Goal: Information Seeking & Learning: Find specific fact

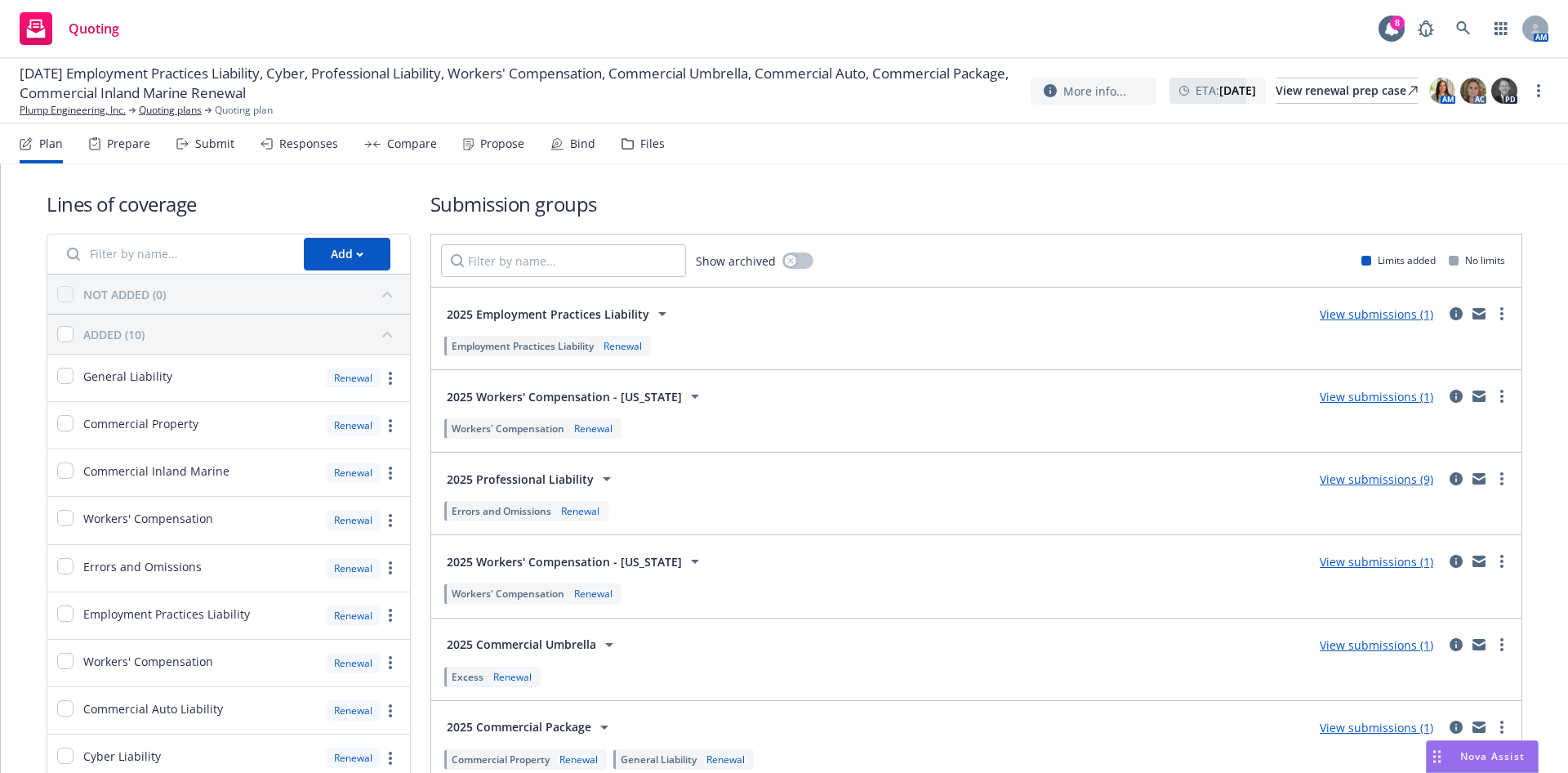
click at [200, 155] on div "Submit" at bounding box center [205, 144] width 58 height 39
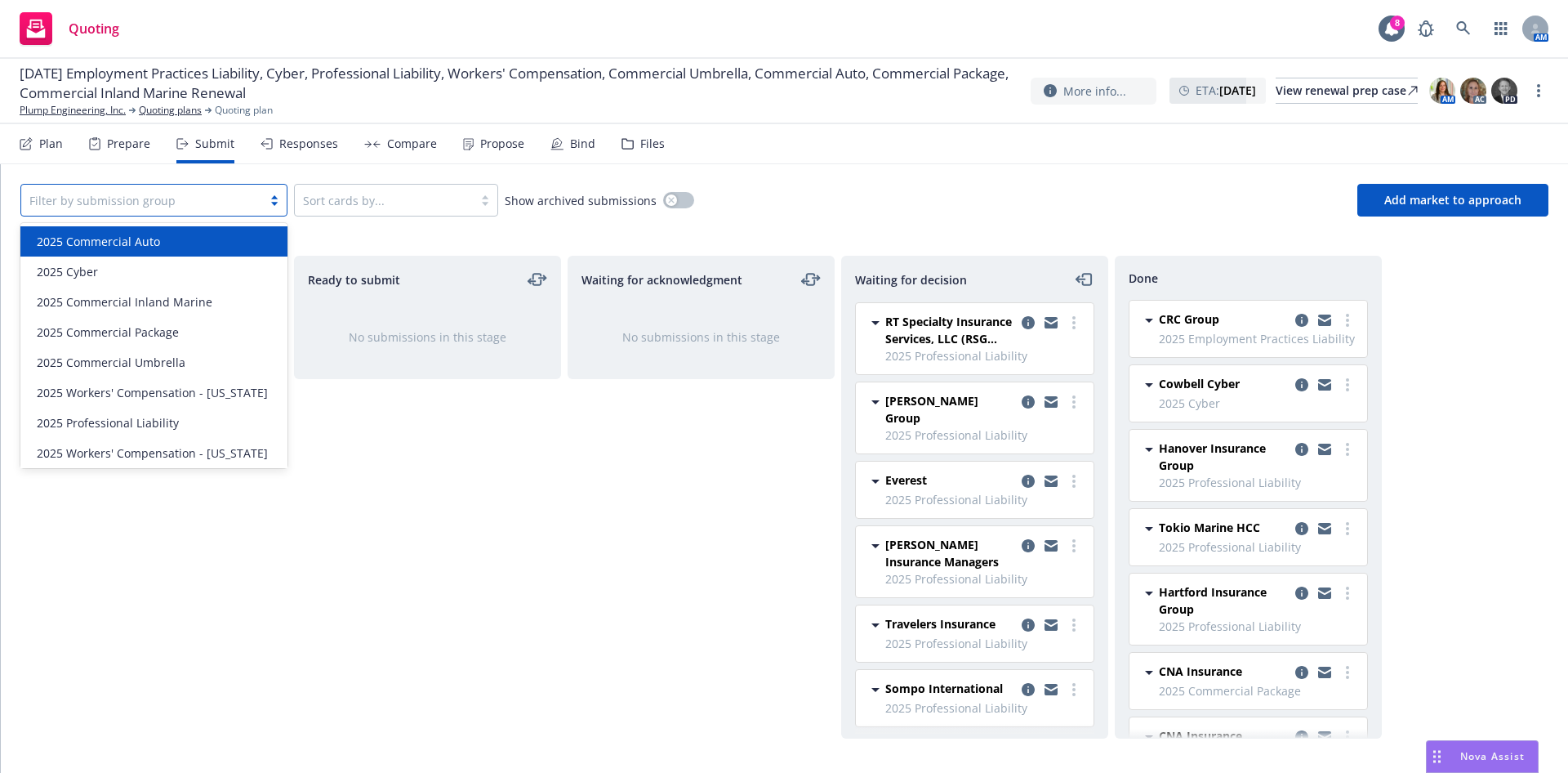
click at [160, 193] on div at bounding box center [141, 200] width 225 height 20
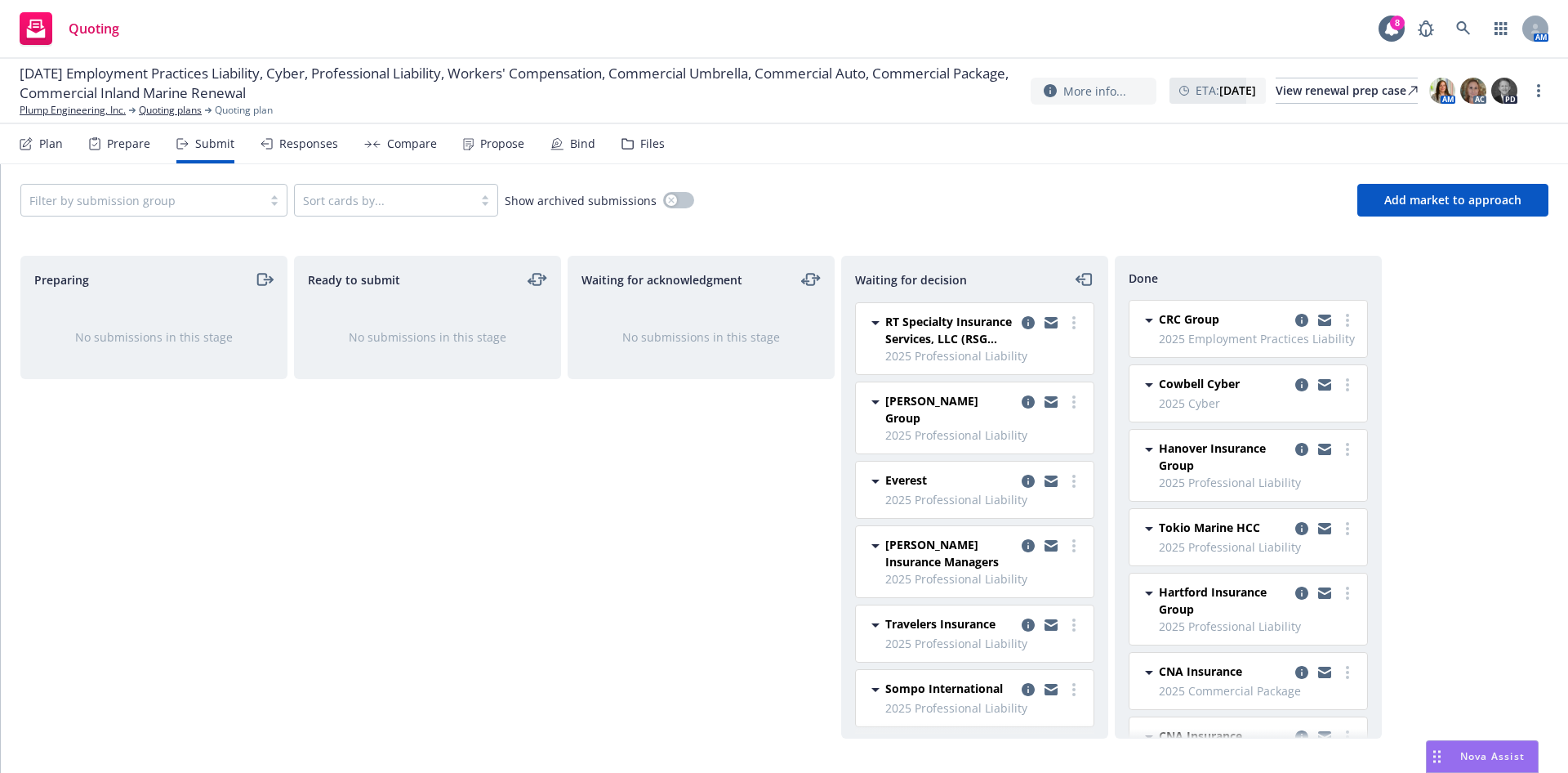
click at [170, 203] on div at bounding box center [141, 200] width 225 height 20
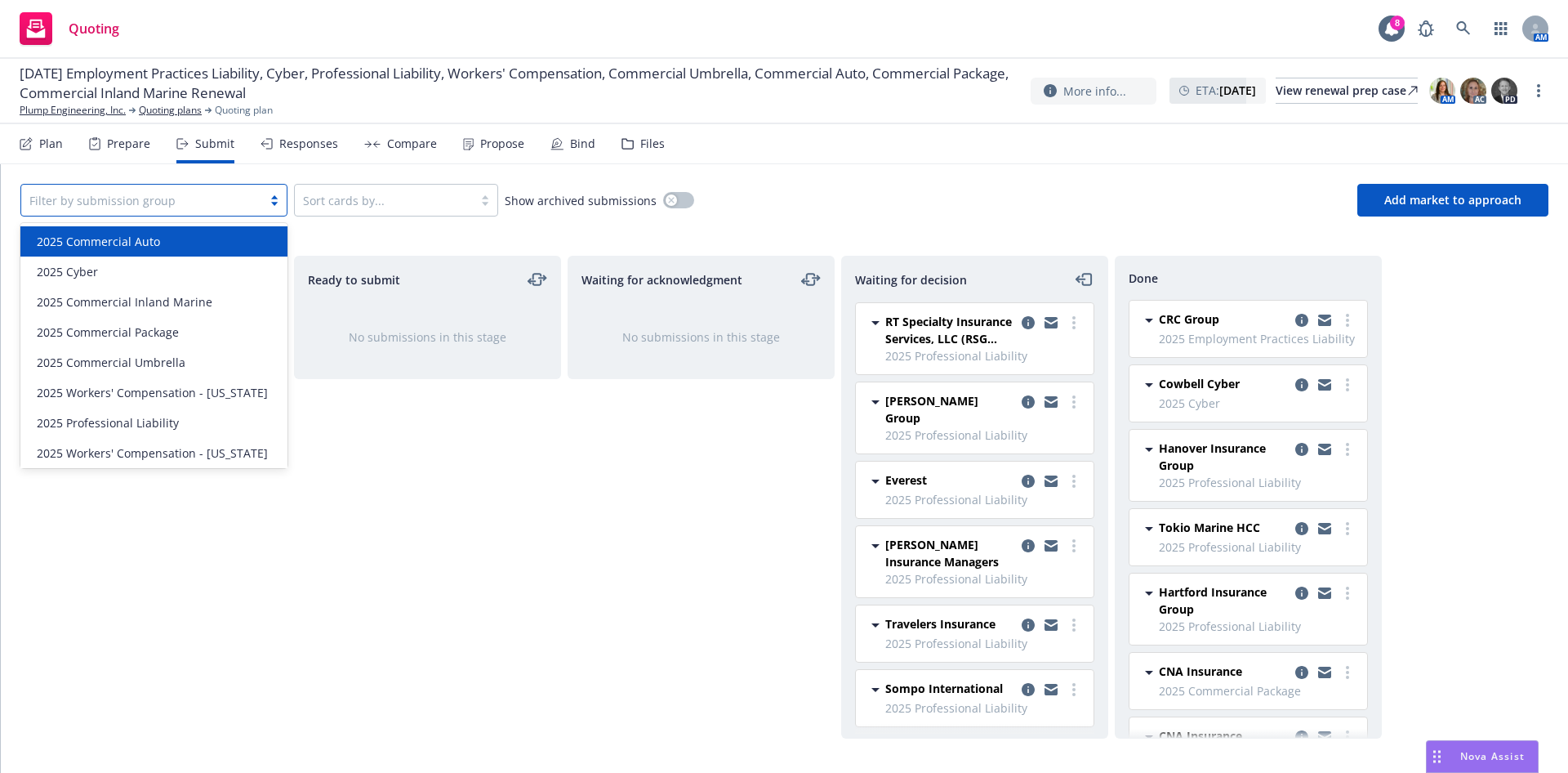
click at [205, 241] on div "2025 Commercial Auto" at bounding box center [153, 241] width 247 height 17
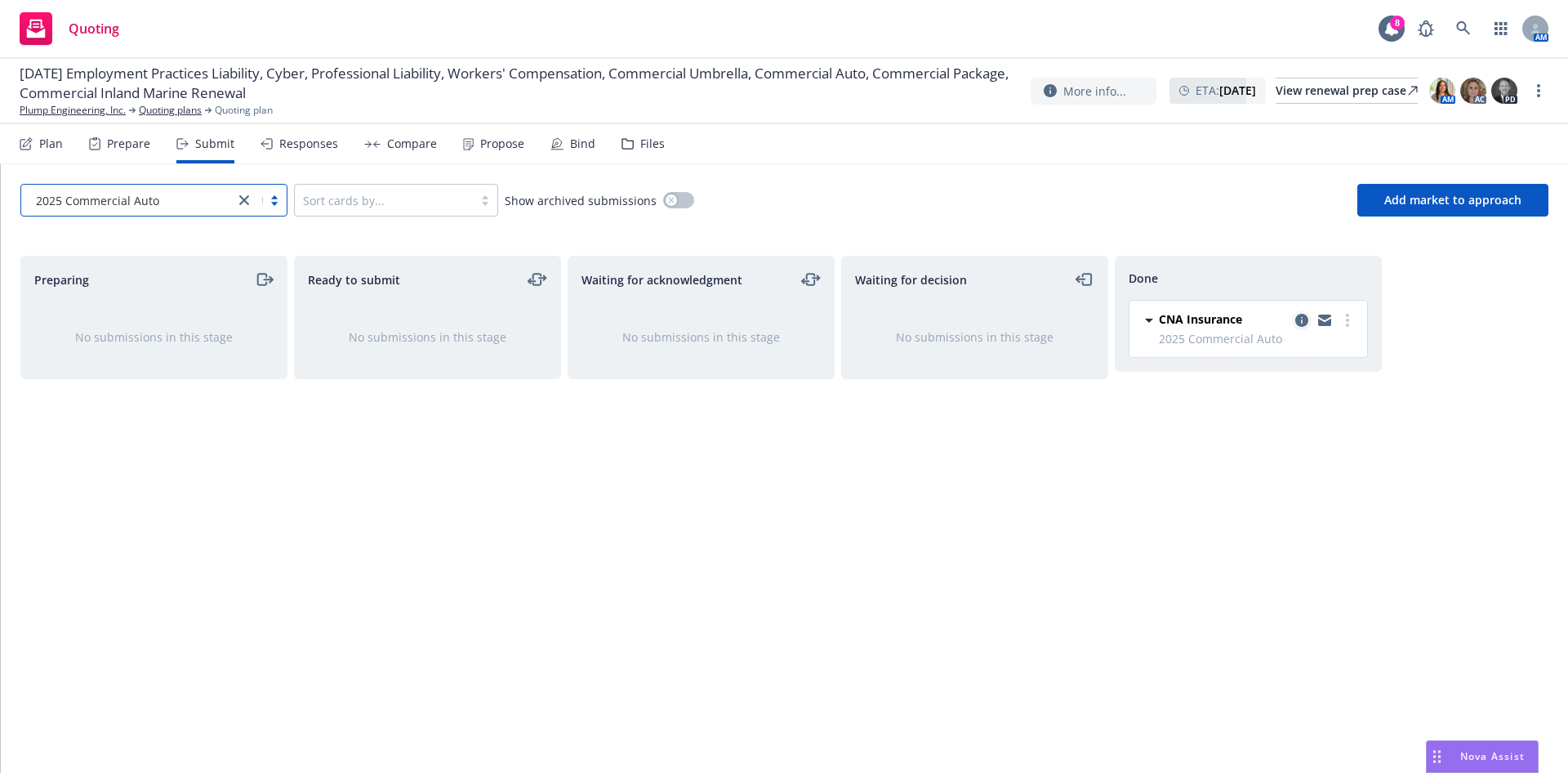
click at [1301, 318] on icon "copy logging email" at bounding box center [1301, 320] width 13 height 13
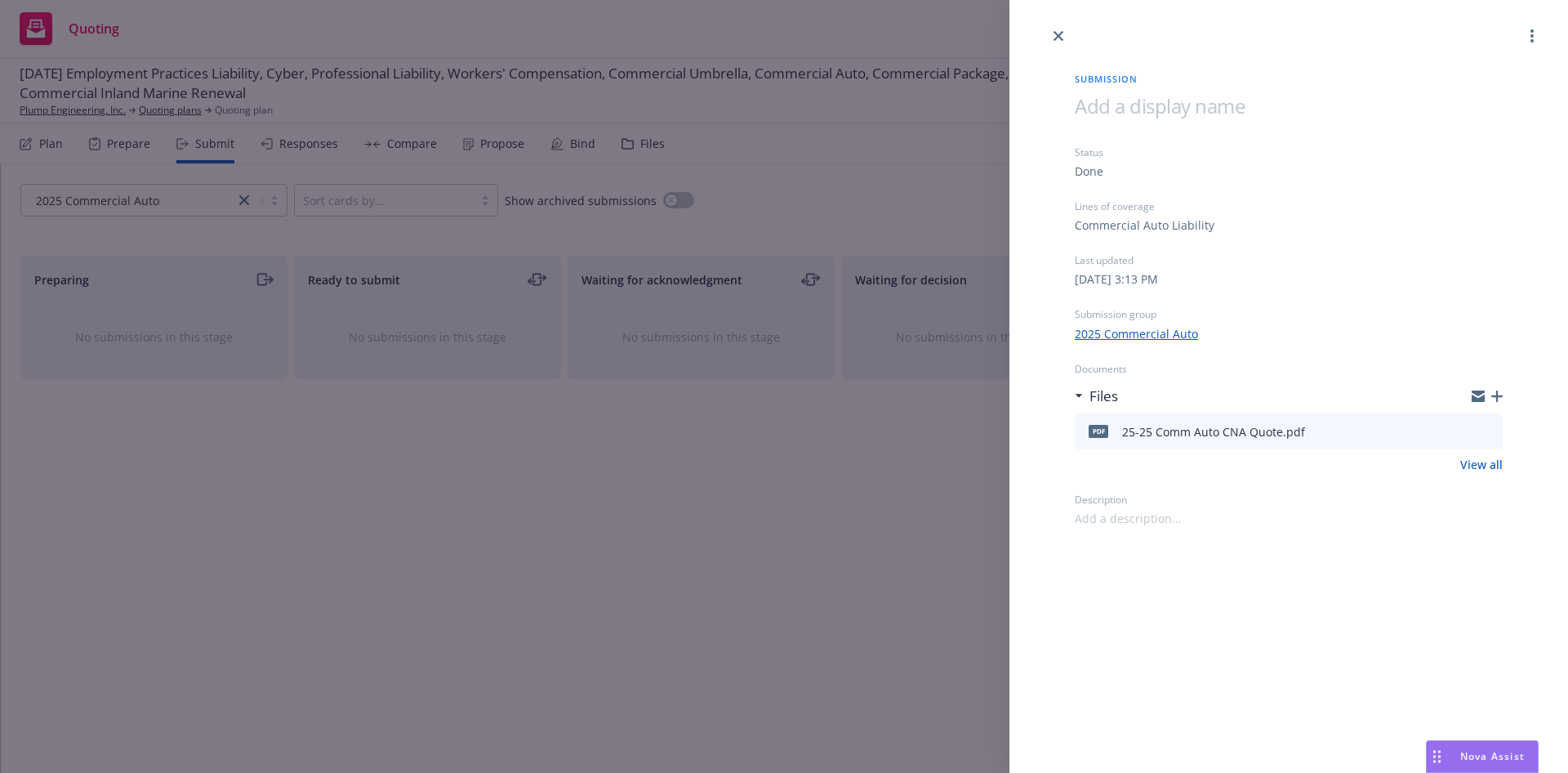
click at [1491, 435] on icon "preview file" at bounding box center [1487, 430] width 15 height 11
click at [1050, 35] on link "close" at bounding box center [1057, 35] width 20 height 20
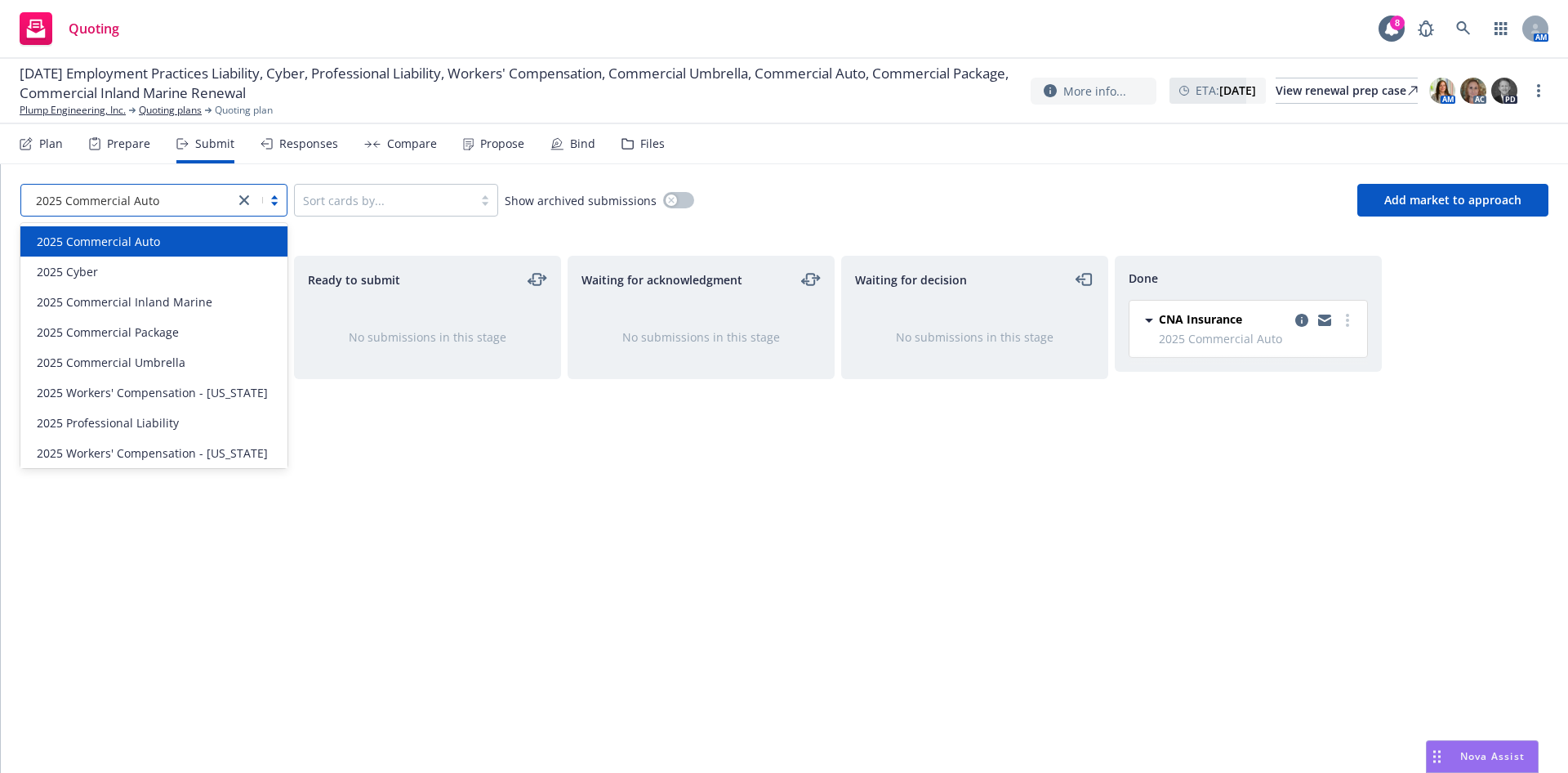
click at [229, 208] on div "2025 Commercial Auto" at bounding box center [128, 200] width 213 height 26
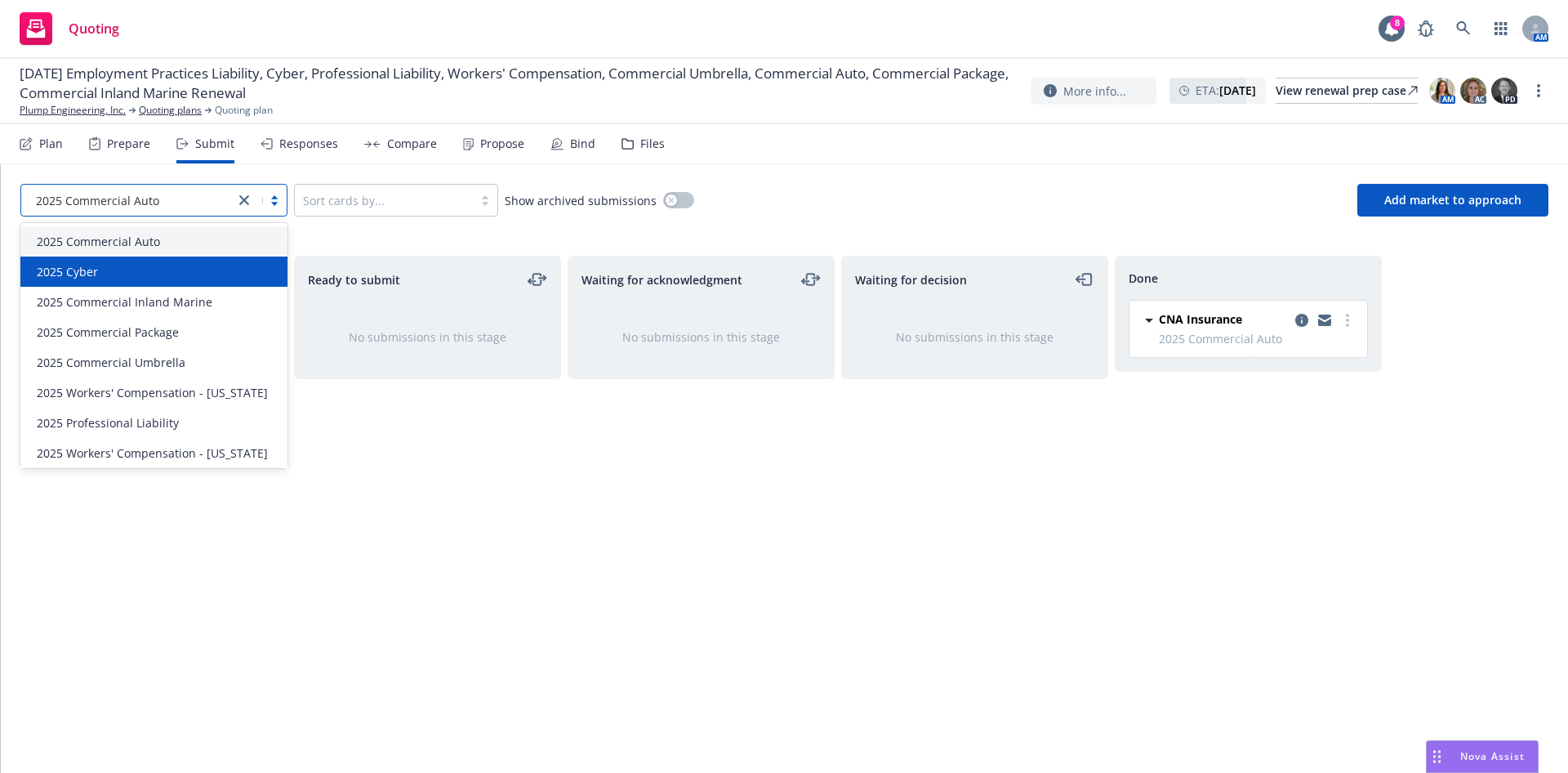
click at [166, 281] on div "2025 Cyber" at bounding box center [154, 272] width 267 height 30
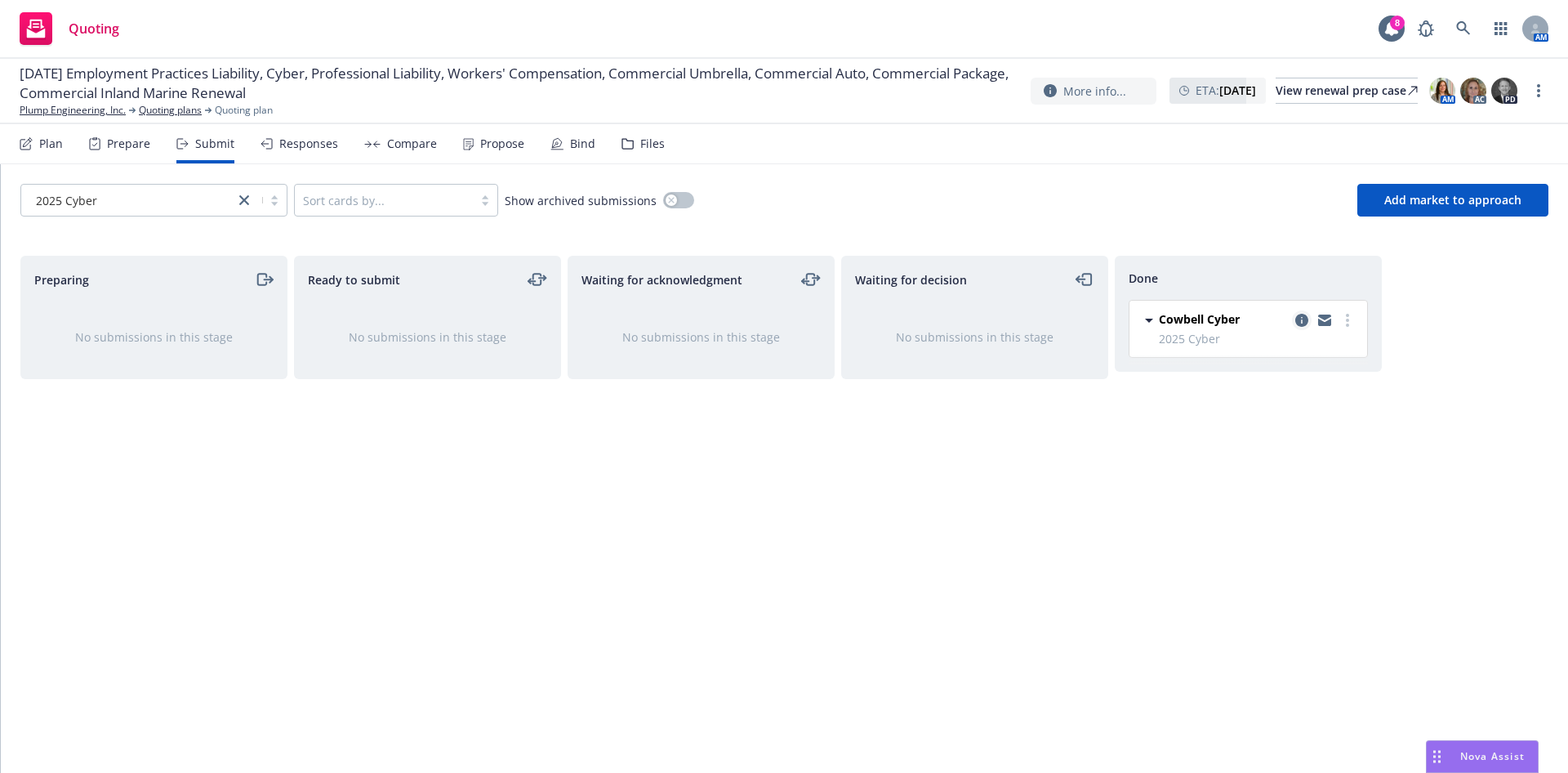
click at [1298, 319] on icon "copy logging email" at bounding box center [1301, 320] width 13 height 13
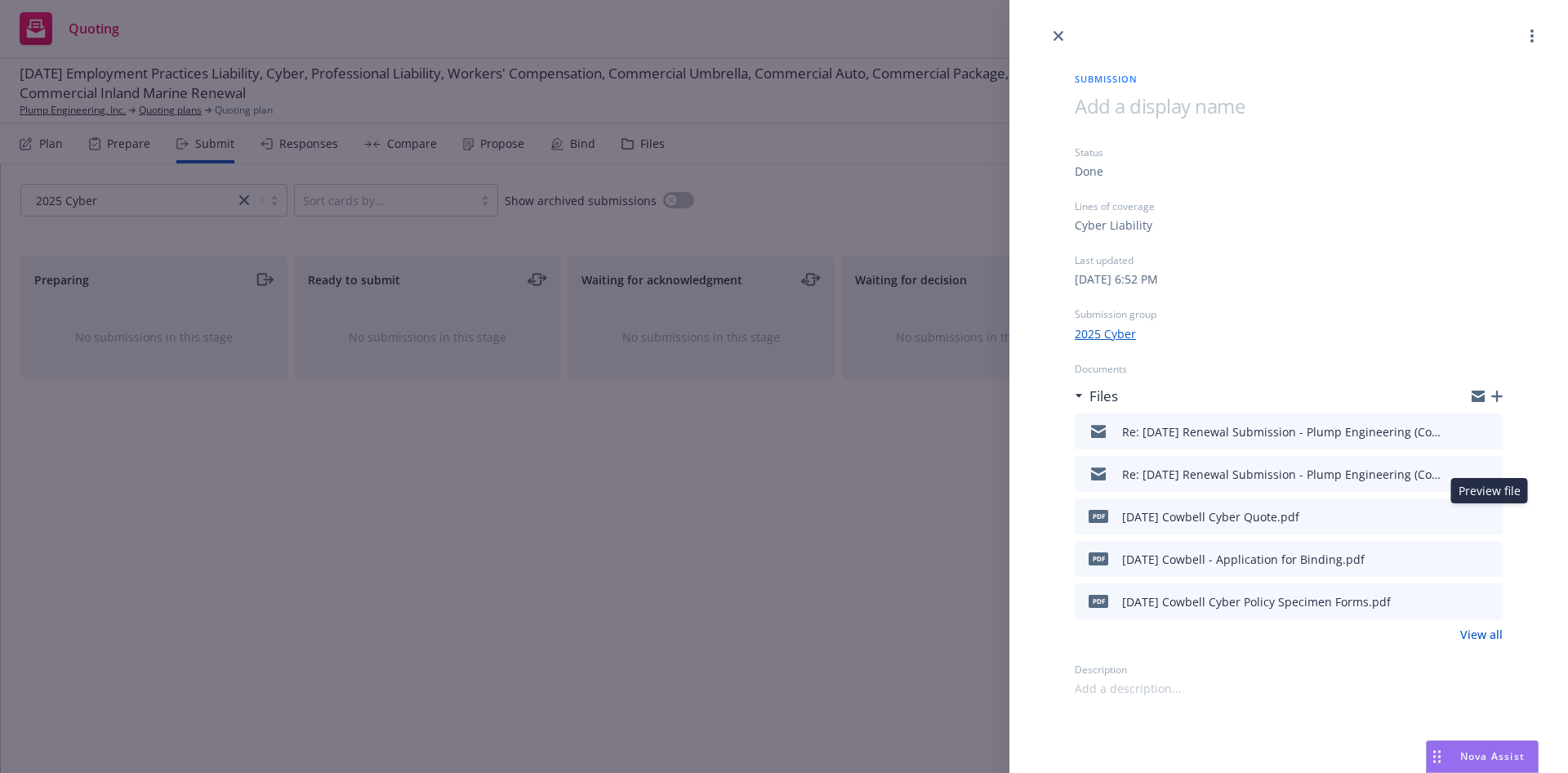
click at [1490, 513] on icon "preview file" at bounding box center [1487, 515] width 15 height 11
click at [1057, 32] on icon "close" at bounding box center [1058, 35] width 9 height 9
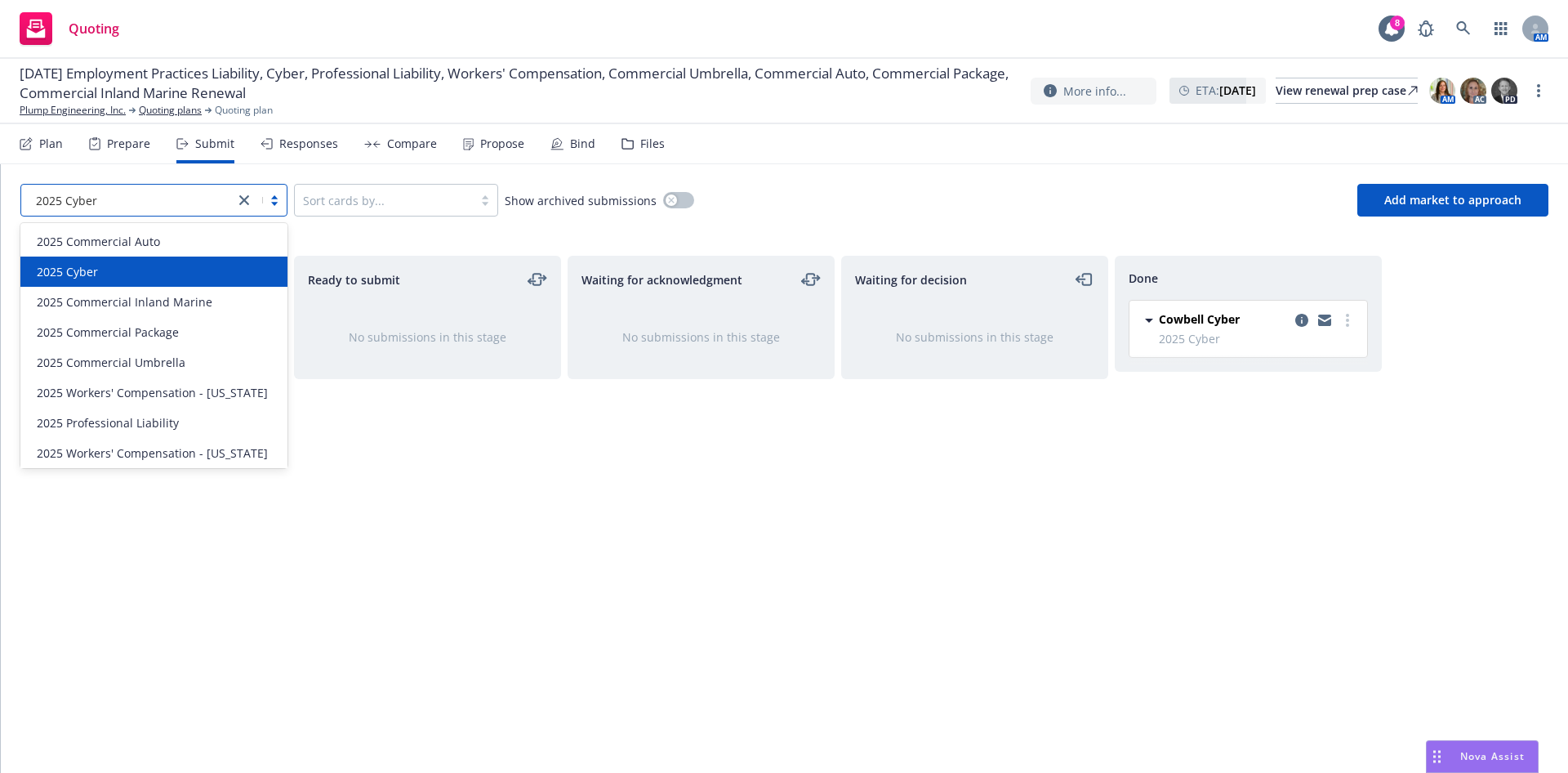
click at [235, 195] on link "close" at bounding box center [244, 200] width 20 height 20
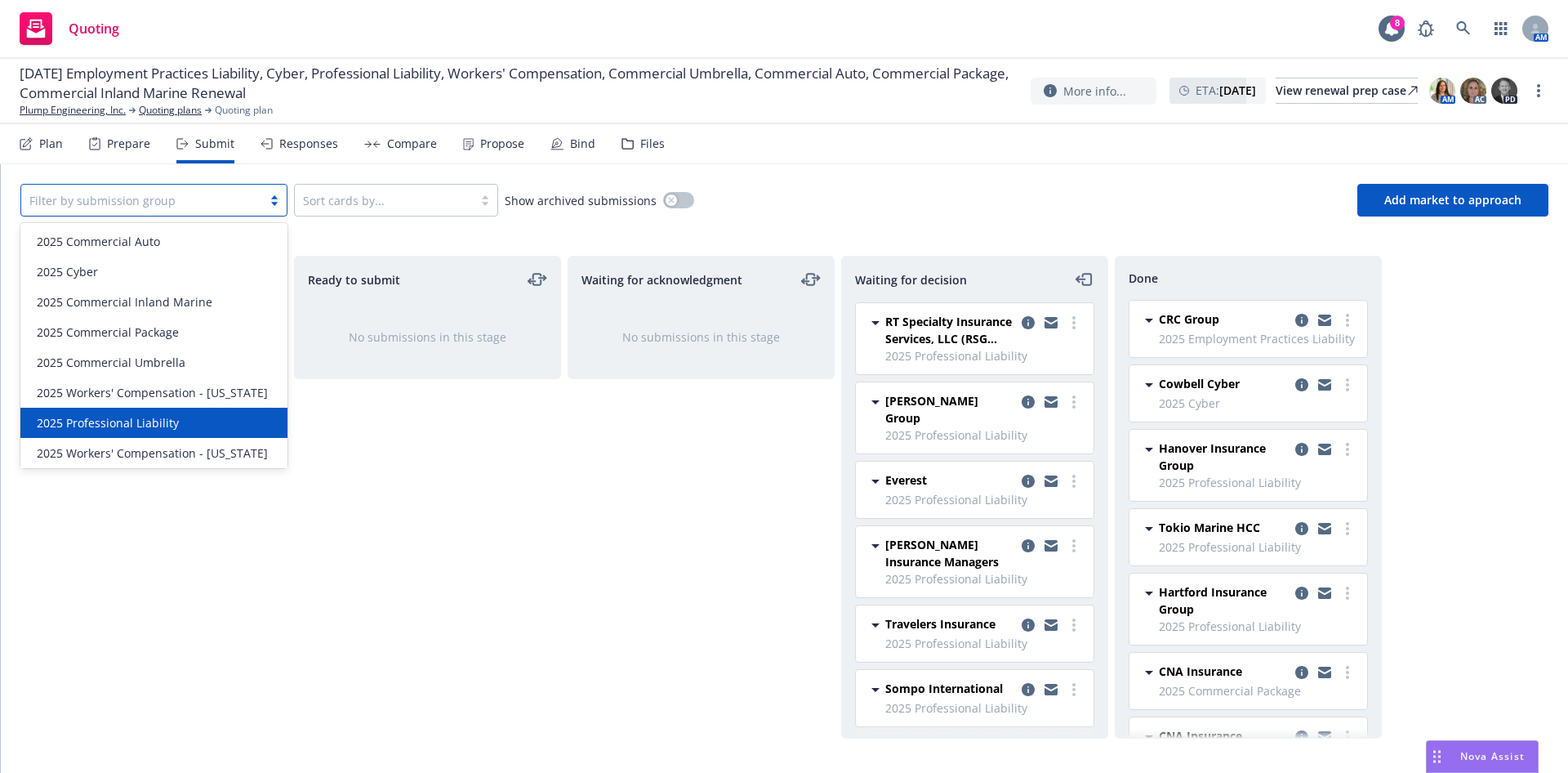
click at [109, 428] on span "2025 Professional Liability" at bounding box center [107, 423] width 142 height 17
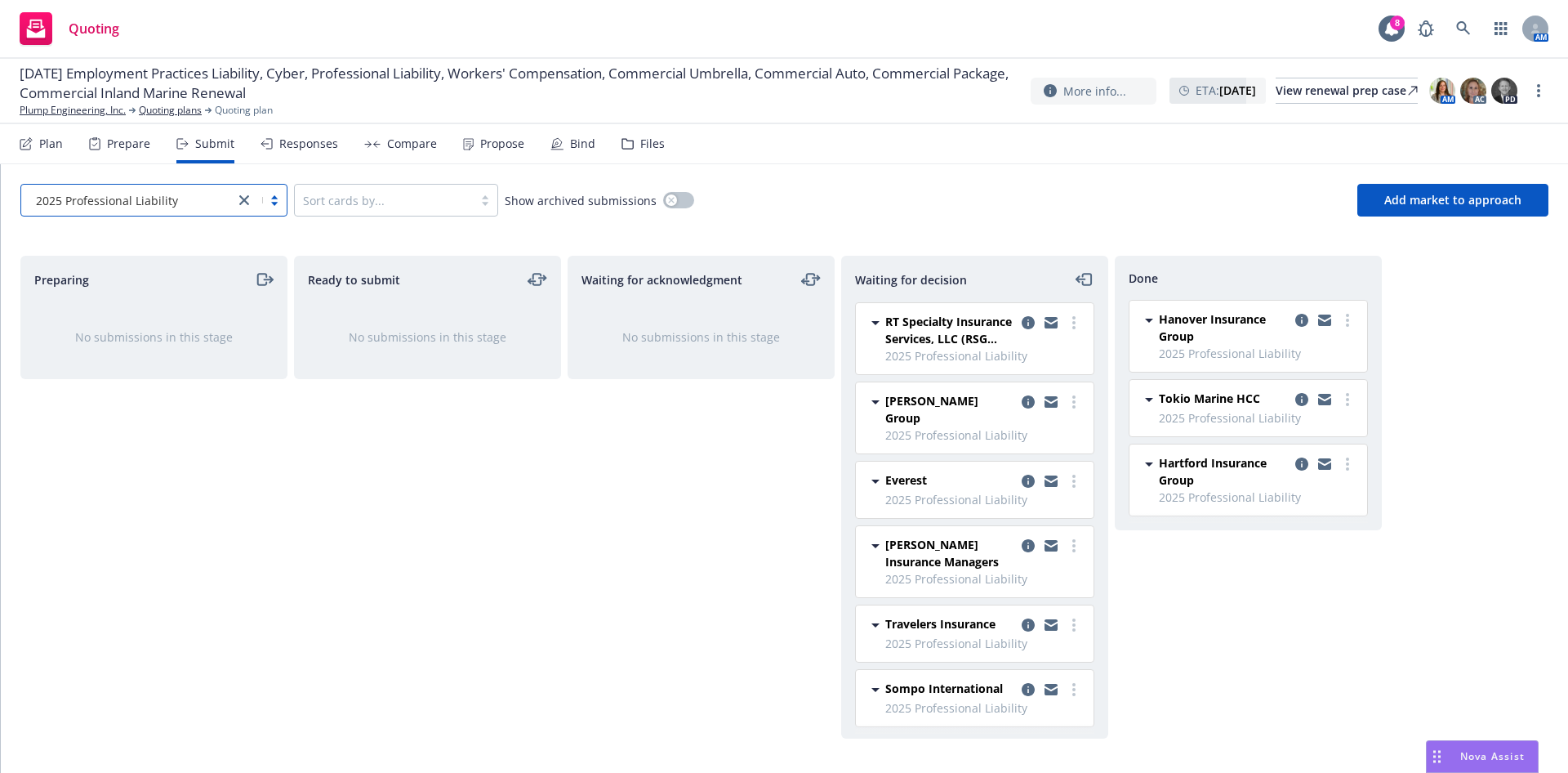
click at [300, 145] on div "Responses" at bounding box center [308, 144] width 59 height 13
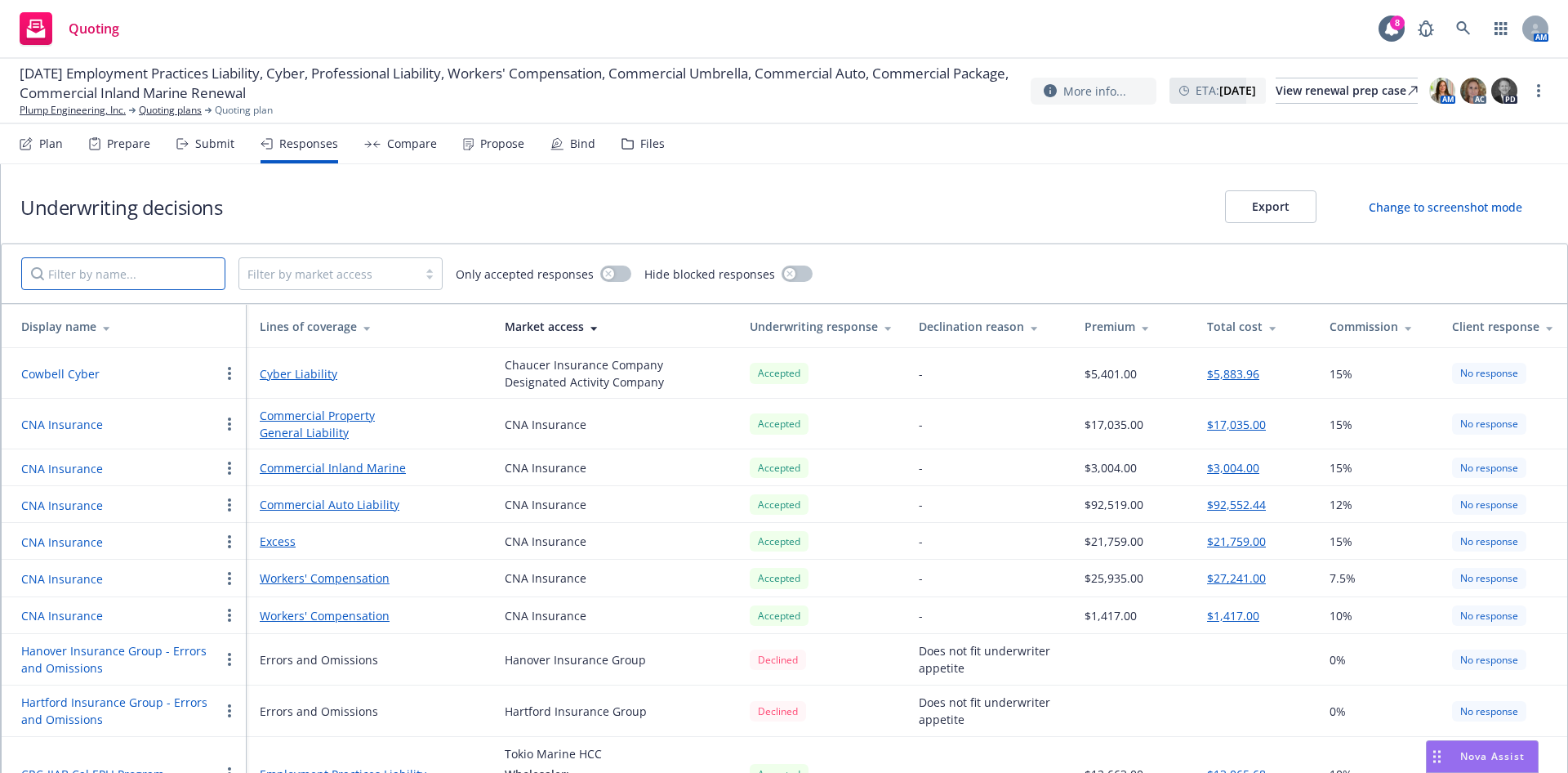
click at [197, 276] on input "Filter by name..." at bounding box center [123, 274] width 204 height 33
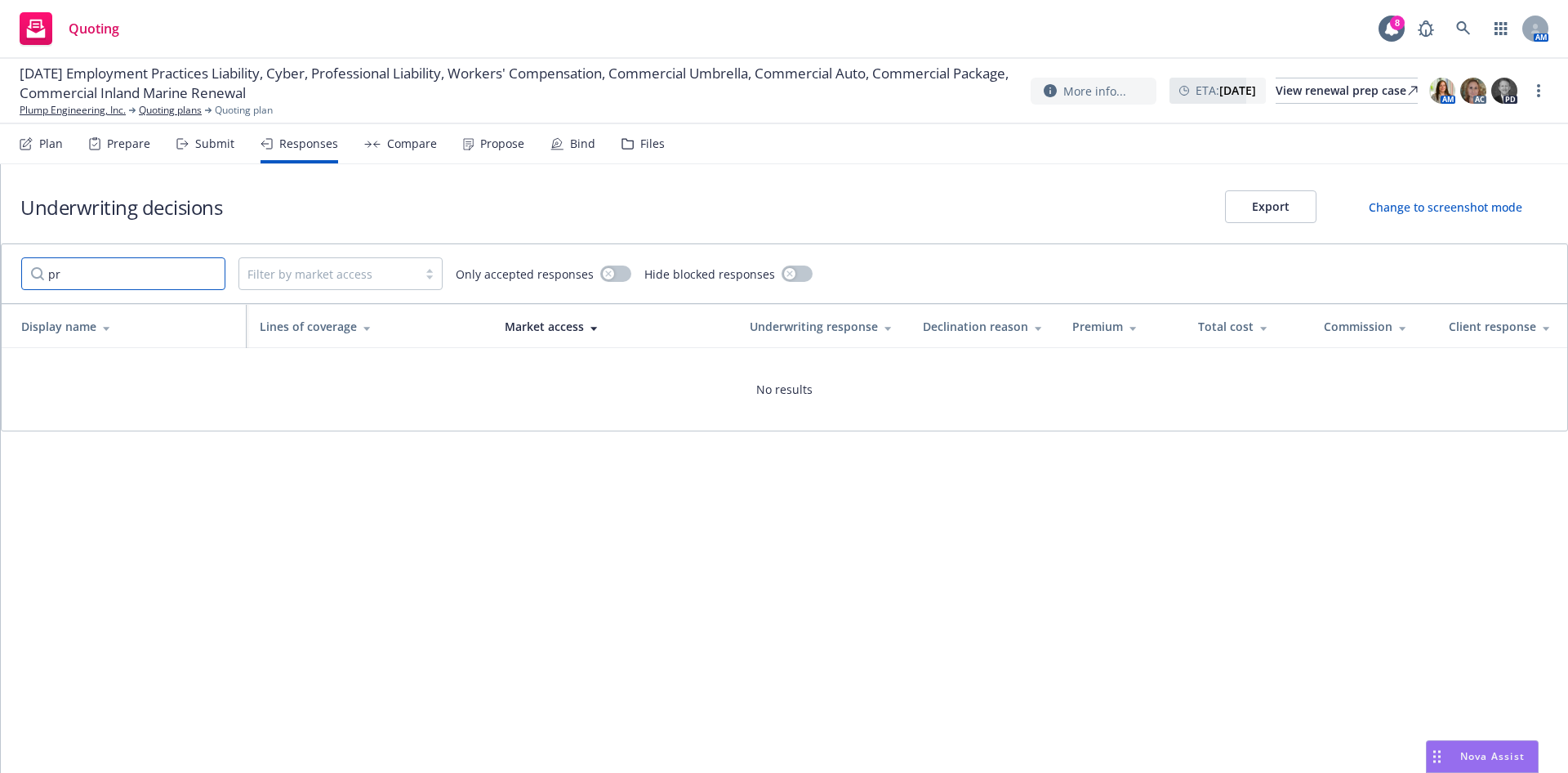
type input "p"
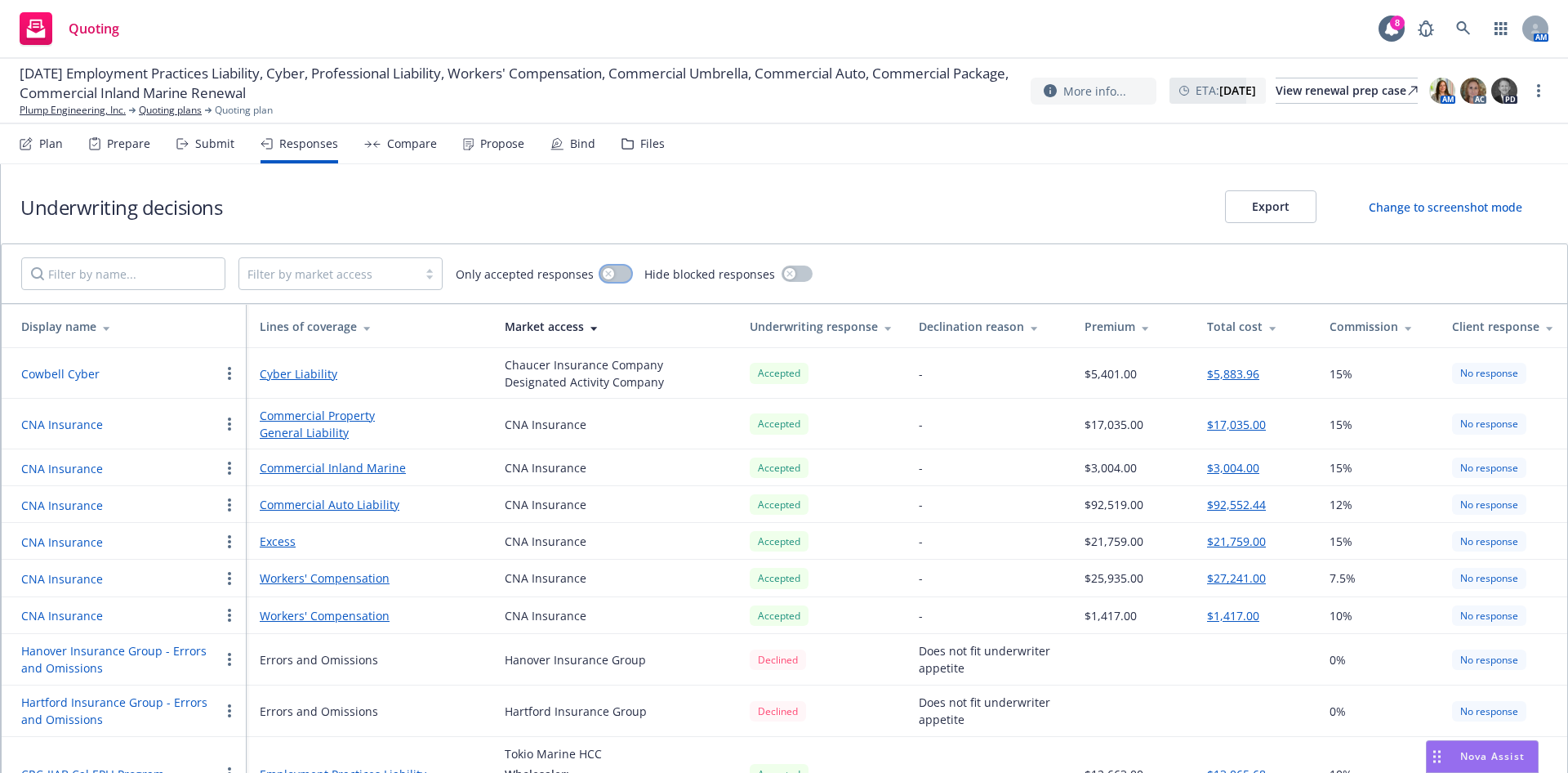
click at [610, 269] on button "button" at bounding box center [615, 273] width 31 height 16
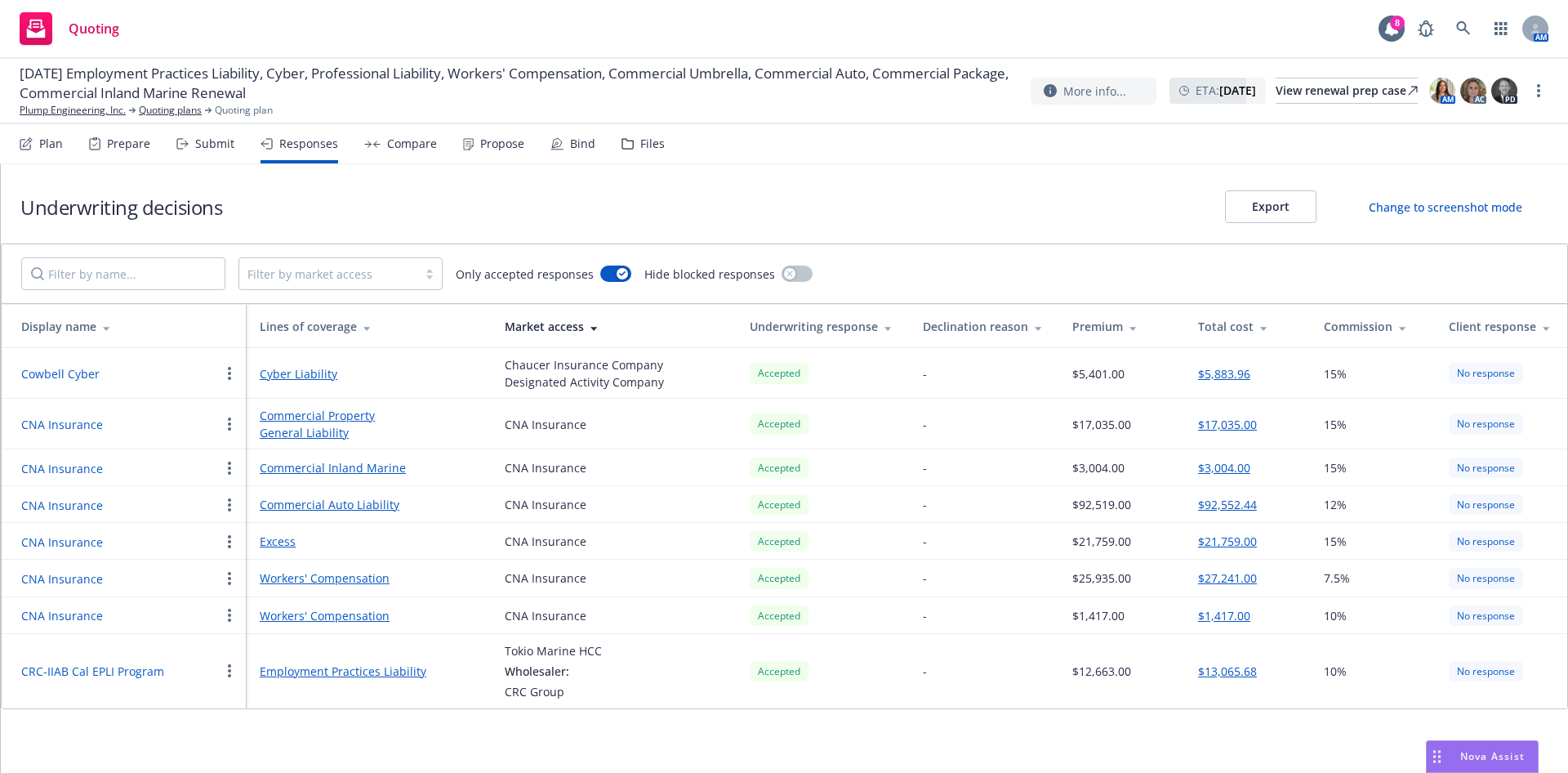
click at [133, 146] on div "Prepare" at bounding box center [129, 144] width 43 height 13
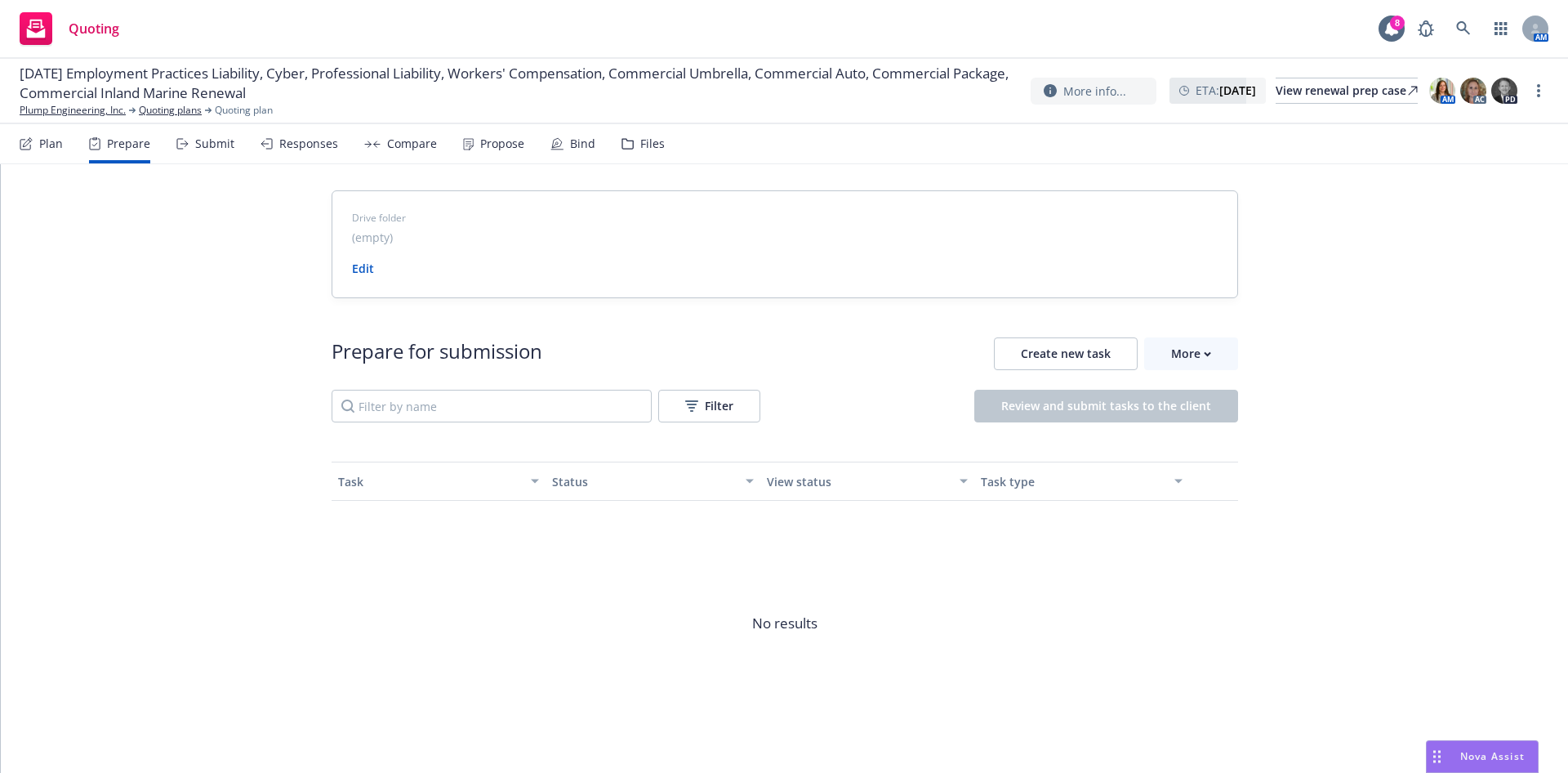
click at [196, 149] on div "Submit" at bounding box center [215, 144] width 39 height 13
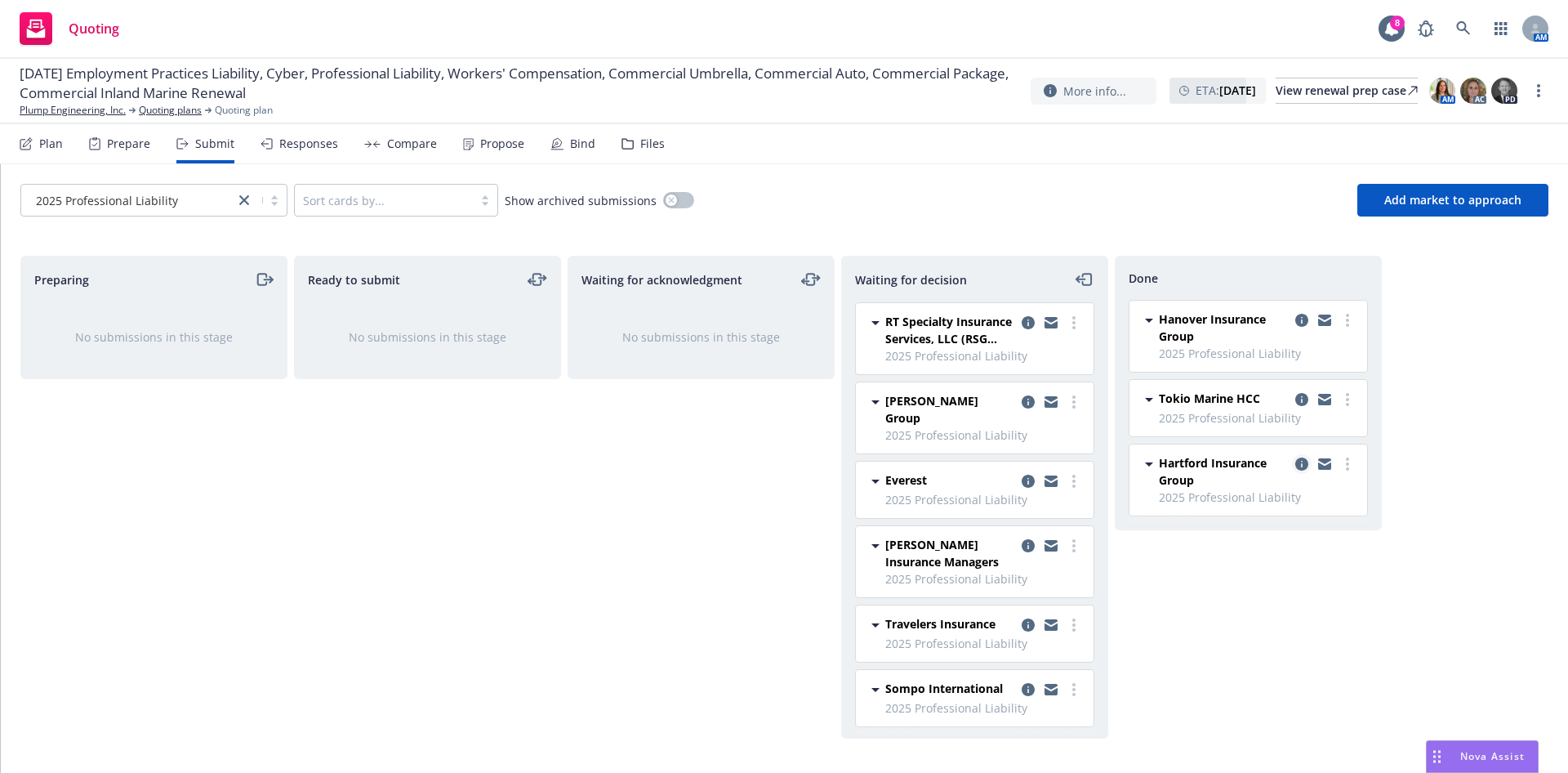
click at [1303, 460] on icon "copy logging email" at bounding box center [1301, 464] width 13 height 13
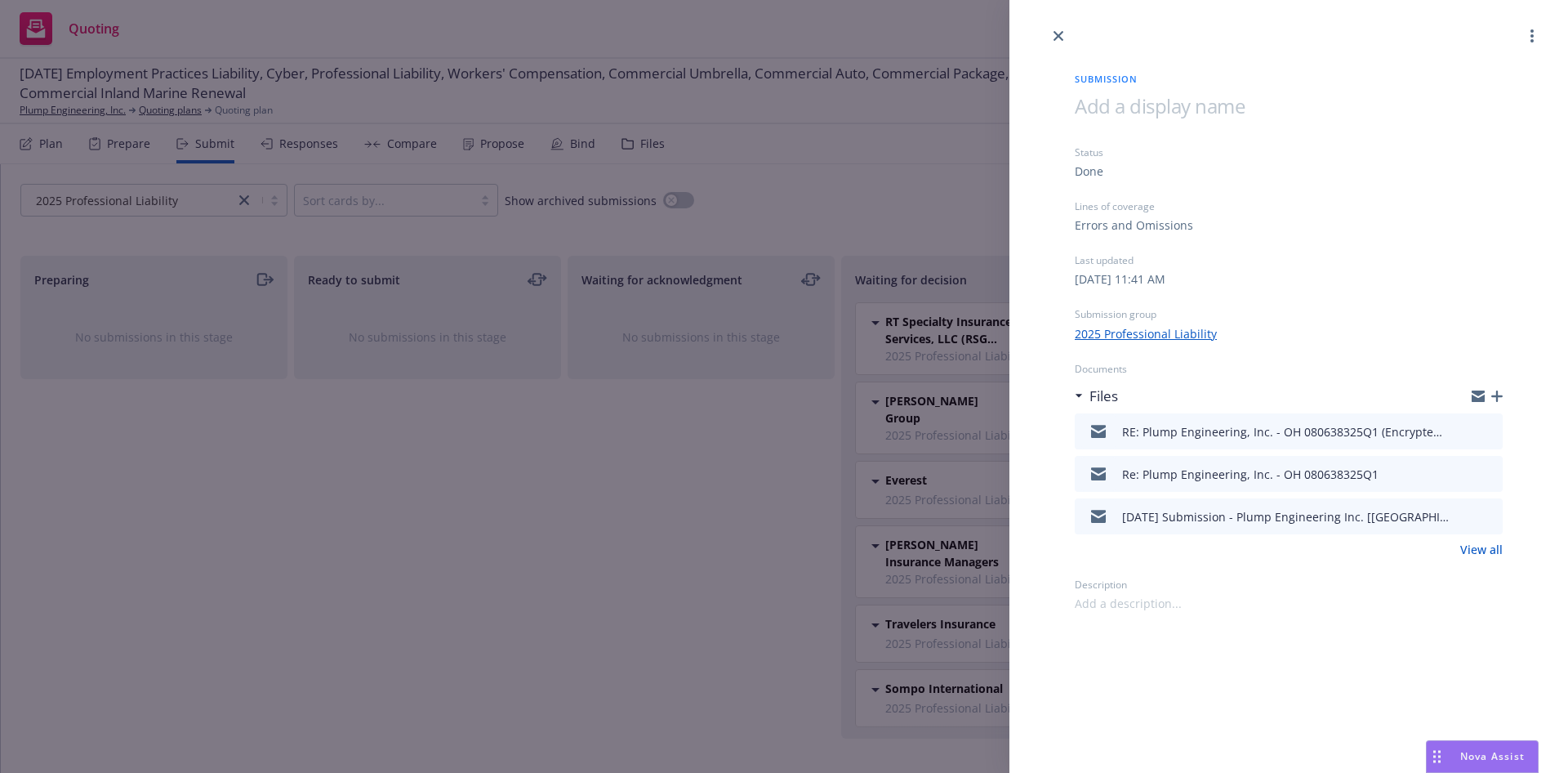
click at [1491, 430] on icon "preview file" at bounding box center [1487, 430] width 15 height 11
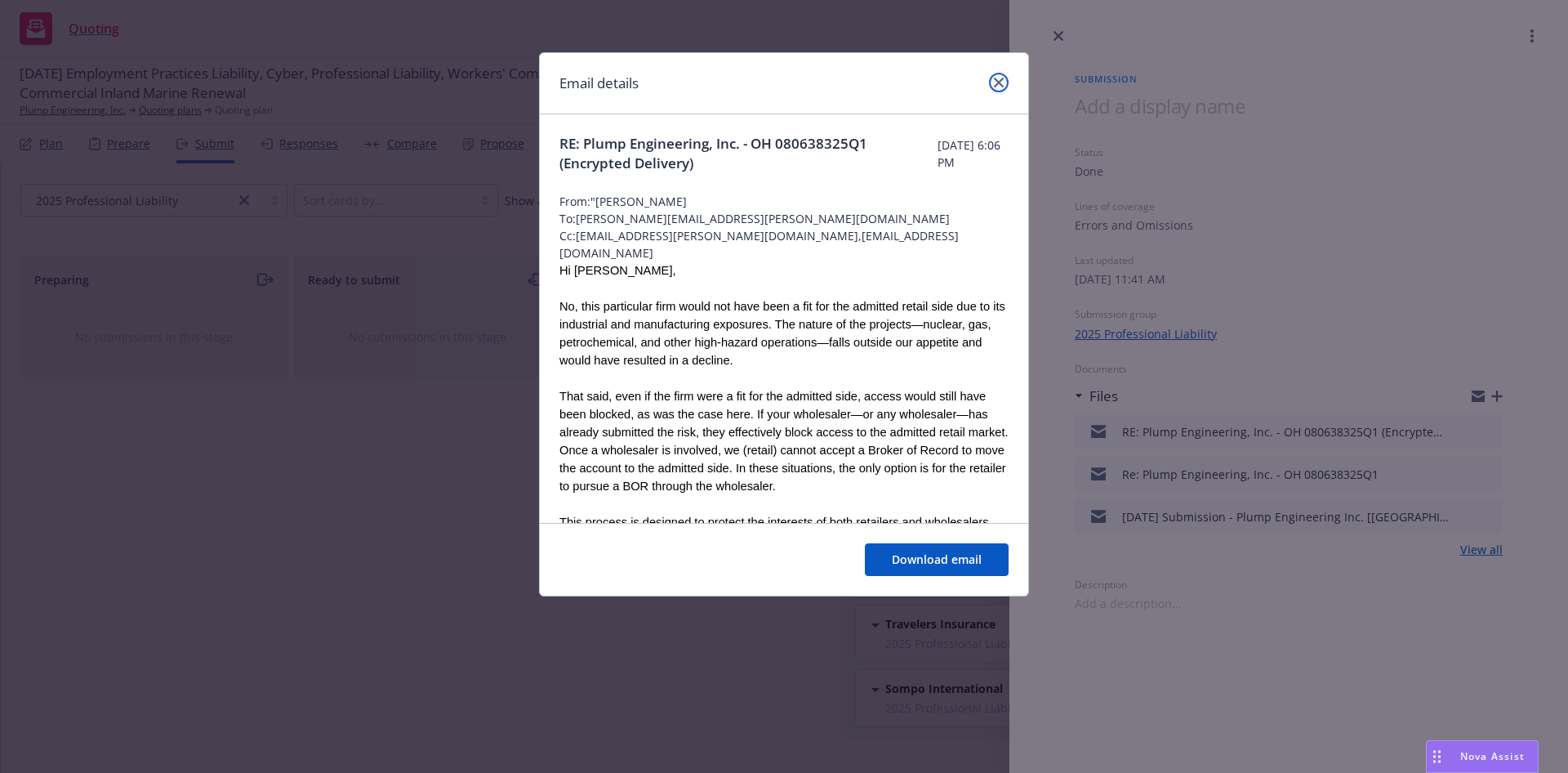
click at [1002, 83] on icon "close" at bounding box center [999, 82] width 9 height 9
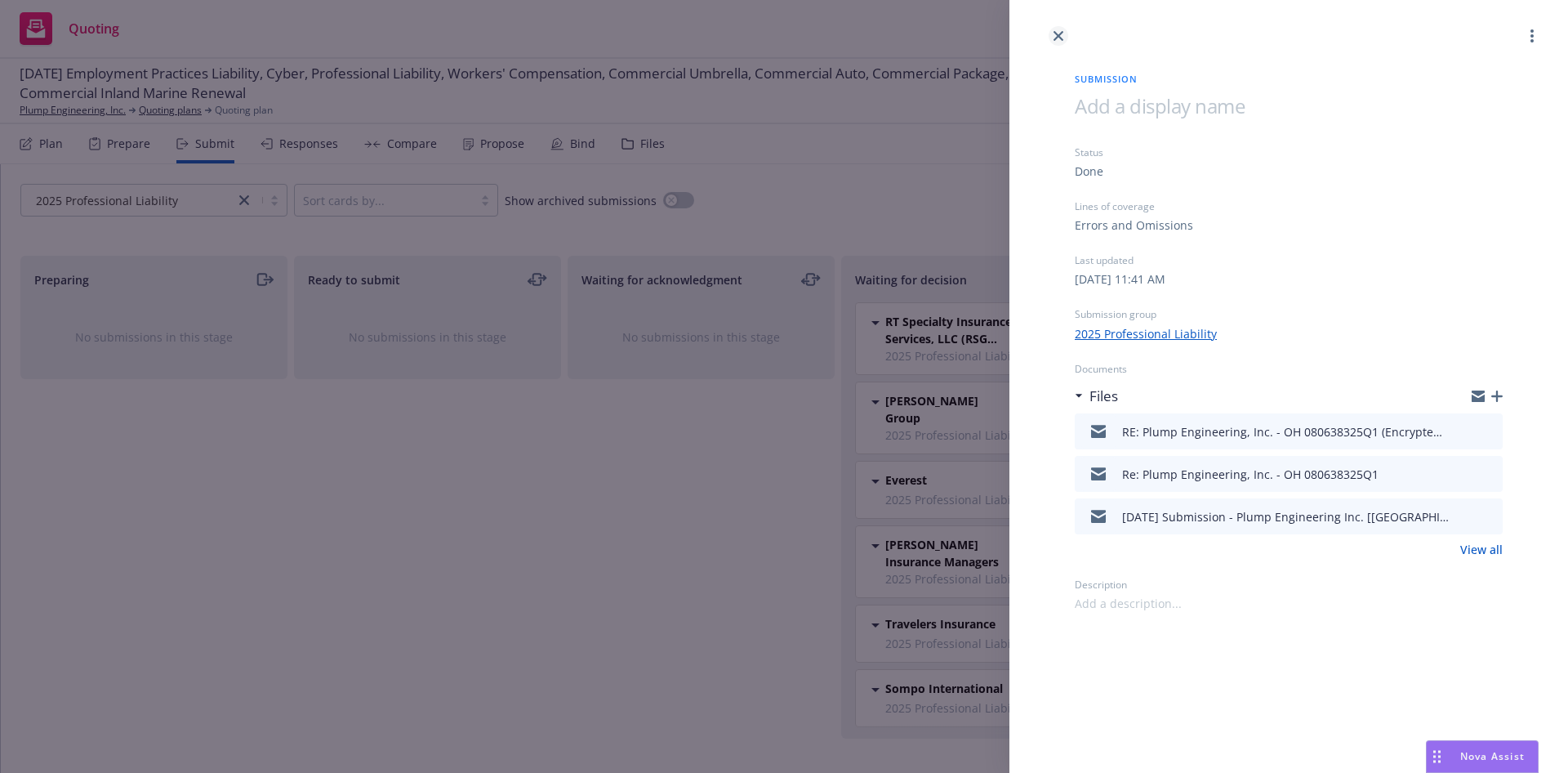
click at [1064, 33] on link "close" at bounding box center [1057, 35] width 20 height 20
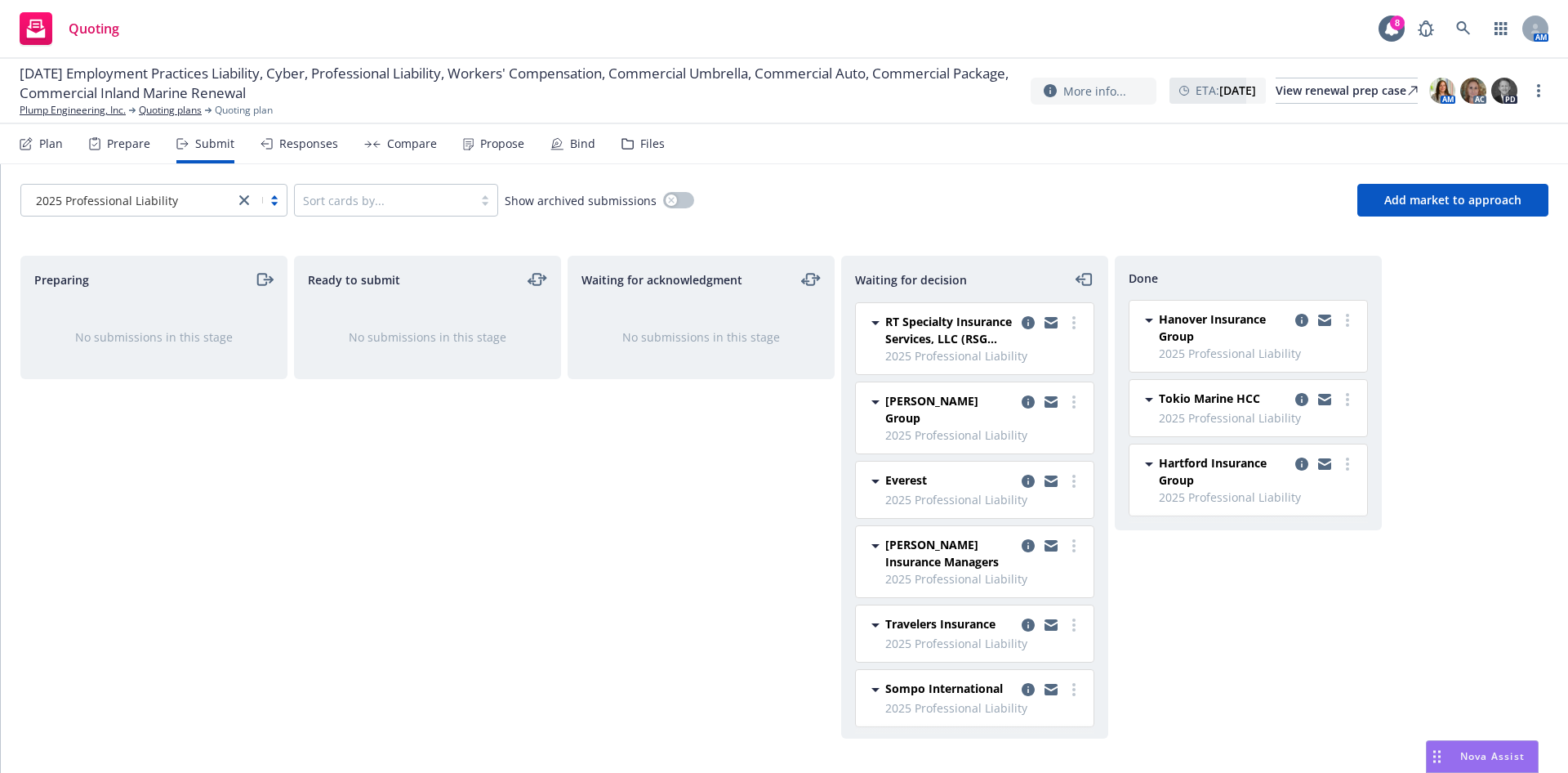
click at [244, 200] on icon "close" at bounding box center [244, 200] width 9 height 9
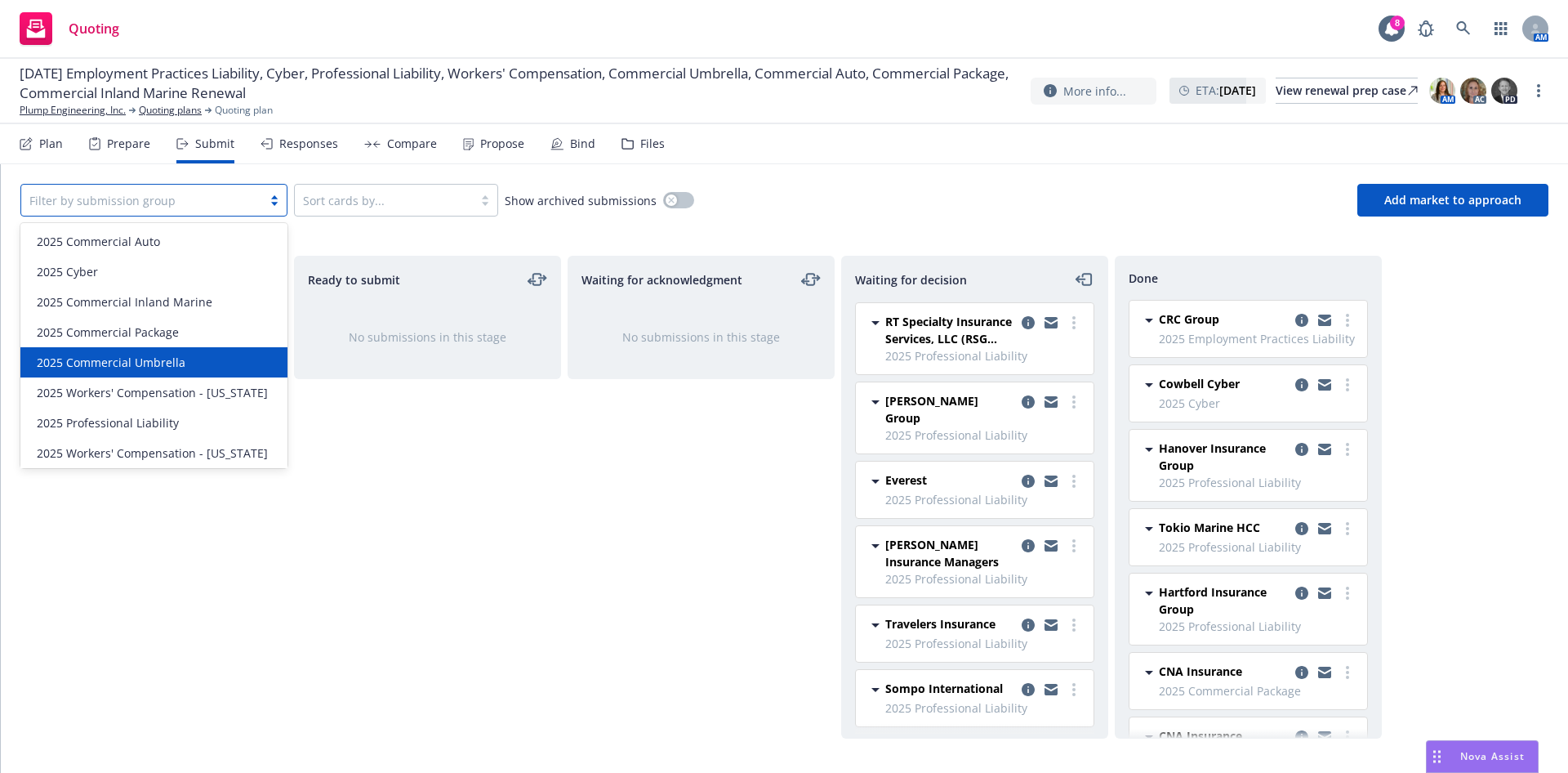
scroll to position [34, 0]
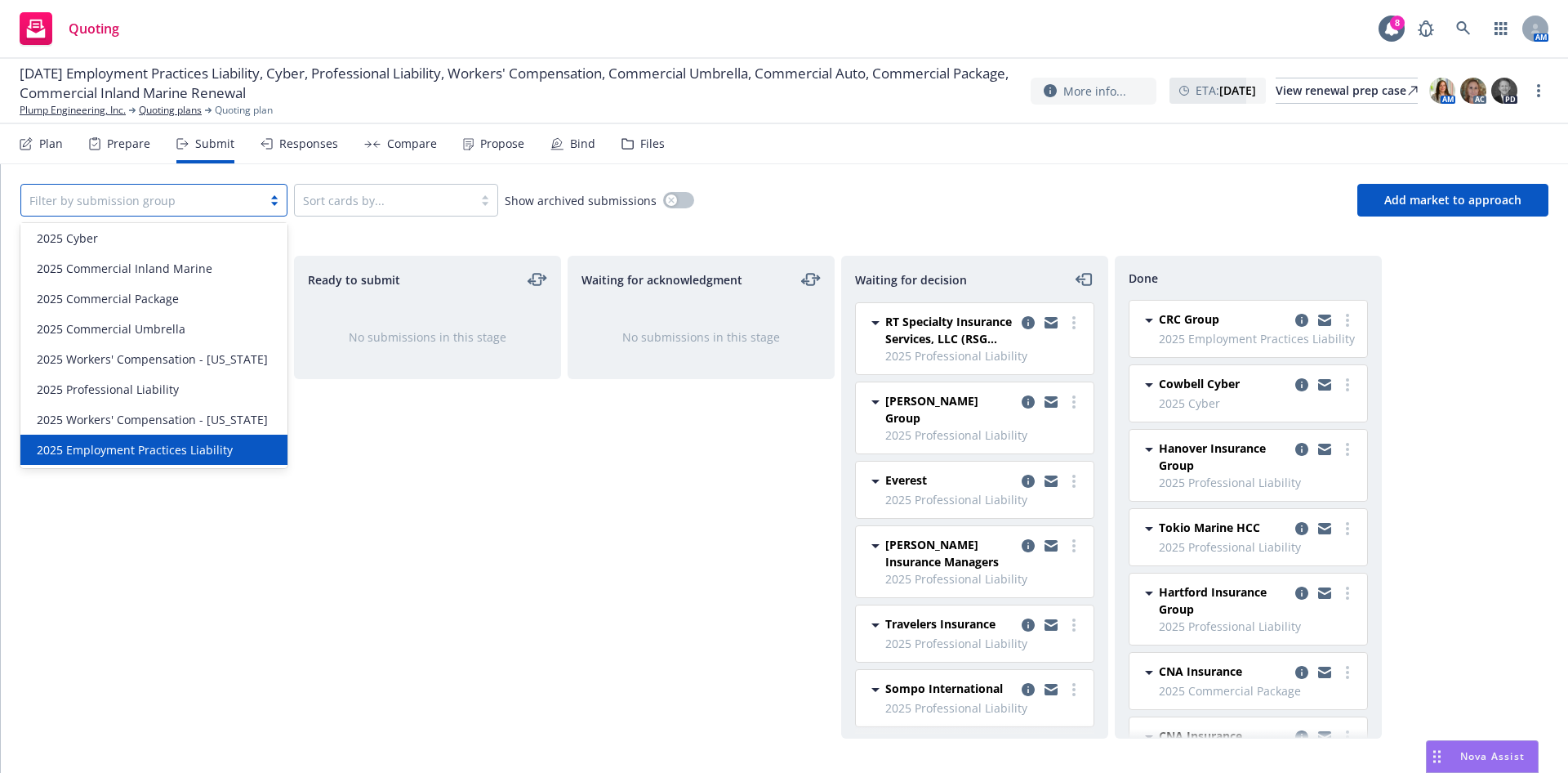
click at [156, 450] on span "2025 Employment Practices Liability" at bounding box center [134, 449] width 196 height 17
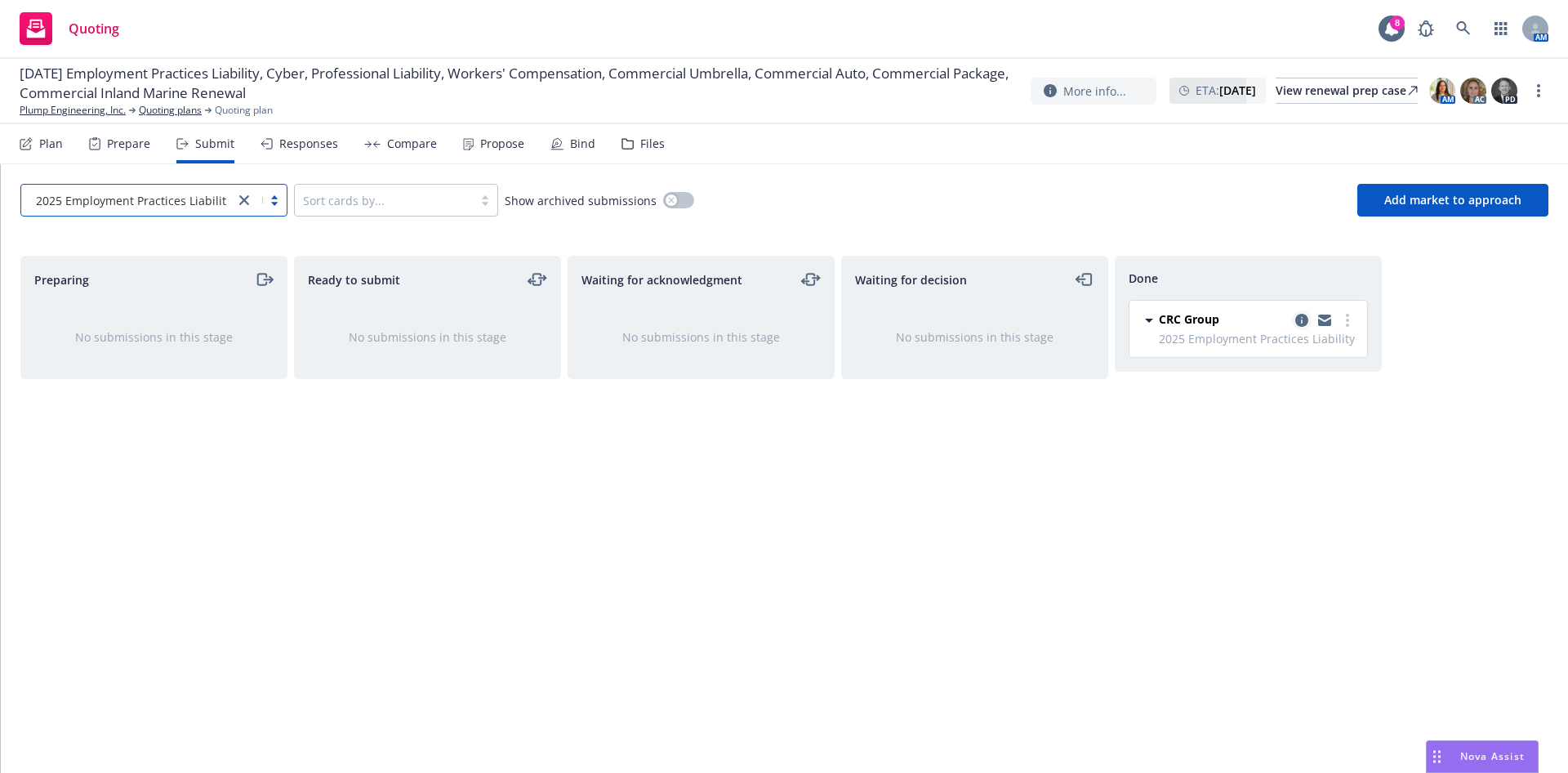
click at [1301, 323] on icon "copy logging email" at bounding box center [1301, 320] width 13 height 13
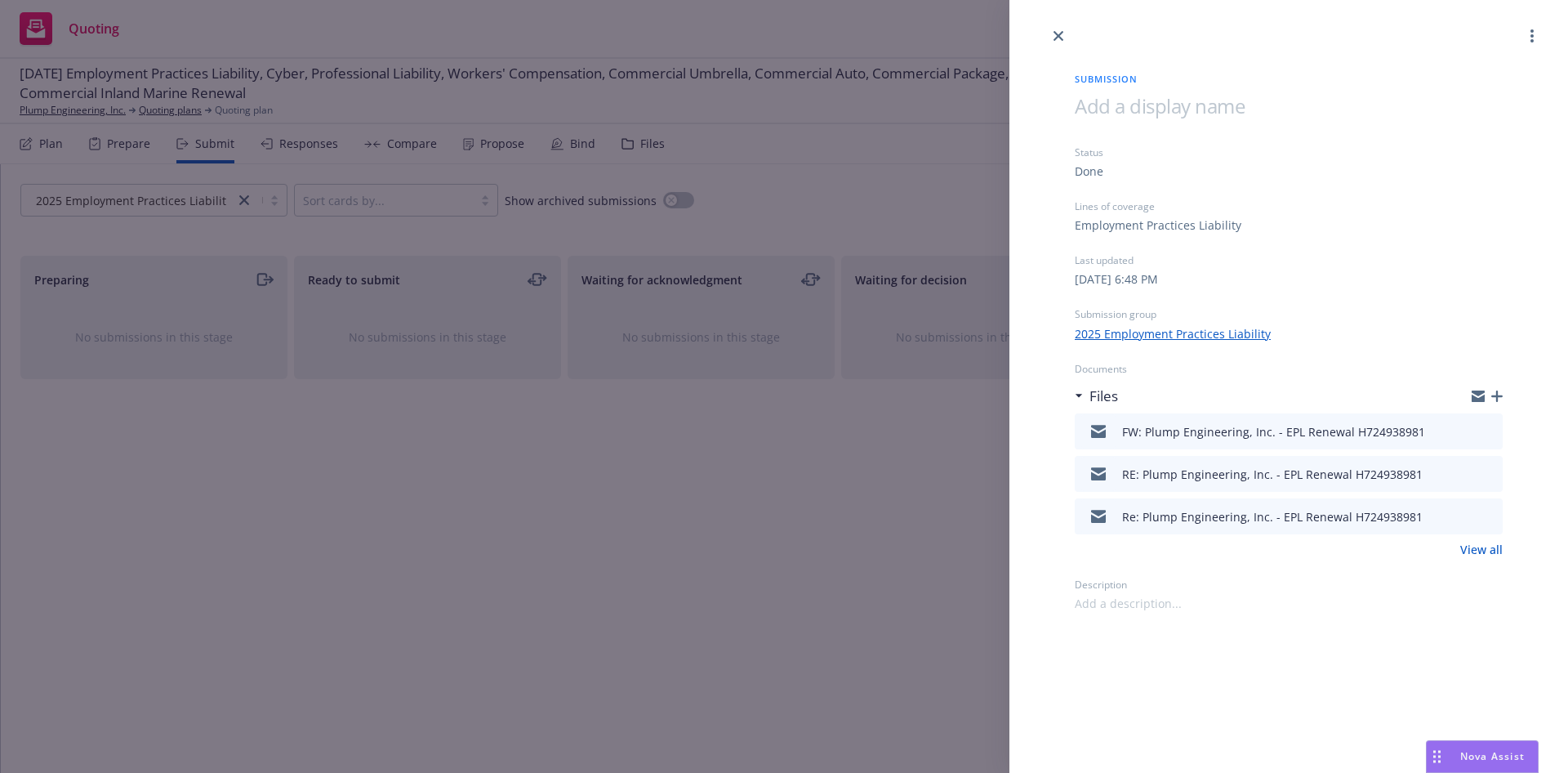
click at [1491, 427] on icon "preview file" at bounding box center [1487, 430] width 15 height 11
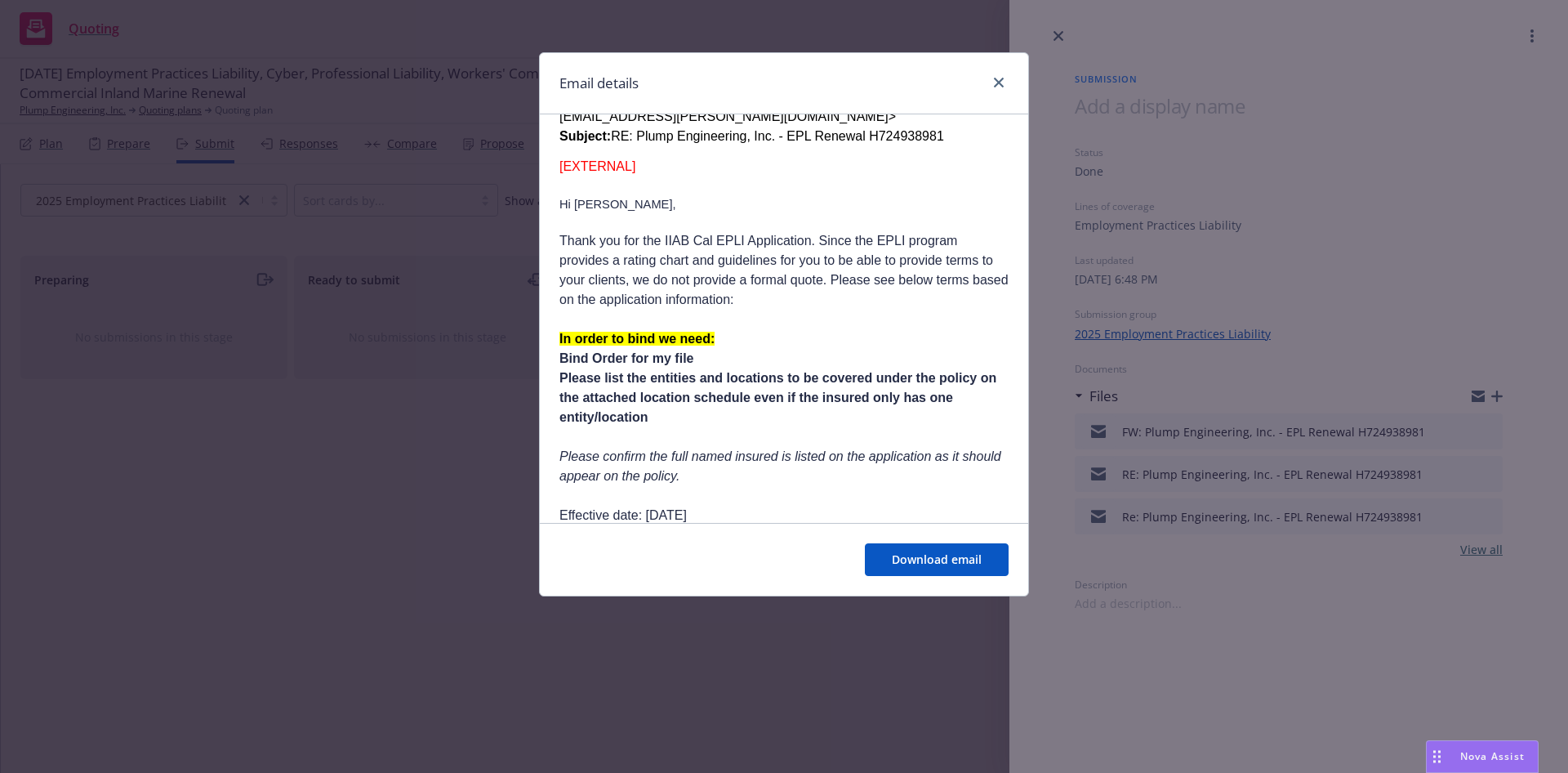
scroll to position [858, 0]
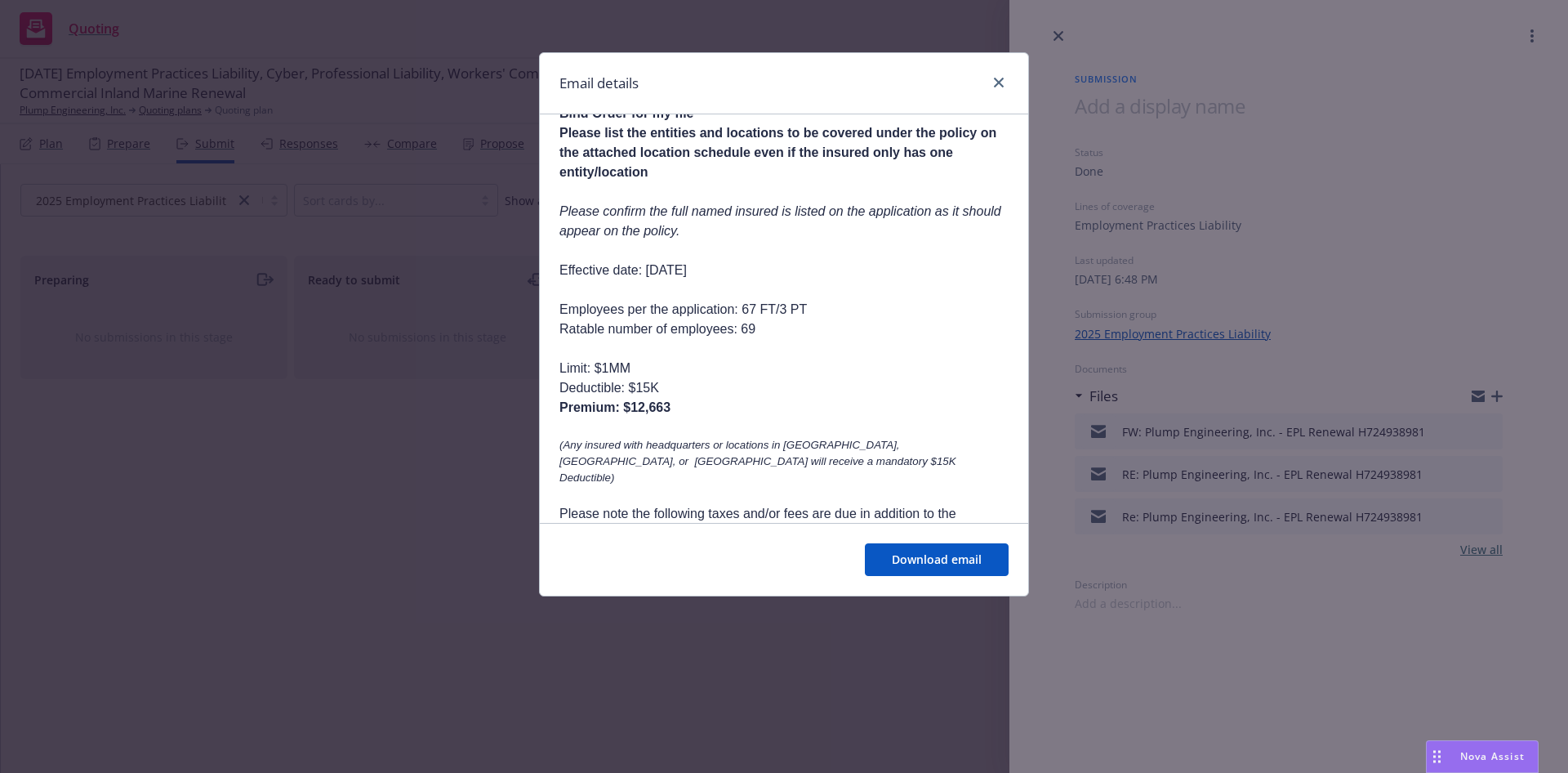
click at [733, 398] on p "Premium: $12,663" at bounding box center [783, 407] width 449 height 20
drag, startPoint x: 673, startPoint y: 370, endPoint x: 634, endPoint y: 370, distance: 39.0
click at [634, 398] on p "Premium: $12,663" at bounding box center [783, 407] width 449 height 20
copy span "12,663"
drag, startPoint x: 787, startPoint y: 322, endPoint x: 817, endPoint y: 302, distance: 36.1
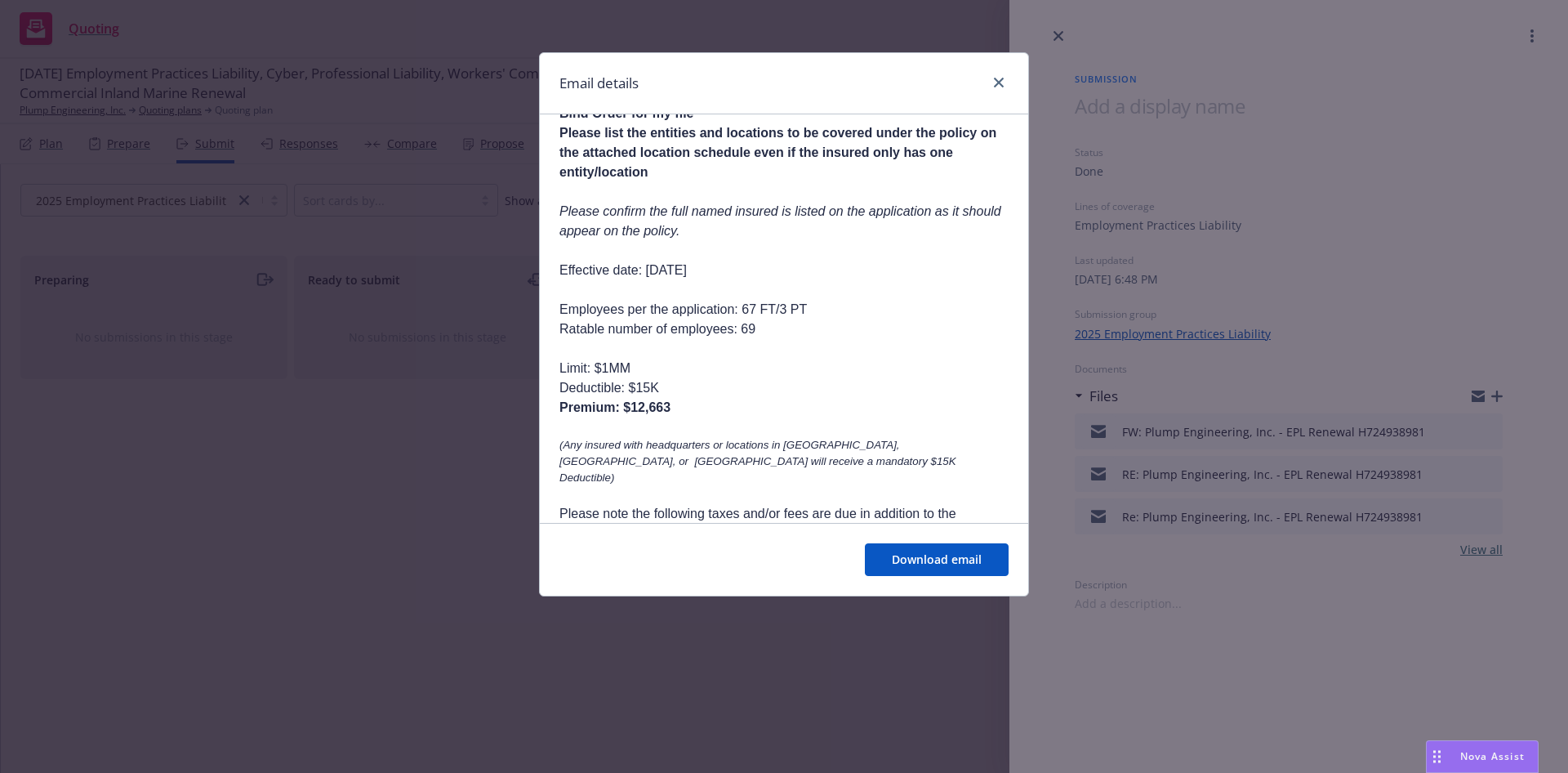
click at [789, 358] on p "Limit: $1MM" at bounding box center [783, 368] width 449 height 20
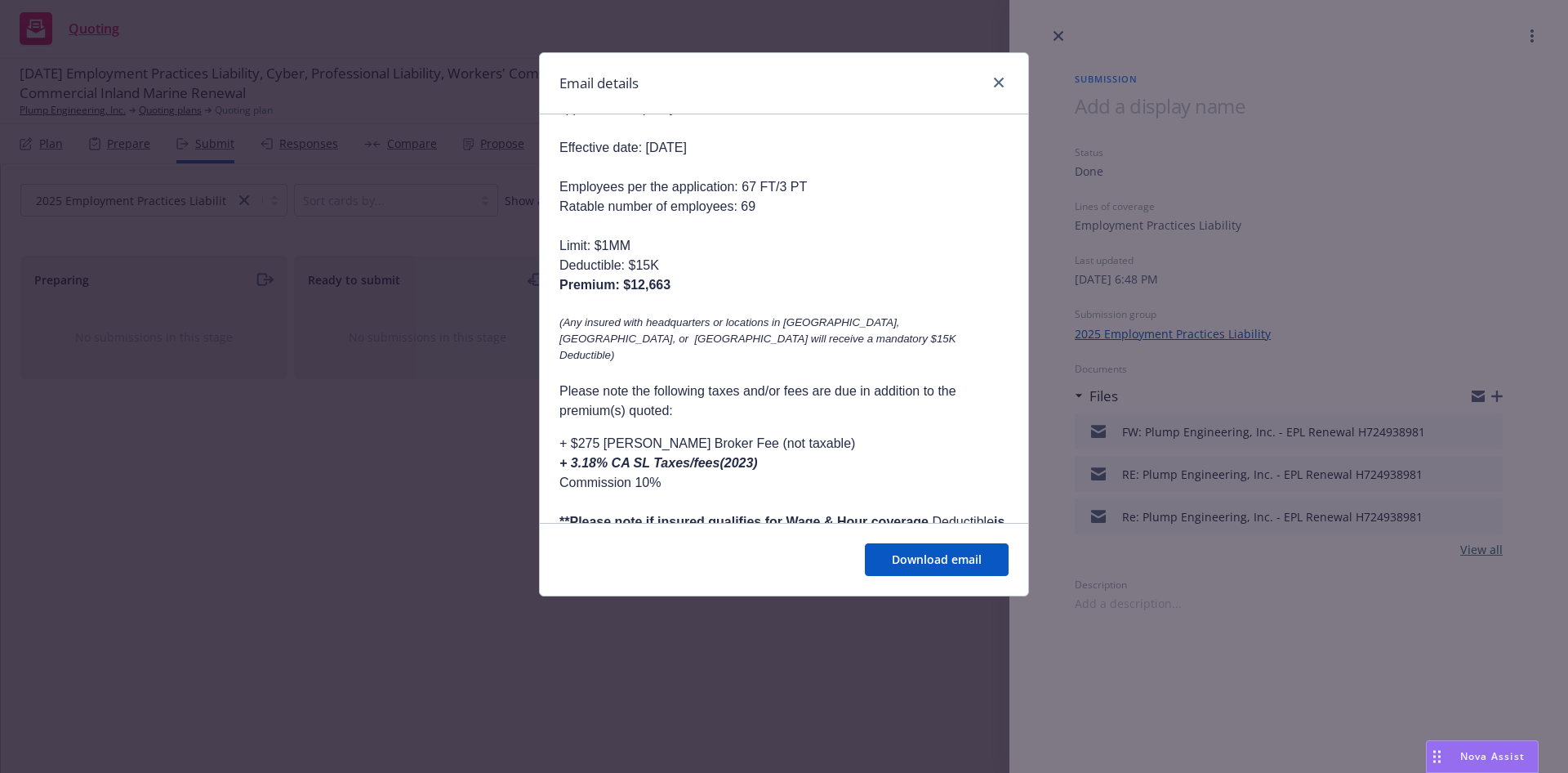
scroll to position [1103, 0]
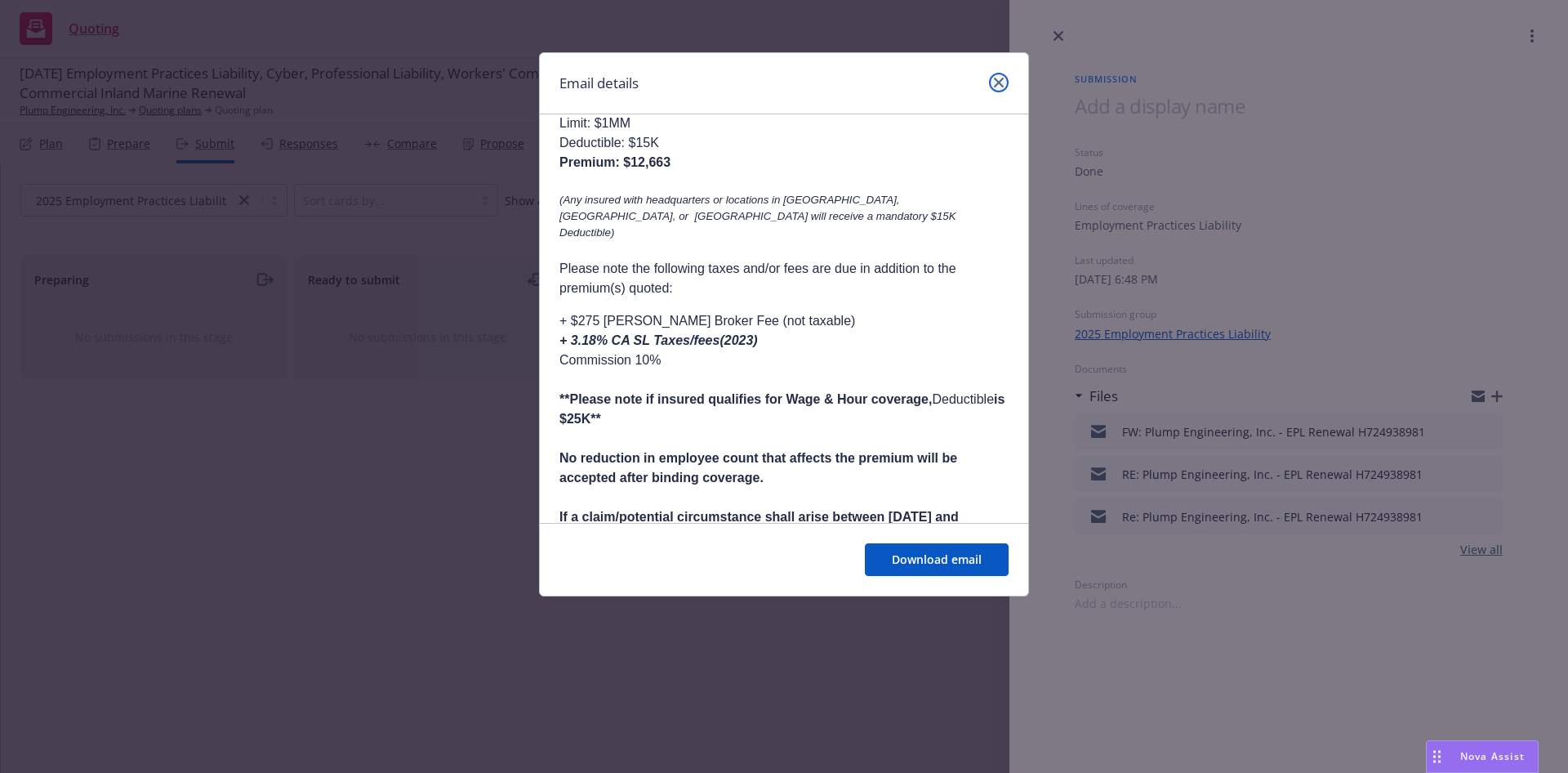
click at [1001, 77] on icon "close" at bounding box center [999, 82] width 9 height 9
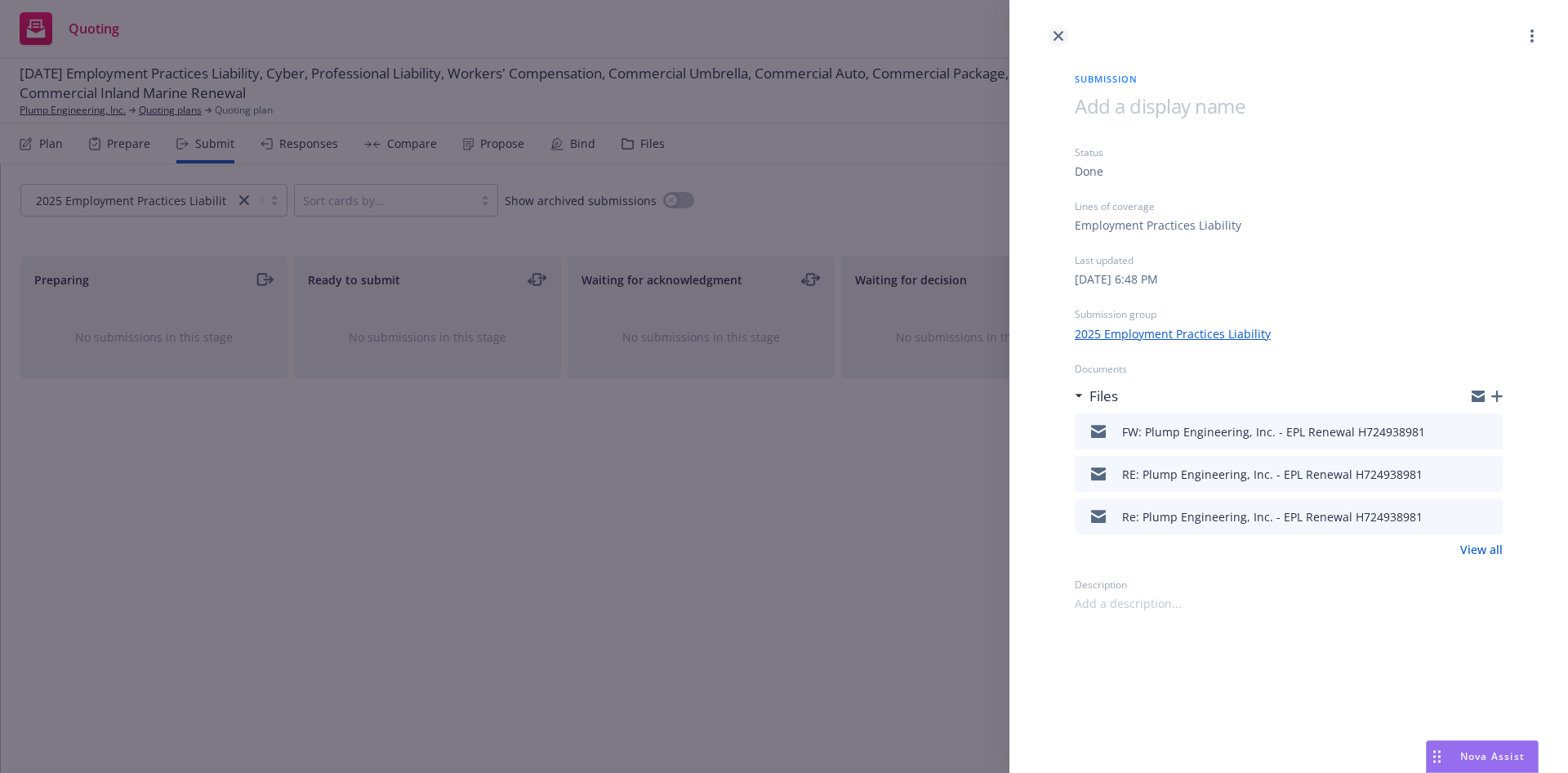
click at [1057, 45] on link "close" at bounding box center [1057, 35] width 20 height 20
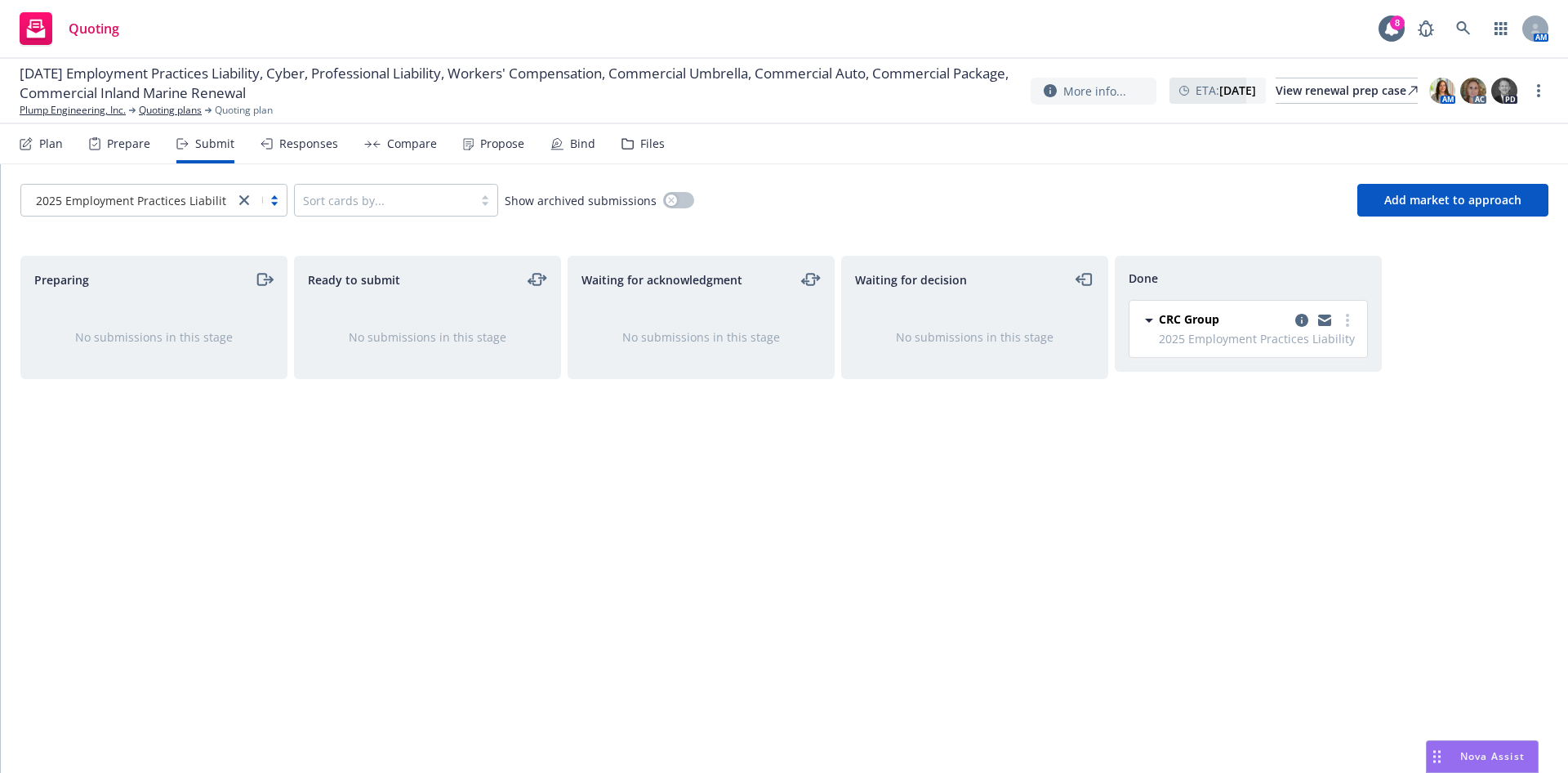
click at [387, 140] on div "Compare" at bounding box center [412, 144] width 49 height 13
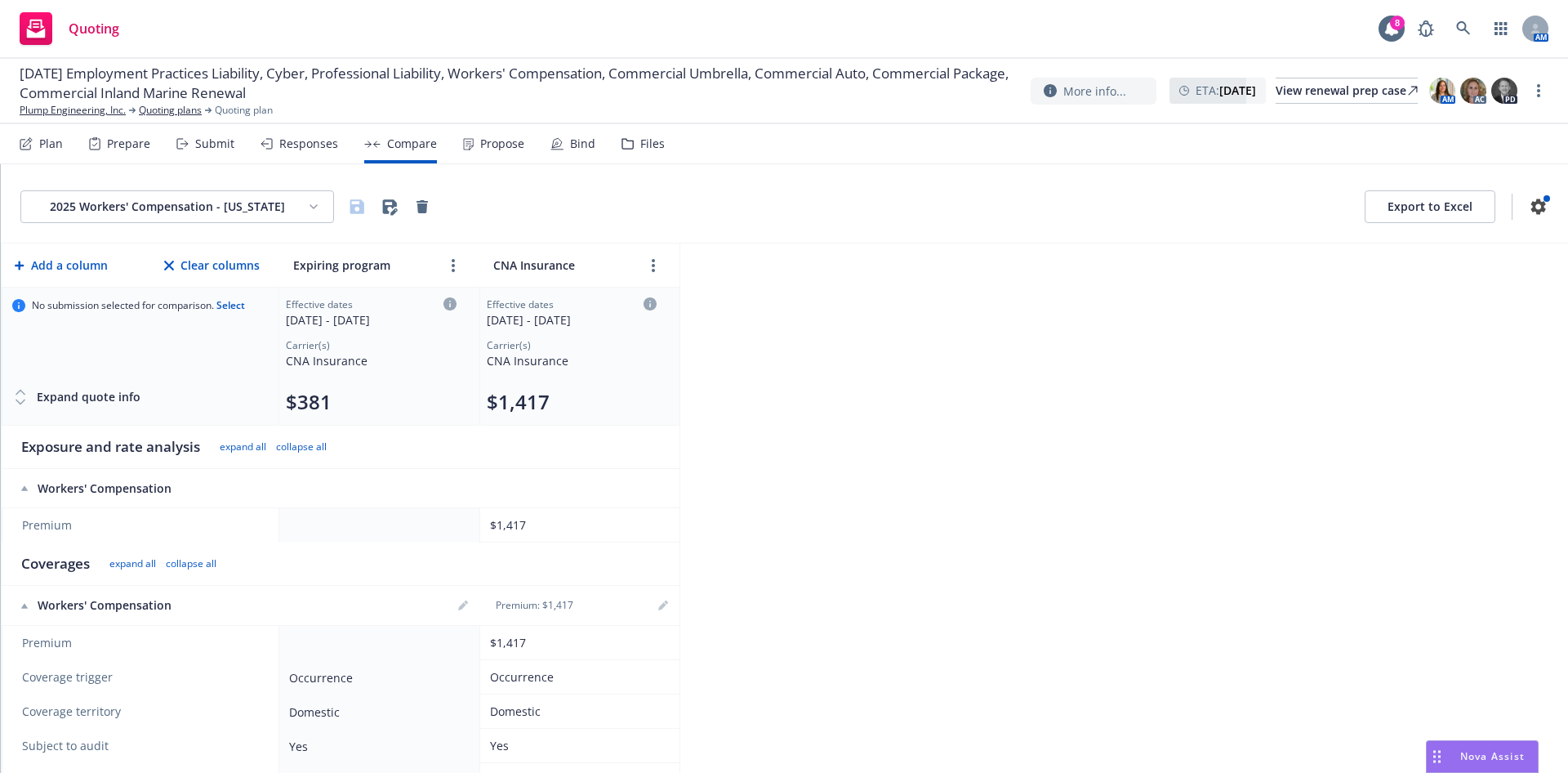
click at [310, 207] on html "Quoting 8 AM 09/01/25 Employment Practices Liability, Cyber, Professional Liabi…" at bounding box center [784, 386] width 1568 height 773
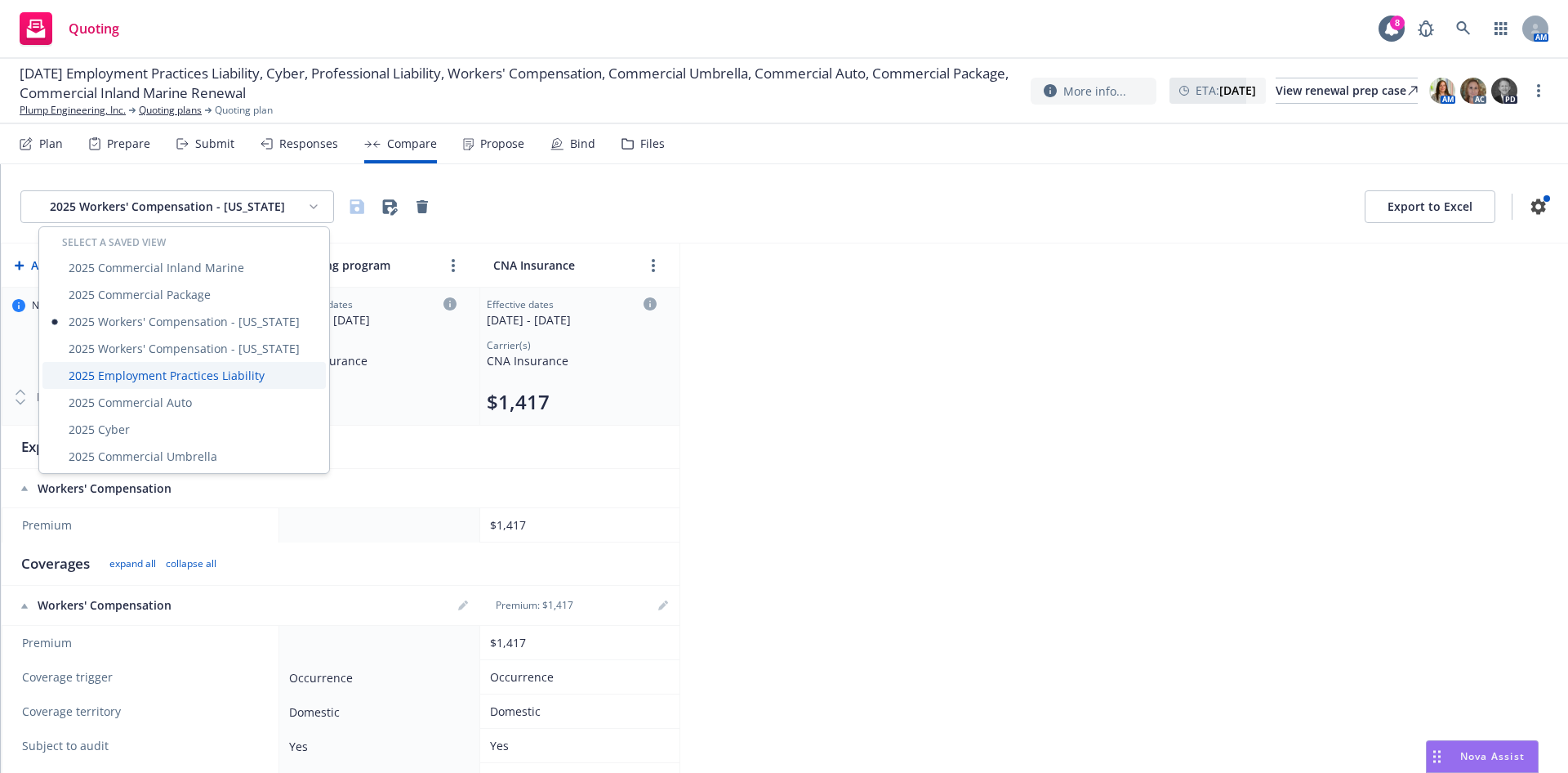
click at [221, 372] on div "2025 Employment Practices Liability" at bounding box center [184, 375] width 284 height 27
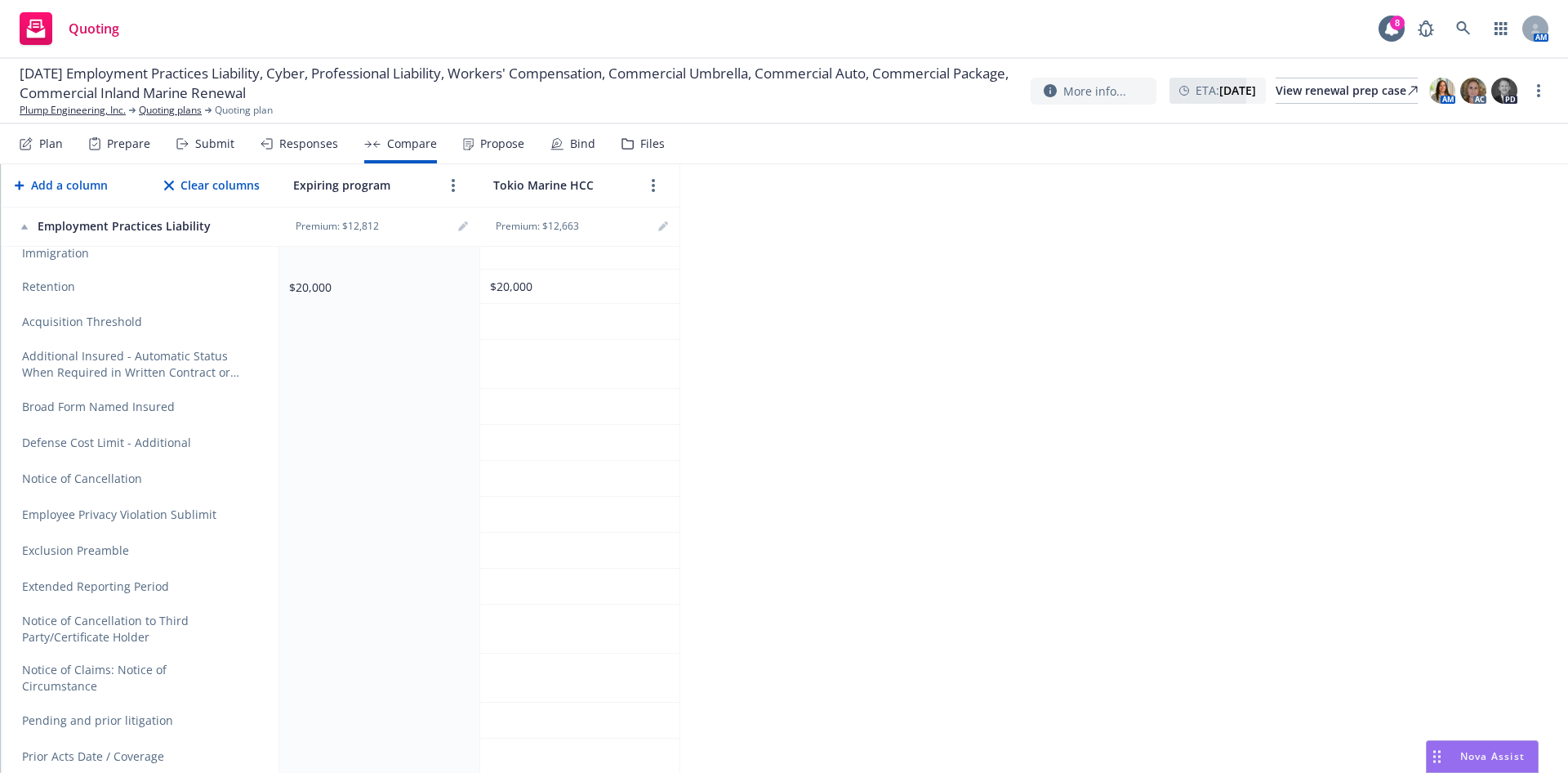
scroll to position [122, 0]
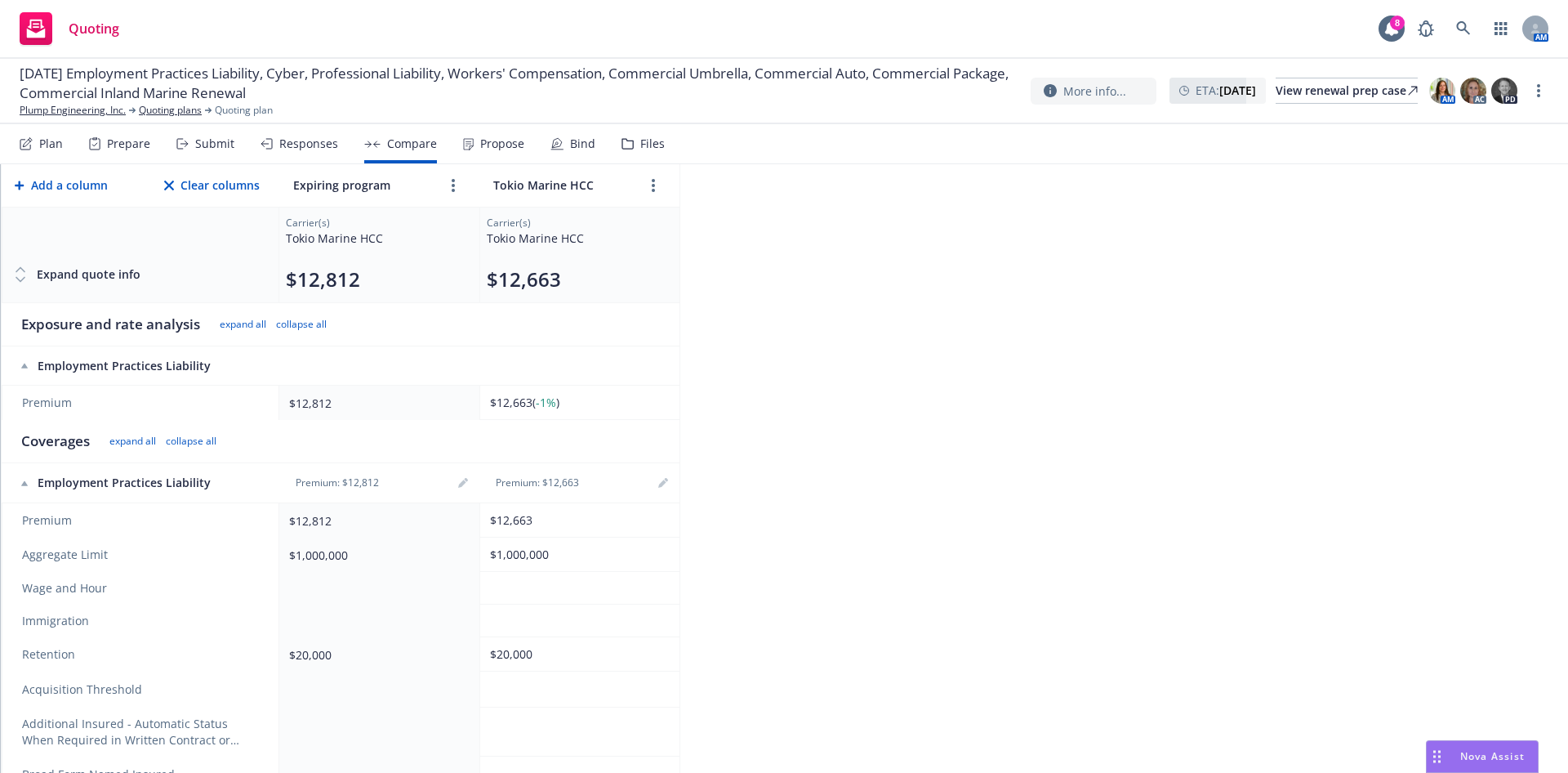
click at [308, 147] on div "Responses" at bounding box center [308, 144] width 59 height 13
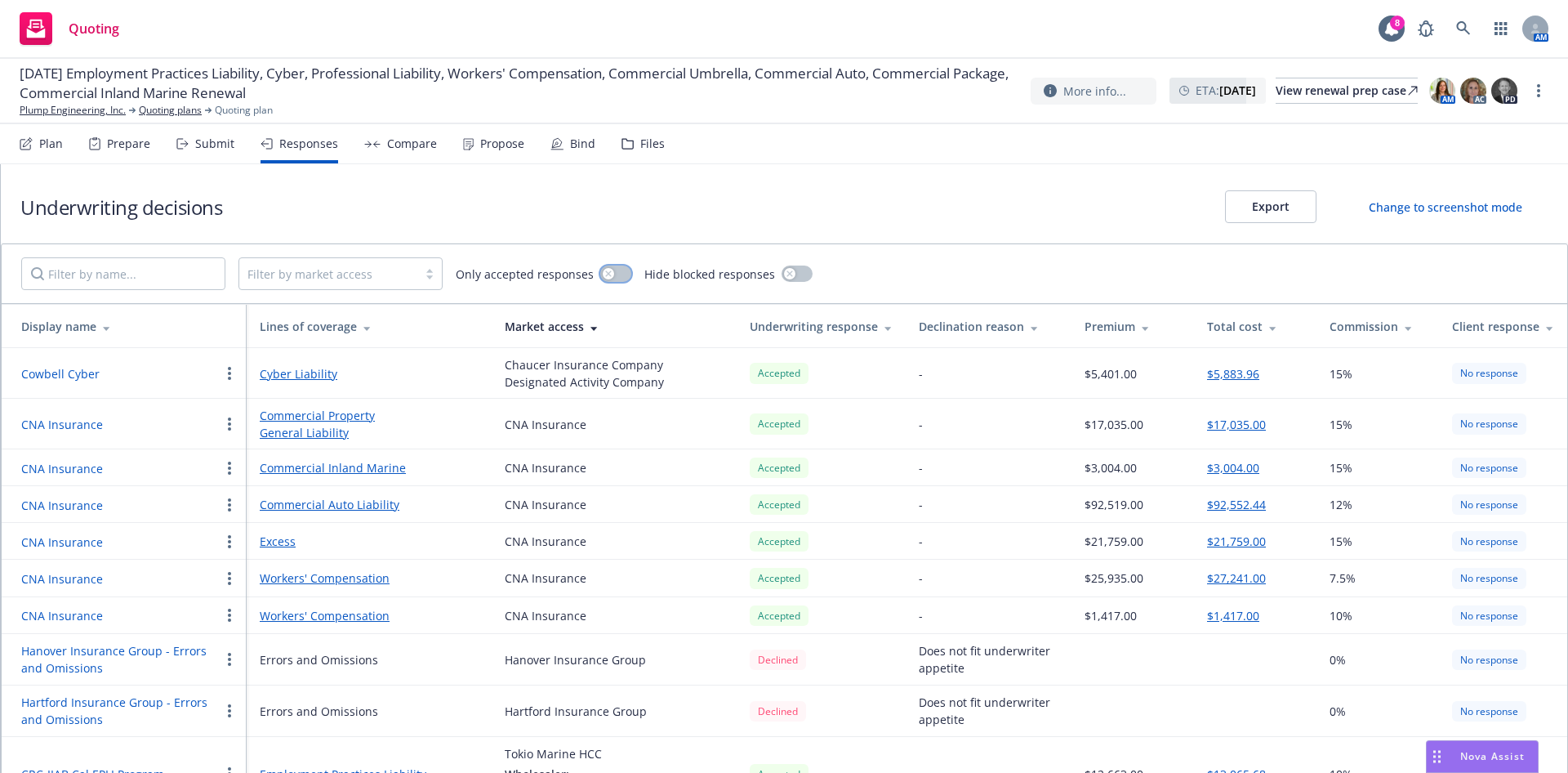
click at [611, 271] on button "button" at bounding box center [615, 273] width 31 height 16
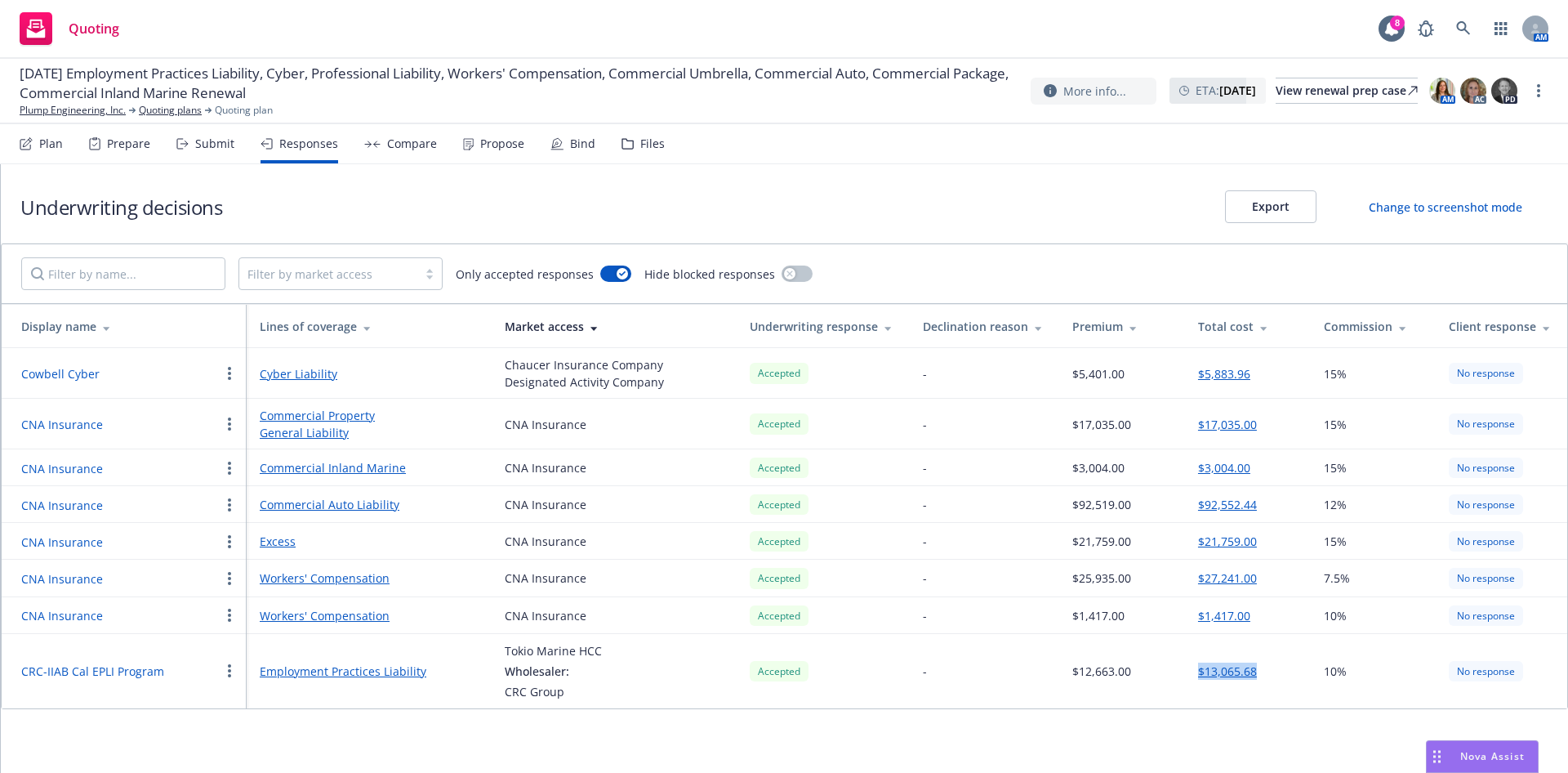
drag, startPoint x: 1273, startPoint y: 674, endPoint x: 1193, endPoint y: 678, distance: 80.1
click at [1193, 678] on td "$13,065.68" at bounding box center [1247, 671] width 126 height 75
copy button "$13,065.68"
click at [628, 156] on div "Files" at bounding box center [643, 144] width 43 height 39
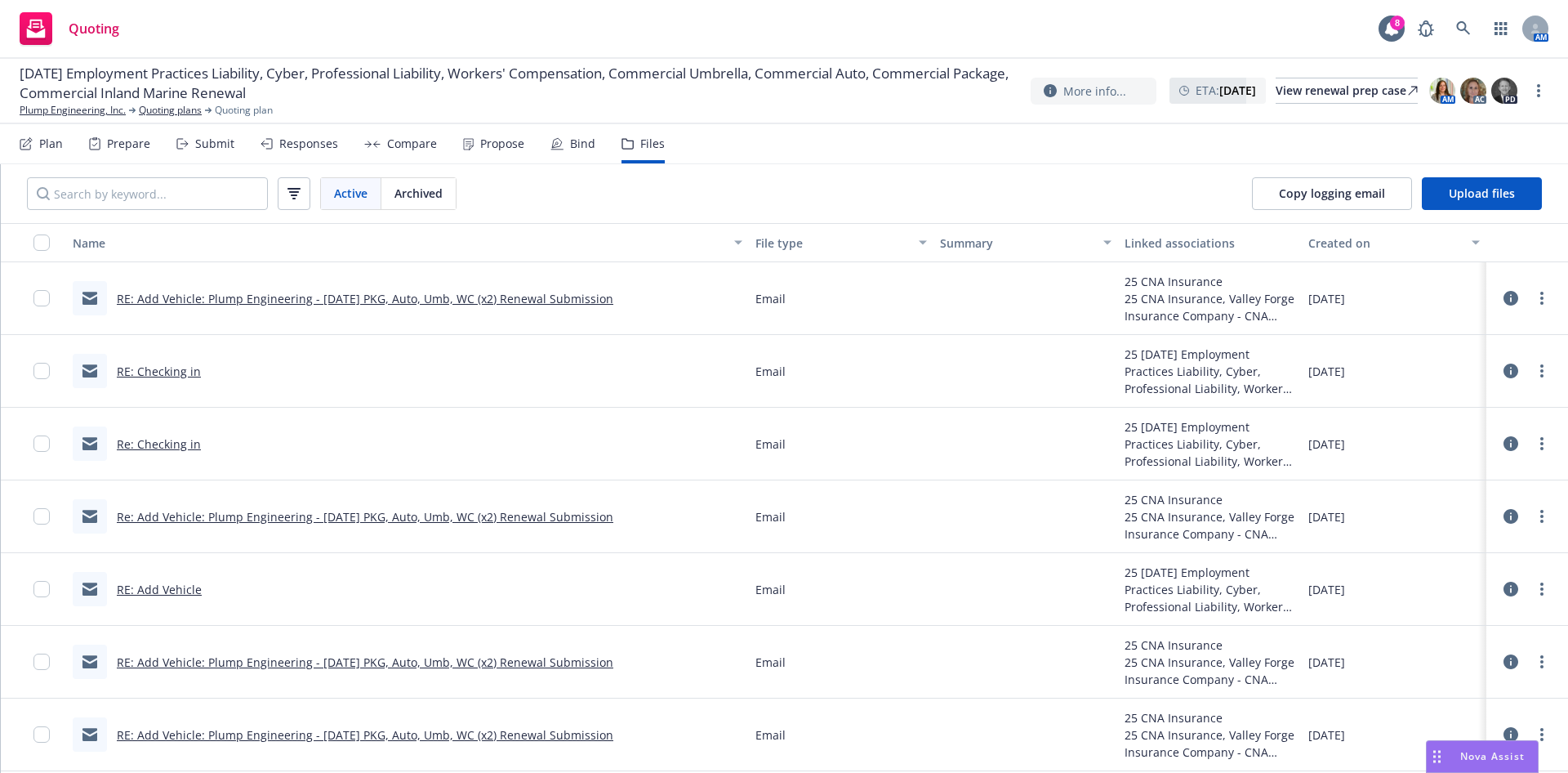
click at [176, 148] on icon at bounding box center [182, 144] width 12 height 11
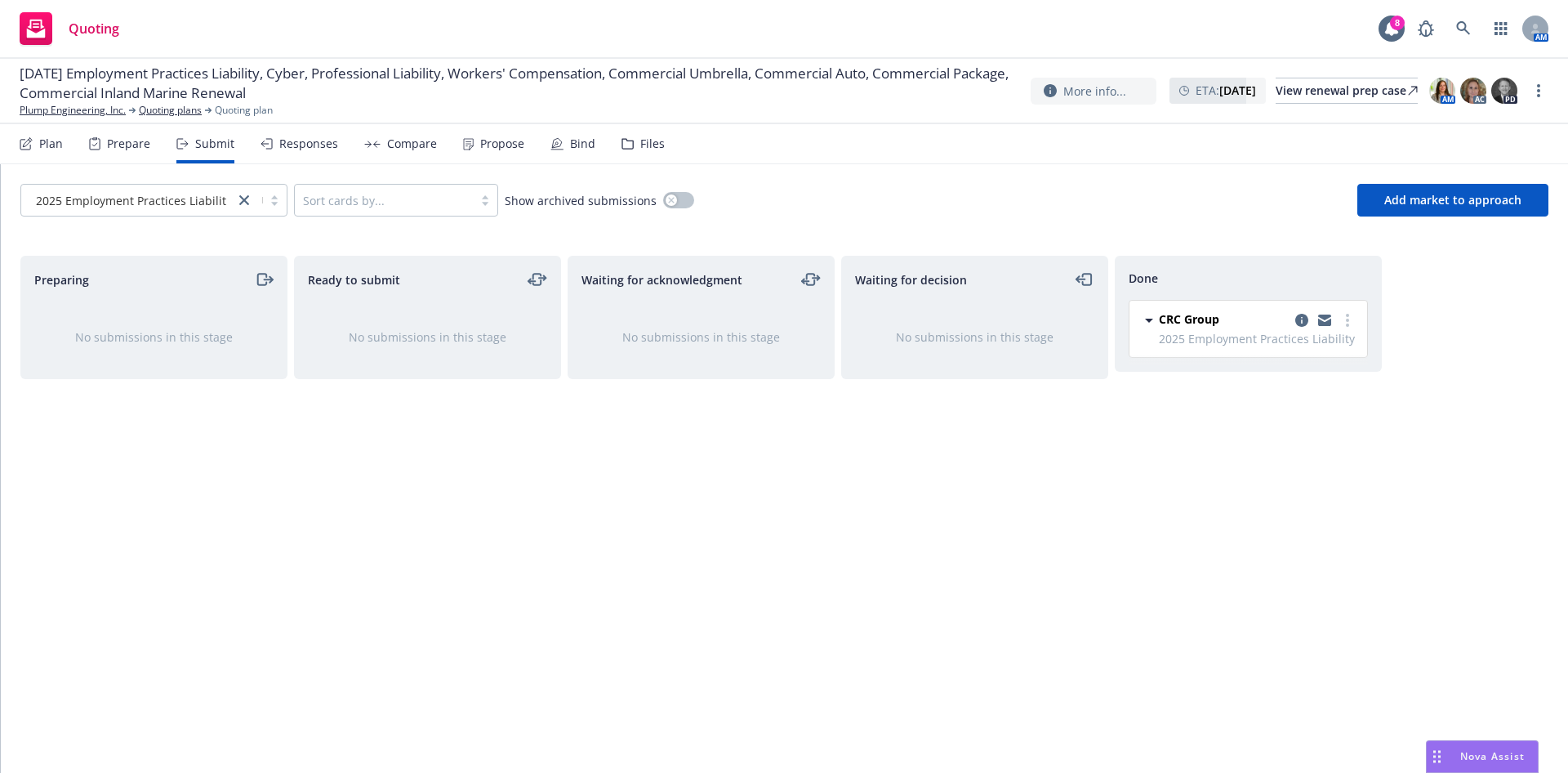
click at [133, 139] on div "Prepare" at bounding box center [129, 144] width 43 height 13
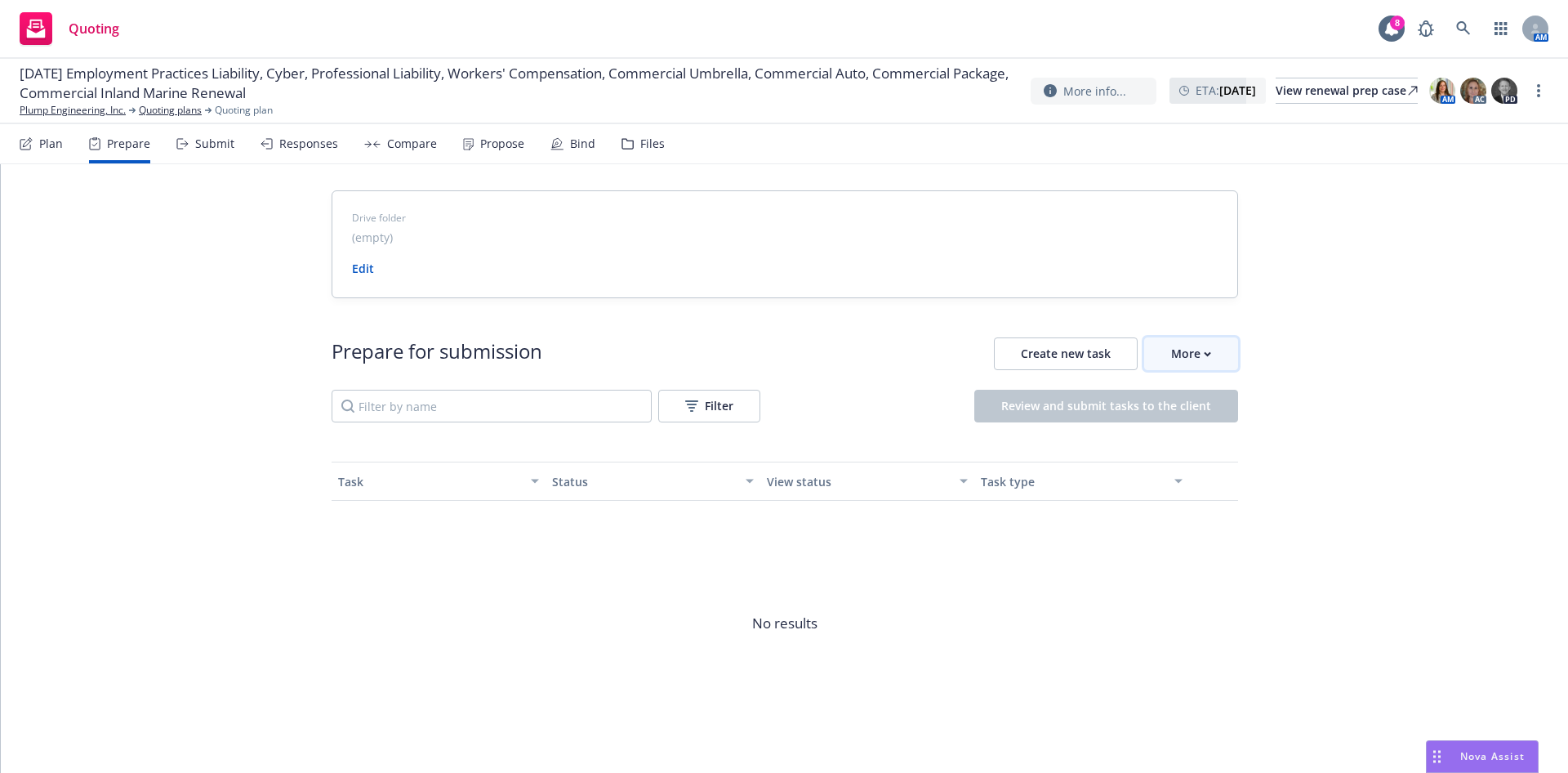
click at [1186, 358] on div "More" at bounding box center [1191, 353] width 40 height 31
click at [1202, 423] on span "Go to Indio account" at bounding box center [1209, 429] width 146 height 16
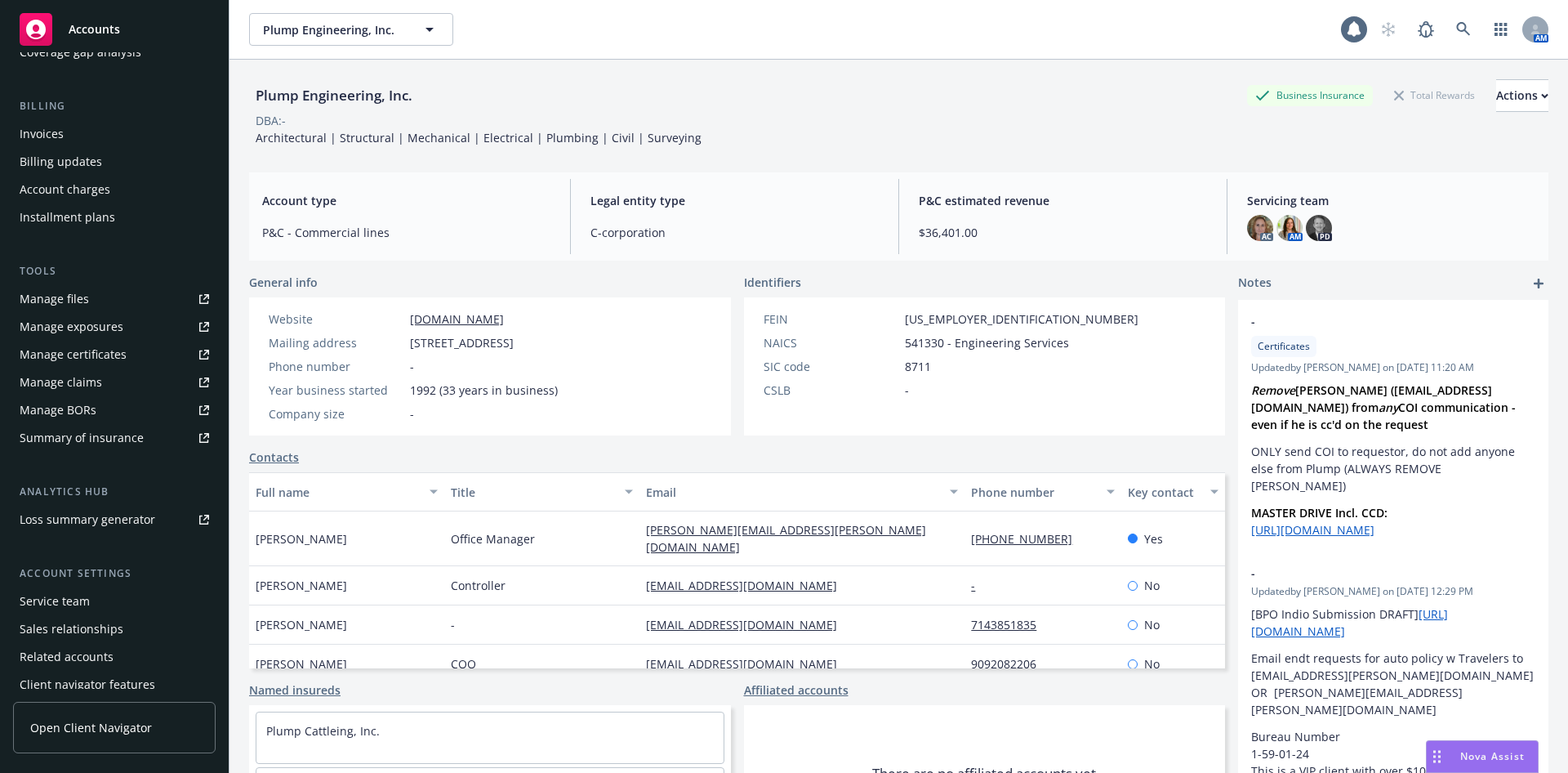
scroll to position [290, 0]
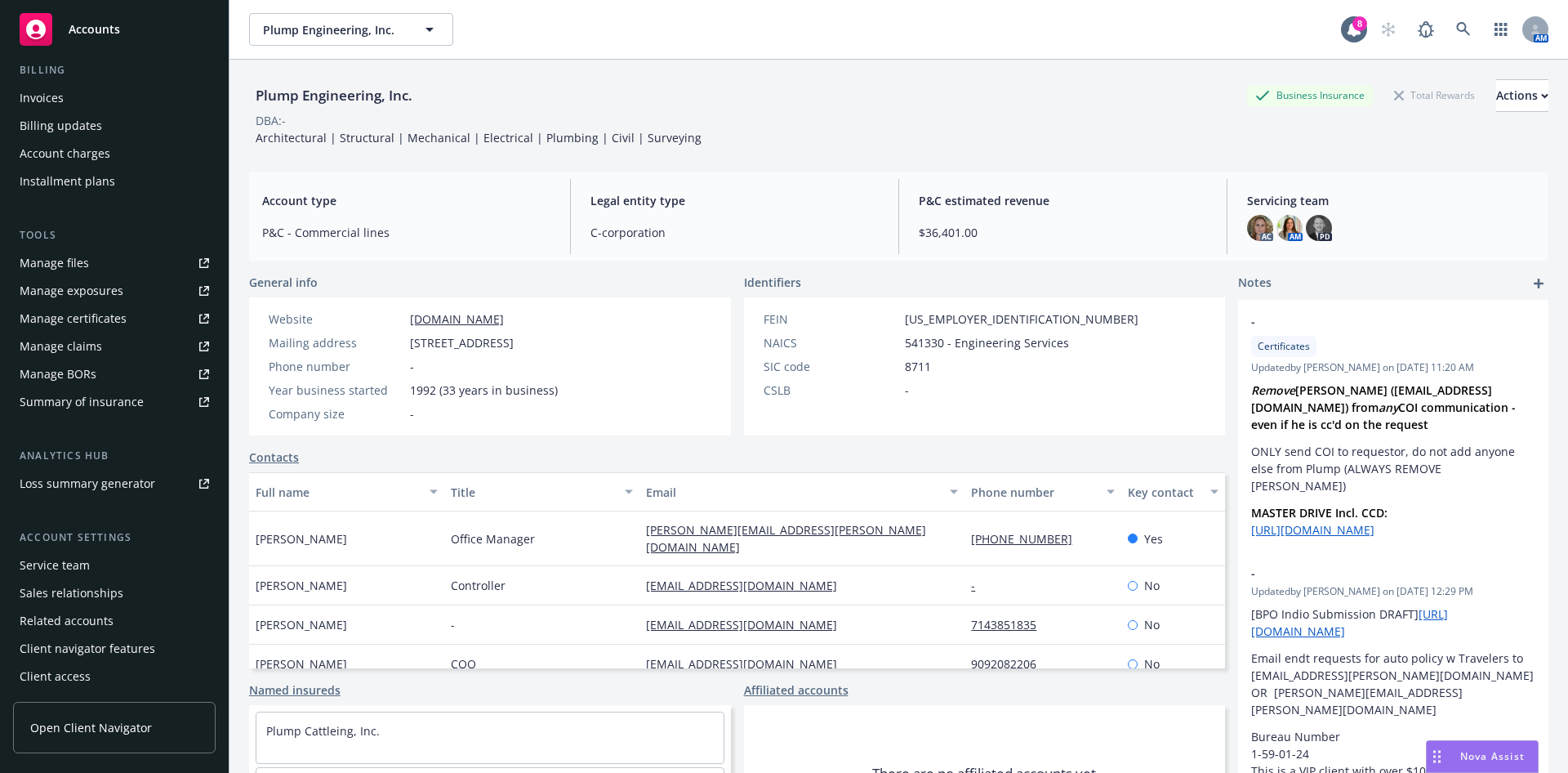
click at [86, 565] on div "Service team" at bounding box center [54, 565] width 70 height 26
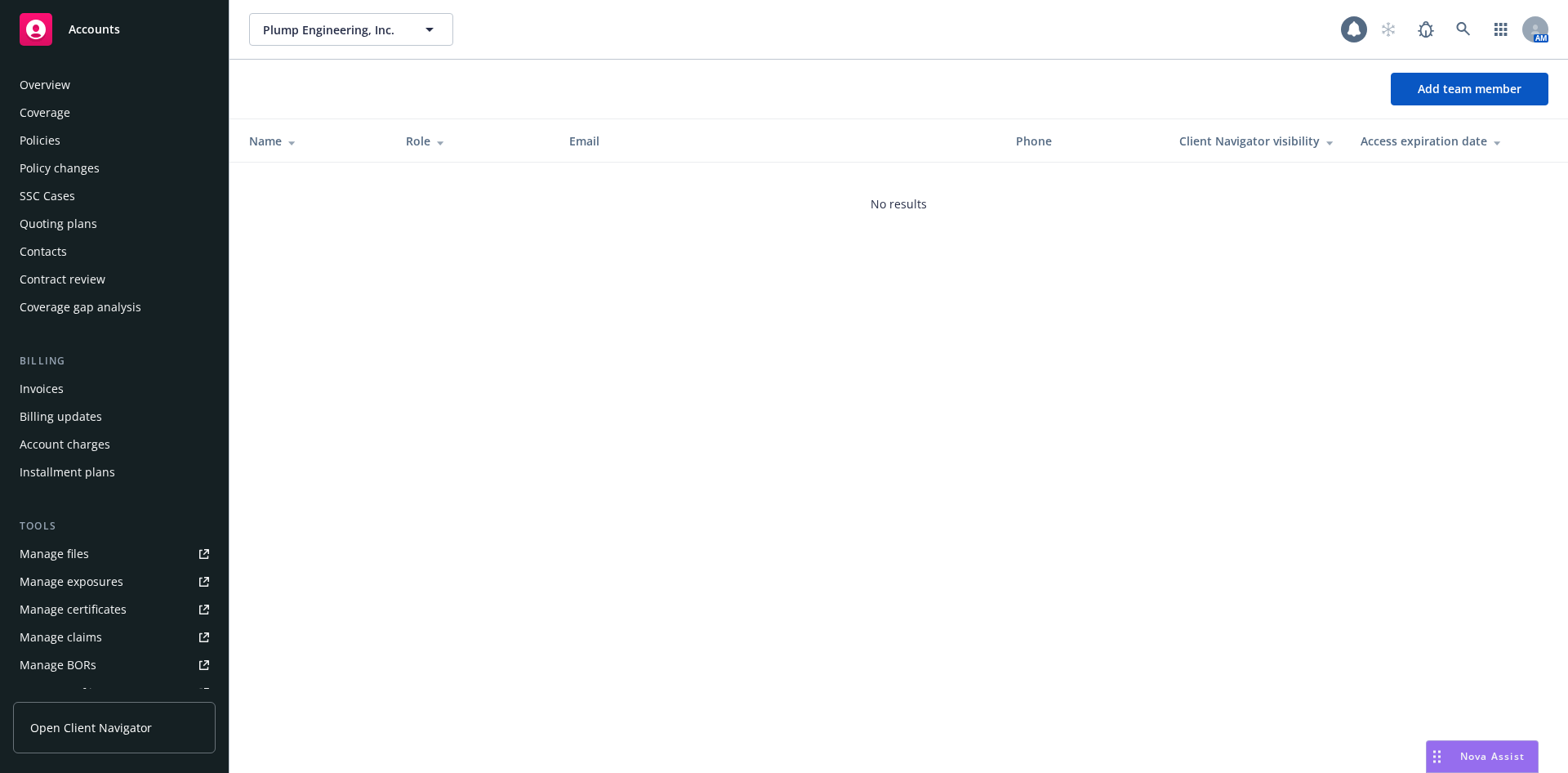
scroll to position [290, 0]
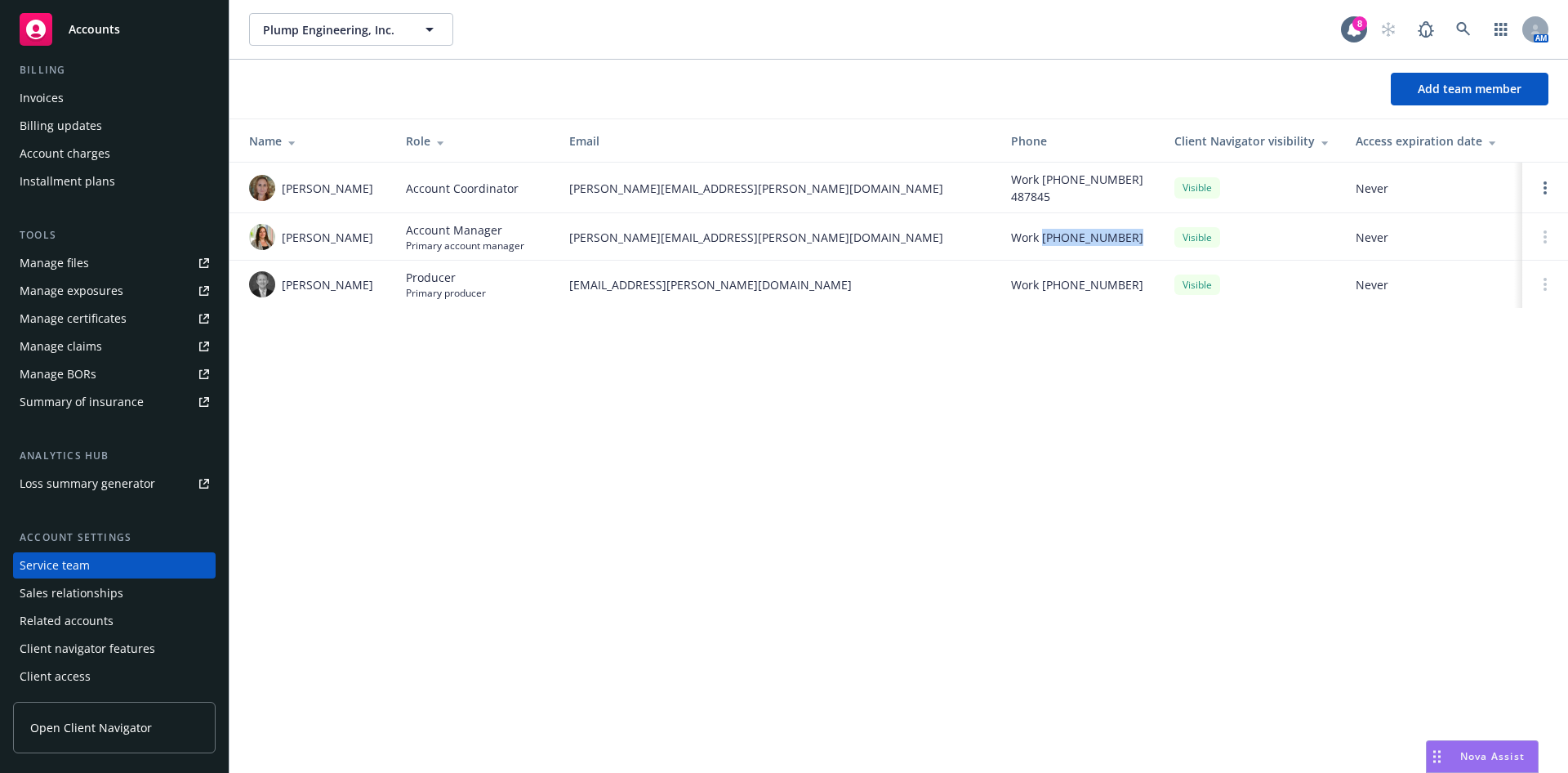
drag, startPoint x: 1066, startPoint y: 241, endPoint x: 1044, endPoint y: 242, distance: 22.0
click at [1044, 242] on div "Work [PHONE_NUMBER]" at bounding box center [1079, 237] width 137 height 17
copy span "[PHONE_NUMBER]"
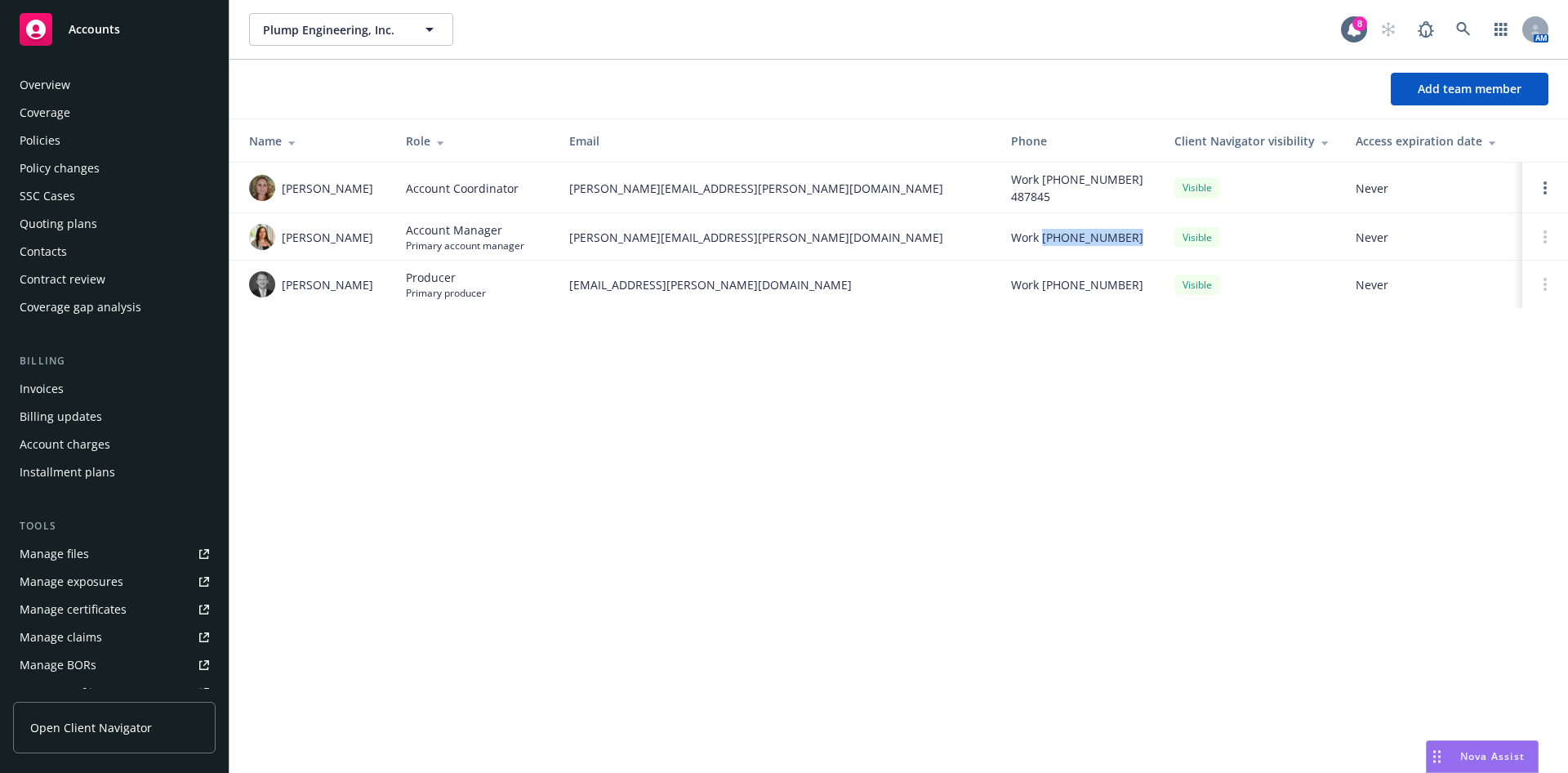
click at [85, 133] on div "Policies" at bounding box center [114, 140] width 189 height 26
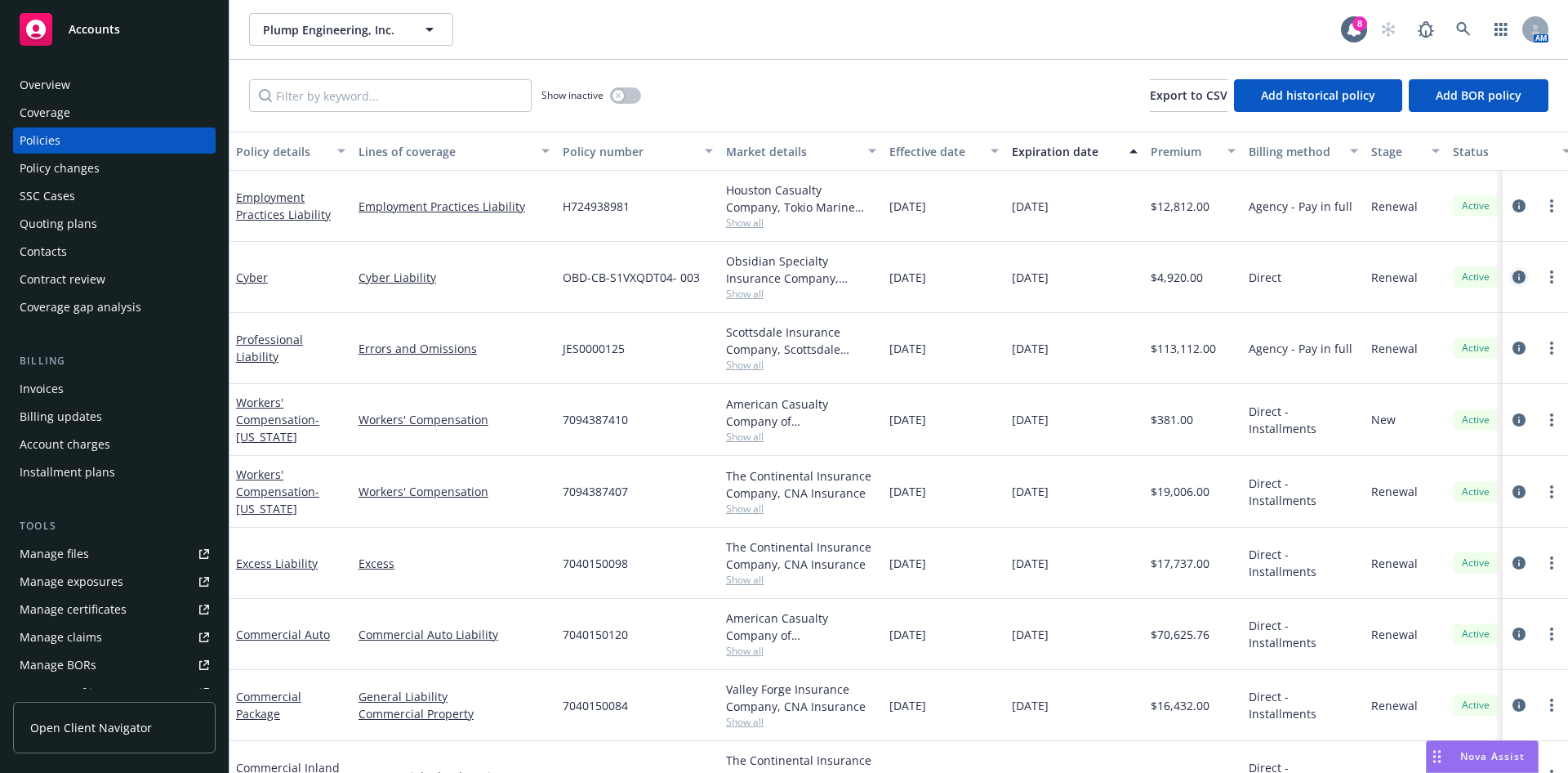
click at [1509, 284] on link "circleInformation" at bounding box center [1519, 276] width 20 height 20
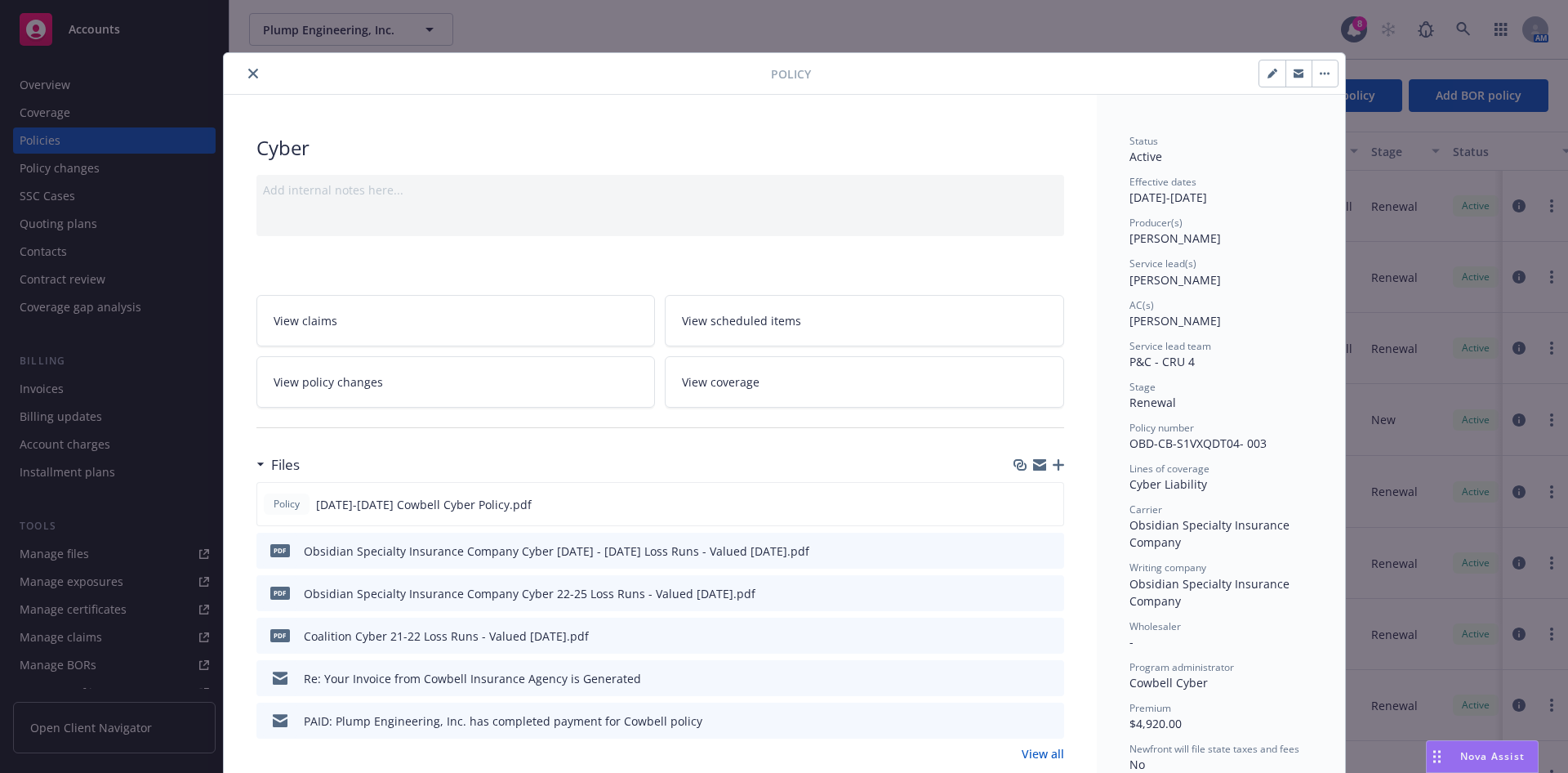
click at [248, 76] on icon "close" at bounding box center [253, 73] width 9 height 9
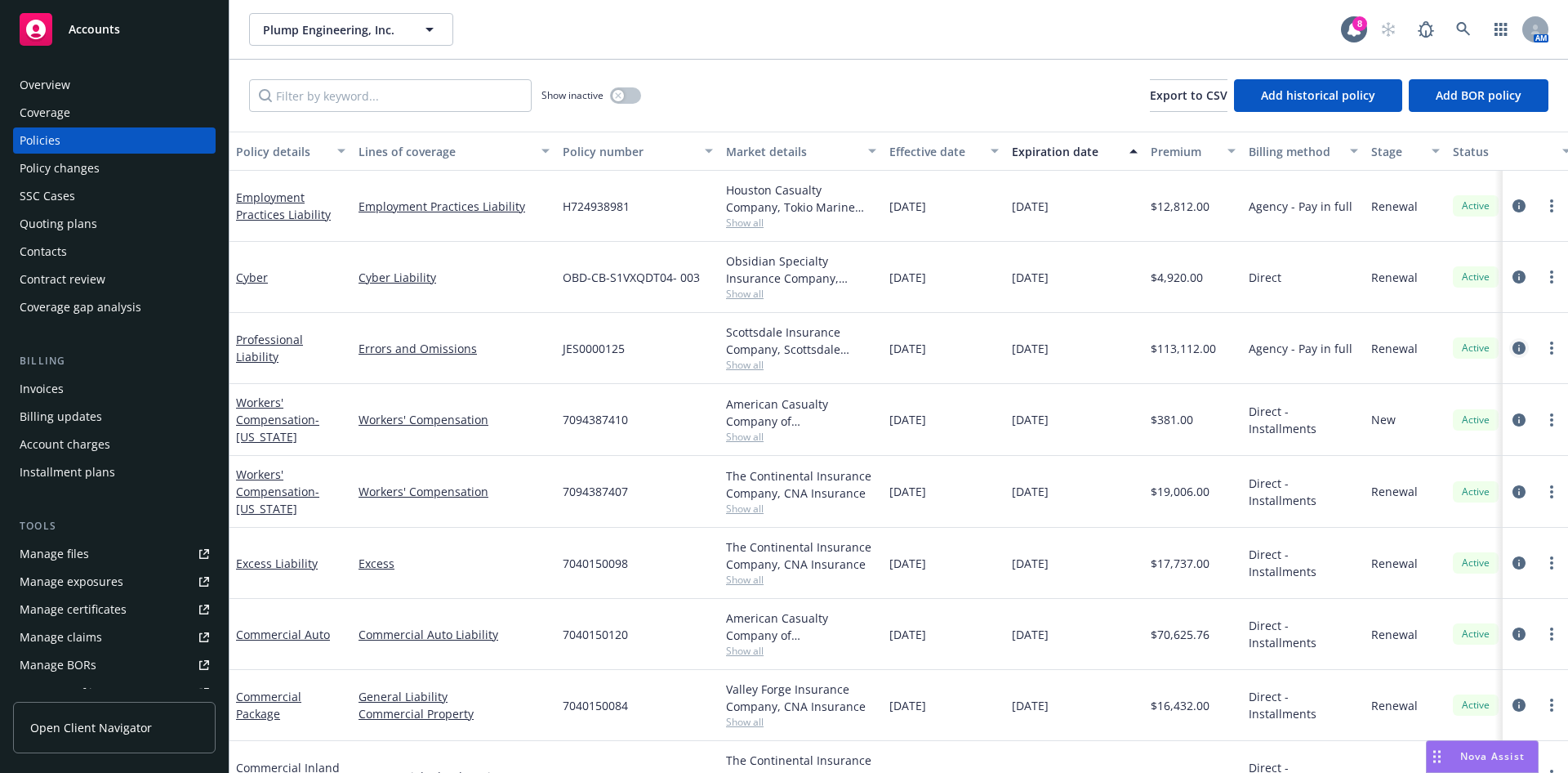
click at [1512, 346] on icon "circleInformation" at bounding box center [1519, 348] width 13 height 13
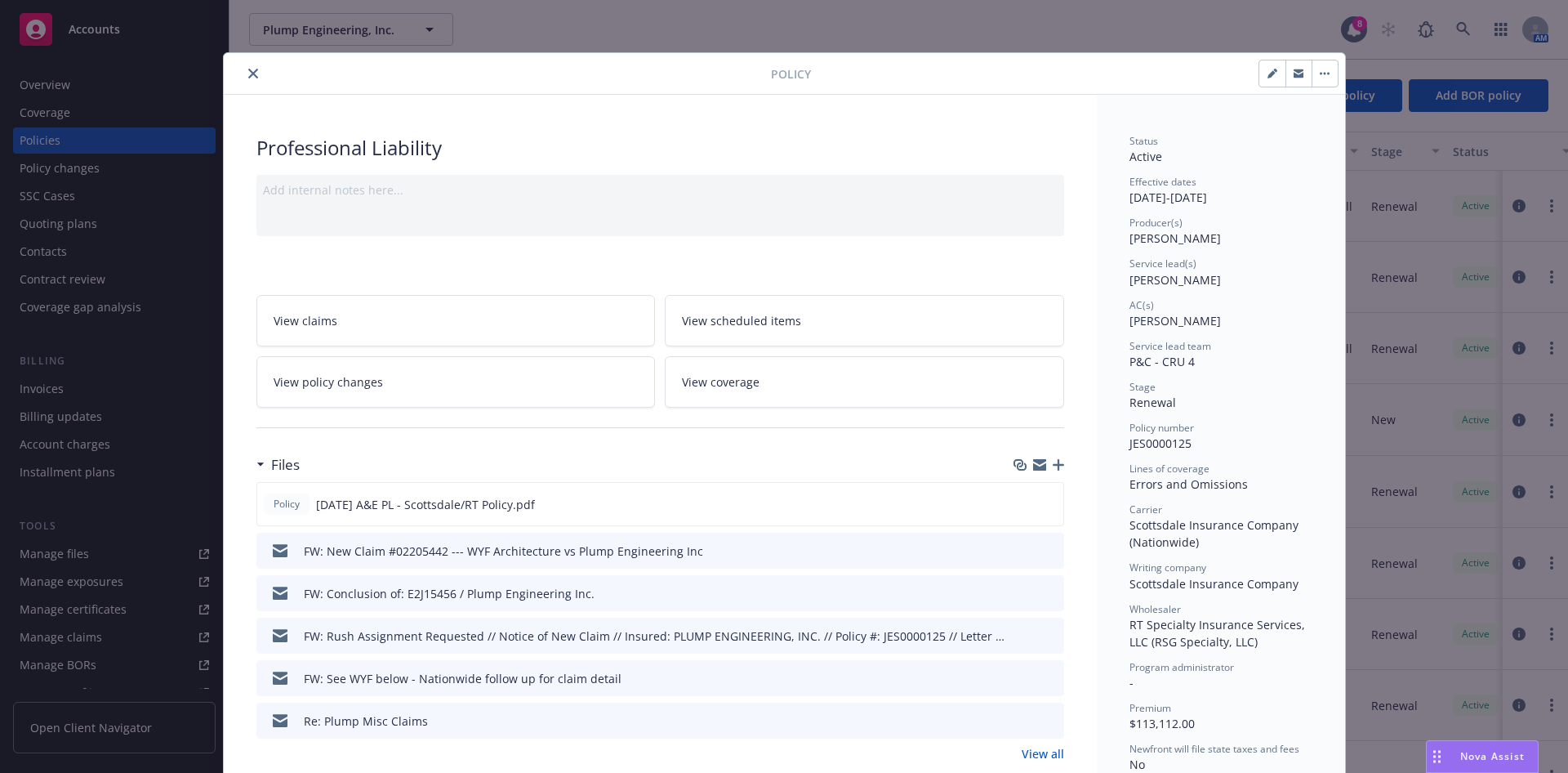
click at [248, 75] on icon "close" at bounding box center [253, 73] width 9 height 9
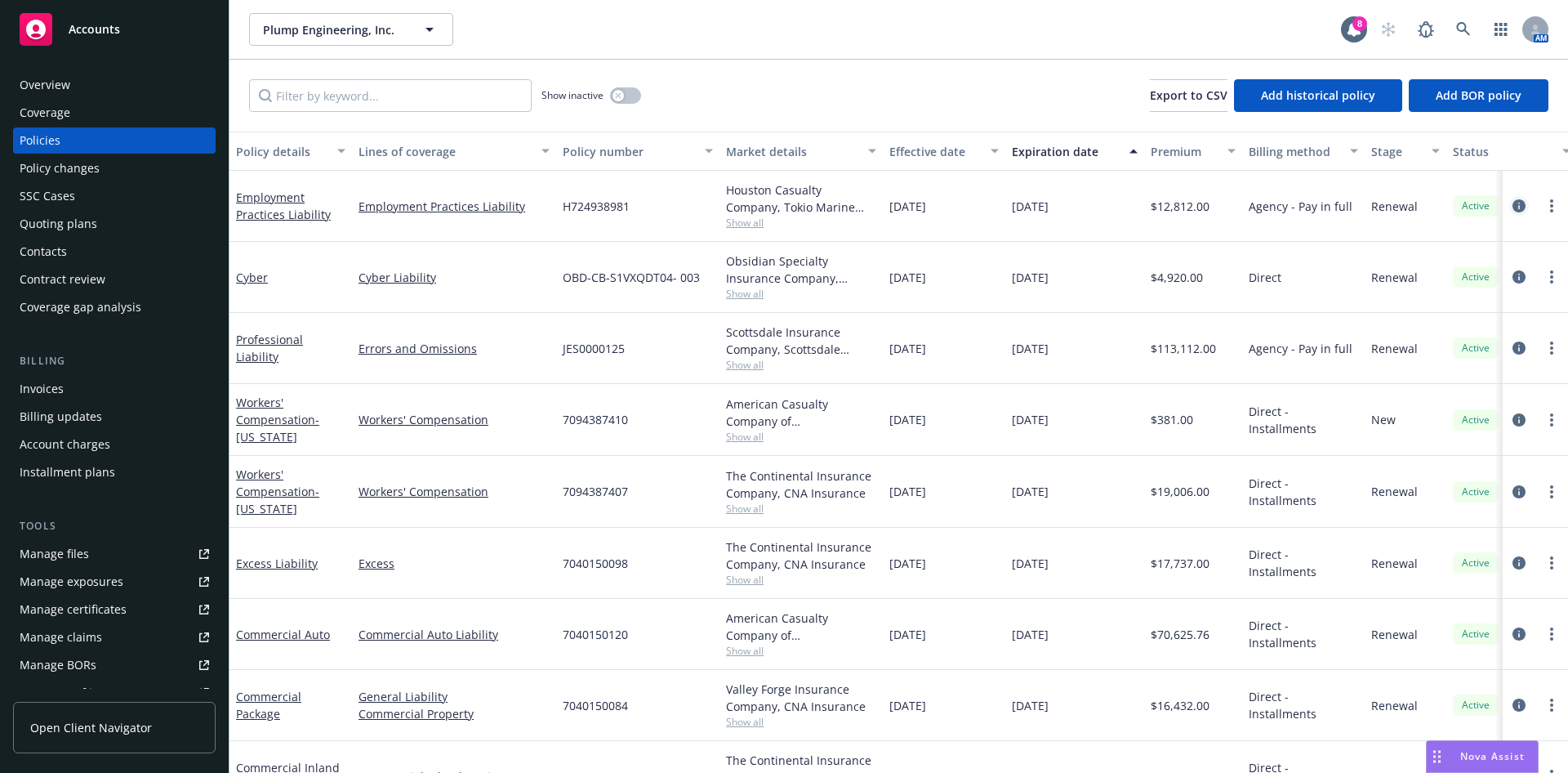
click at [1509, 198] on link "circleInformation" at bounding box center [1519, 205] width 20 height 20
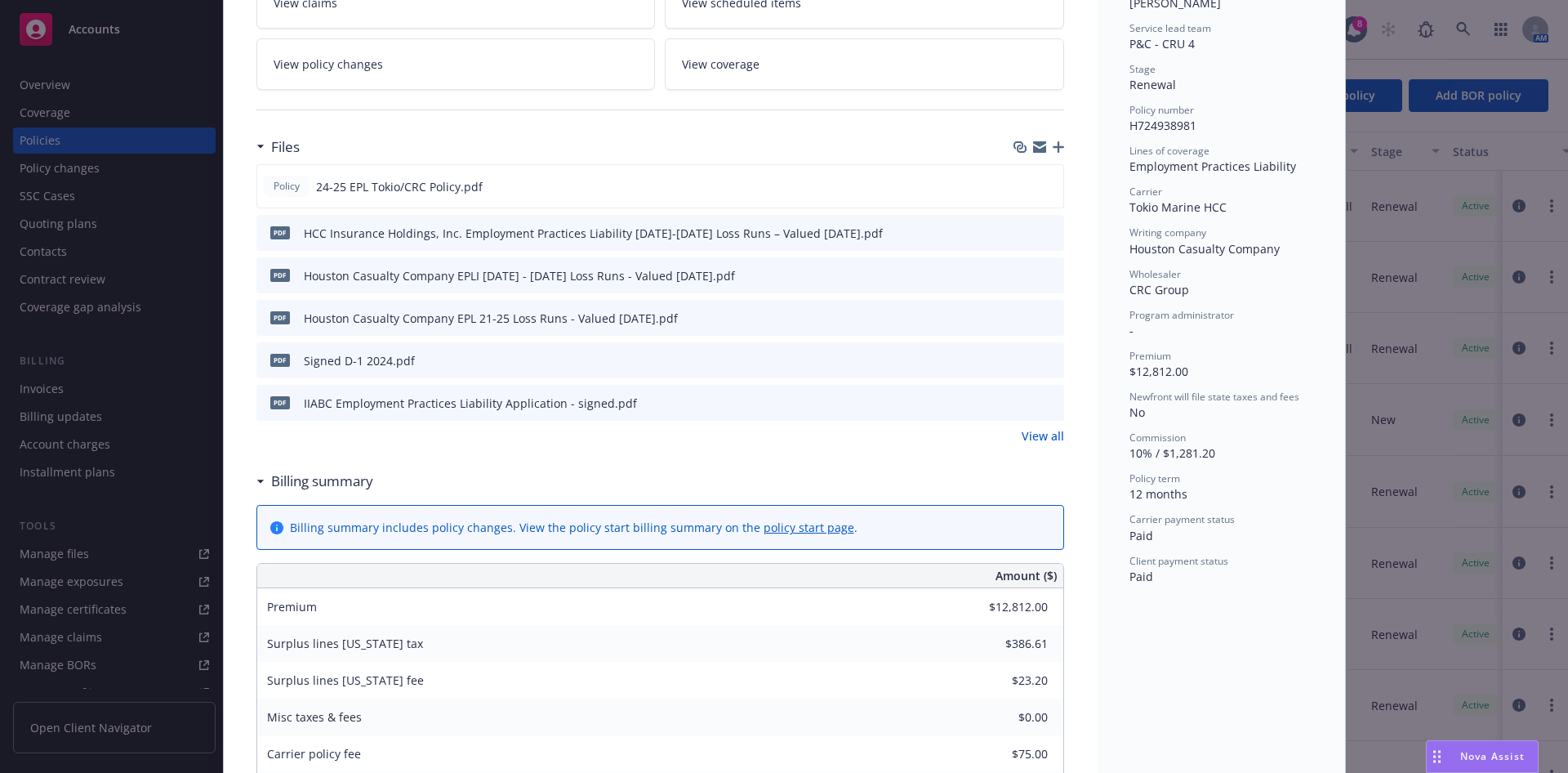
scroll to position [490, 0]
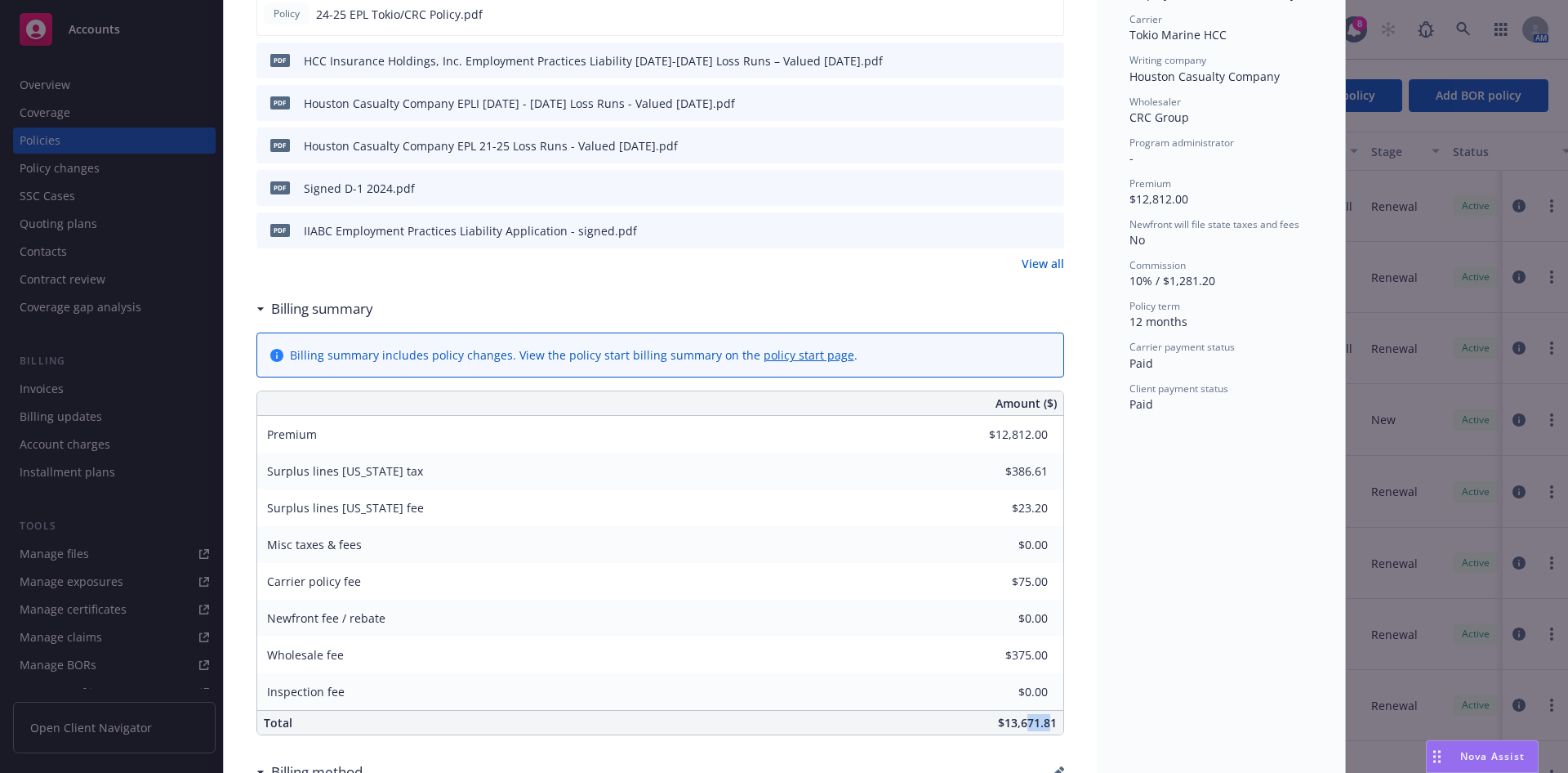
drag, startPoint x: 1043, startPoint y: 724, endPoint x: 1015, endPoint y: 722, distance: 28.1
click at [1015, 722] on span "$13,671.81" at bounding box center [1027, 722] width 59 height 16
drag, startPoint x: 1046, startPoint y: 724, endPoint x: 995, endPoint y: 727, distance: 51.1
click at [998, 727] on span "$13,671.81" at bounding box center [1027, 722] width 59 height 16
copy span "13,671.81"
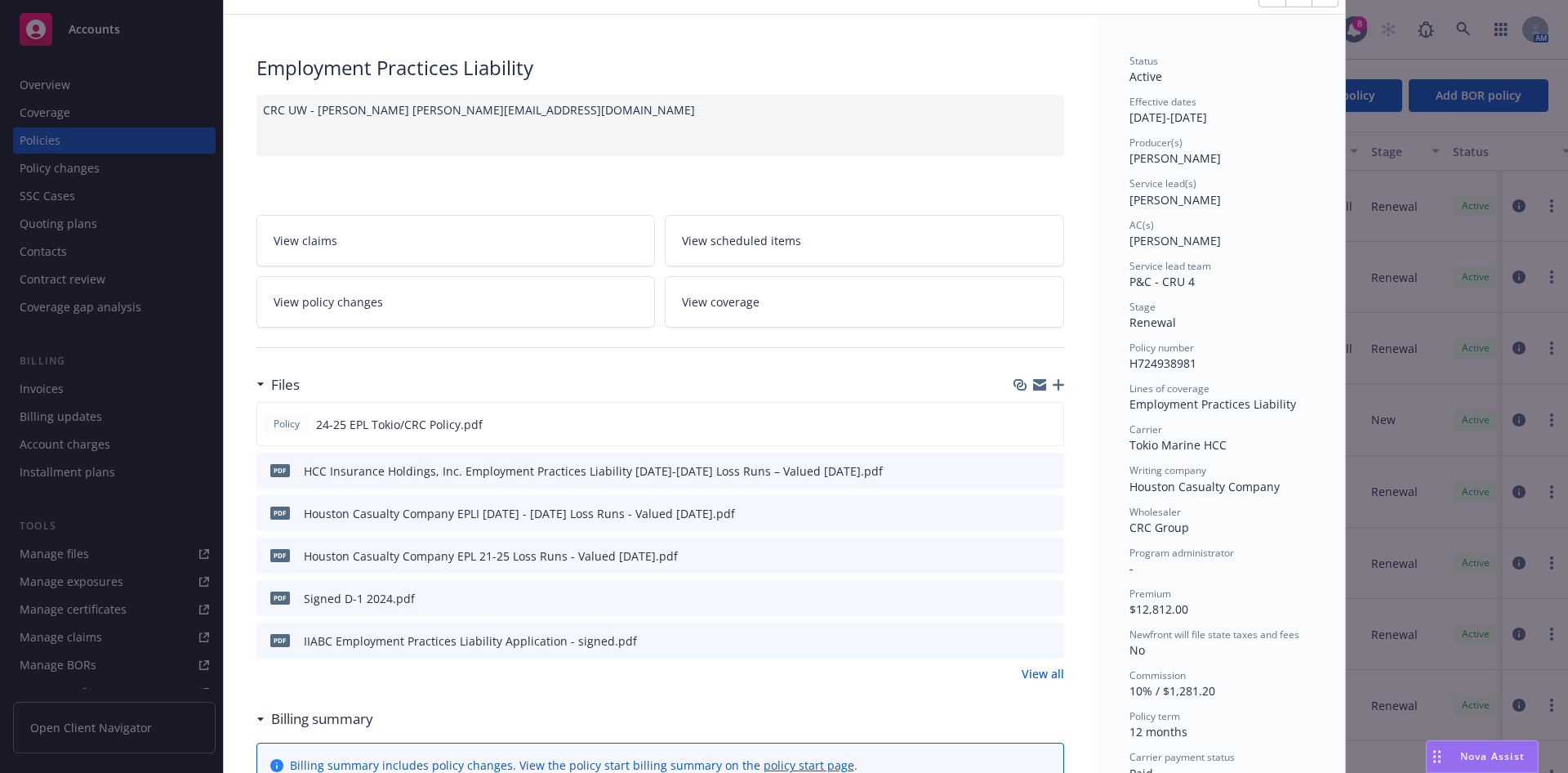
scroll to position [0, 0]
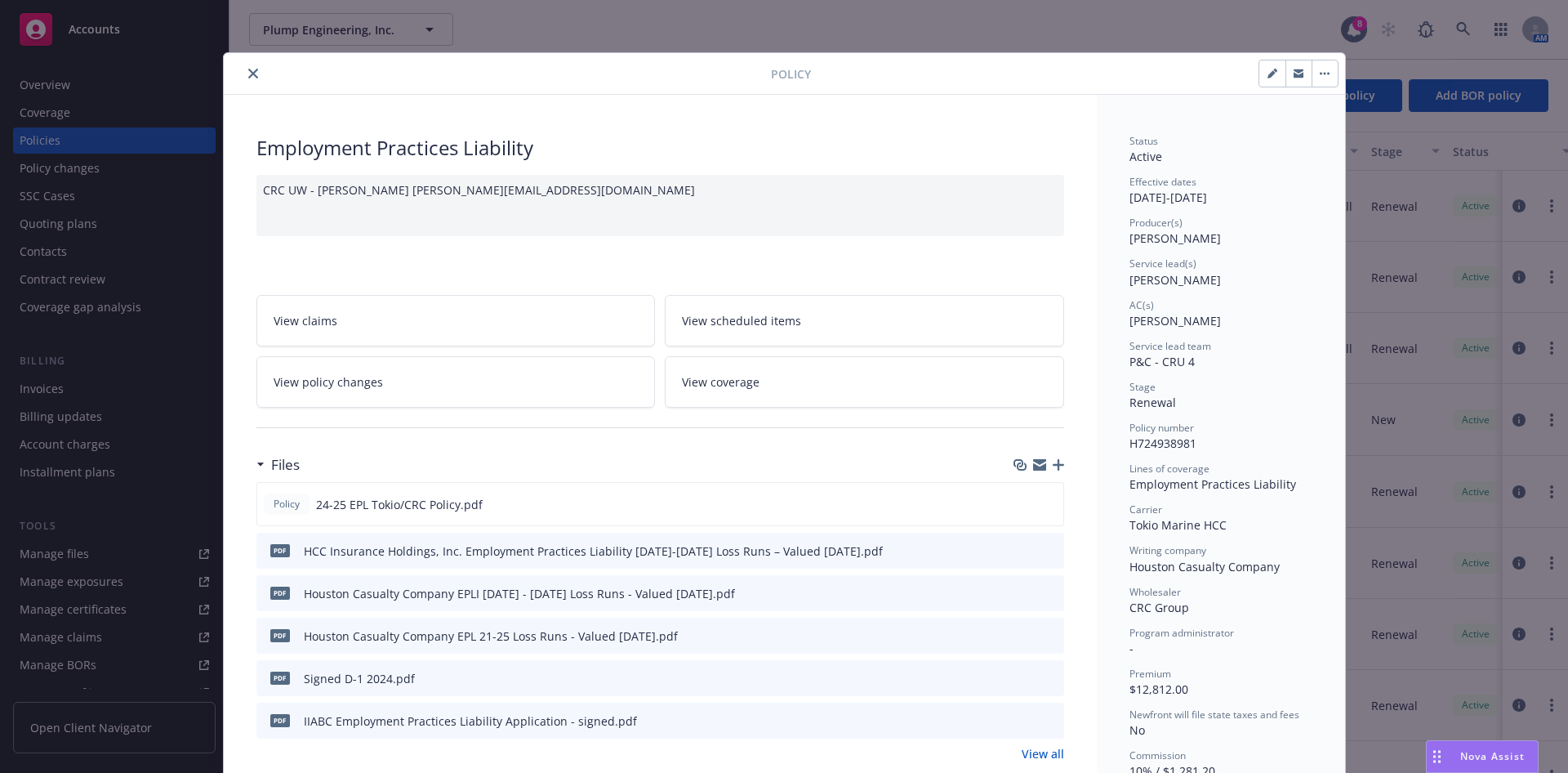
click at [244, 76] on button "close" at bounding box center [253, 73] width 20 height 20
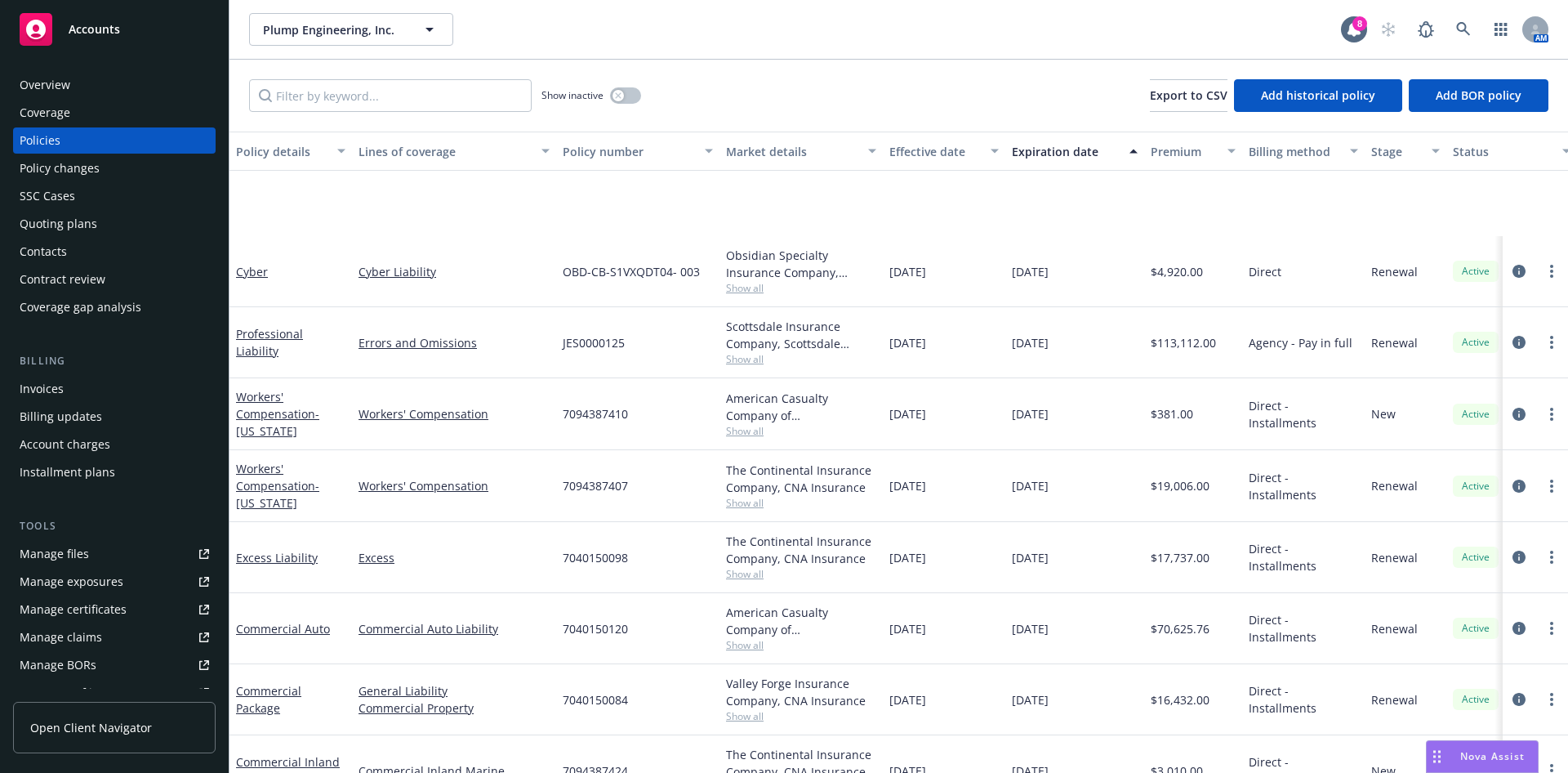
scroll to position [192, 0]
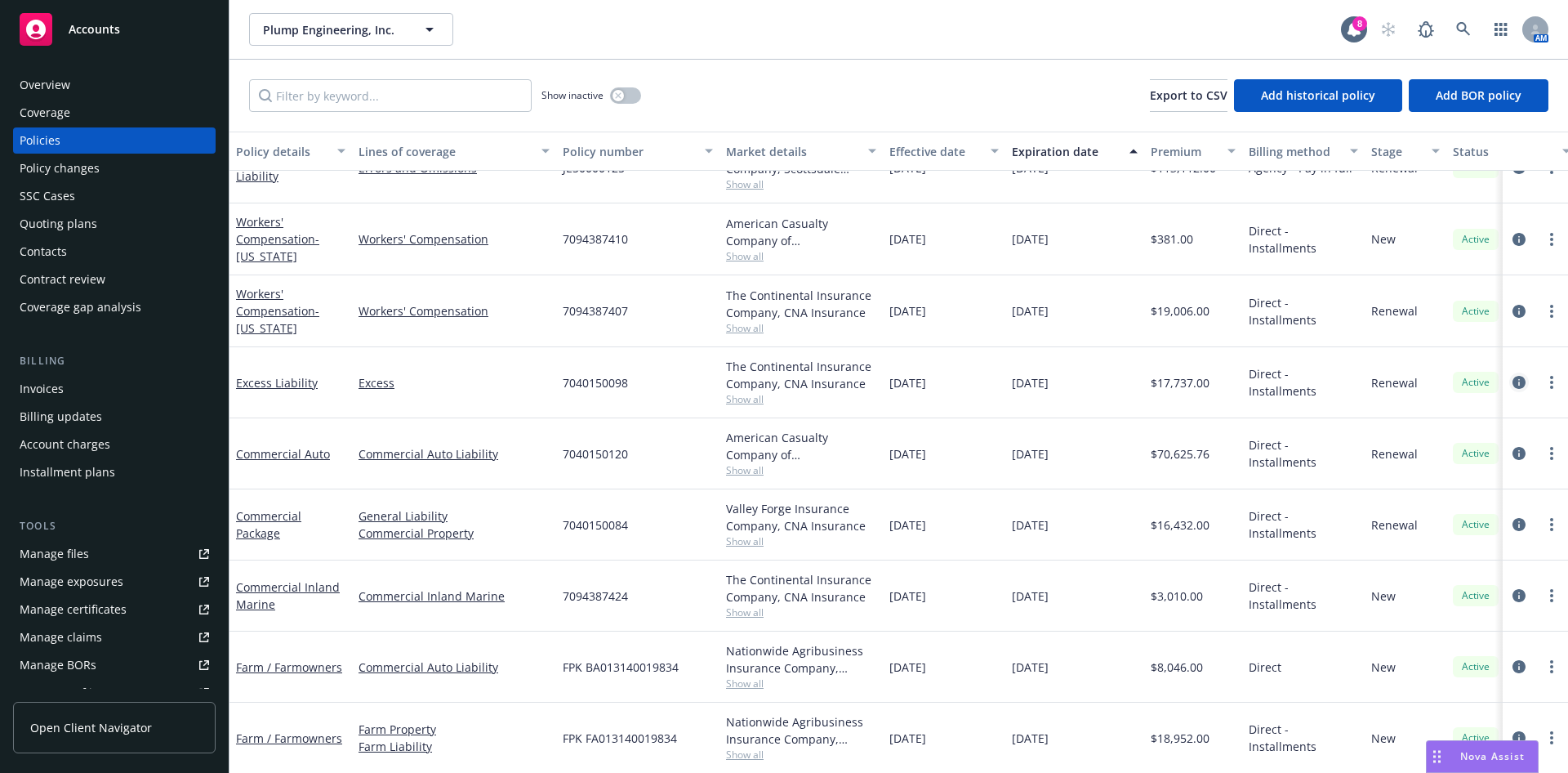
click at [1512, 375] on icon "circleInformation" at bounding box center [1519, 382] width 13 height 13
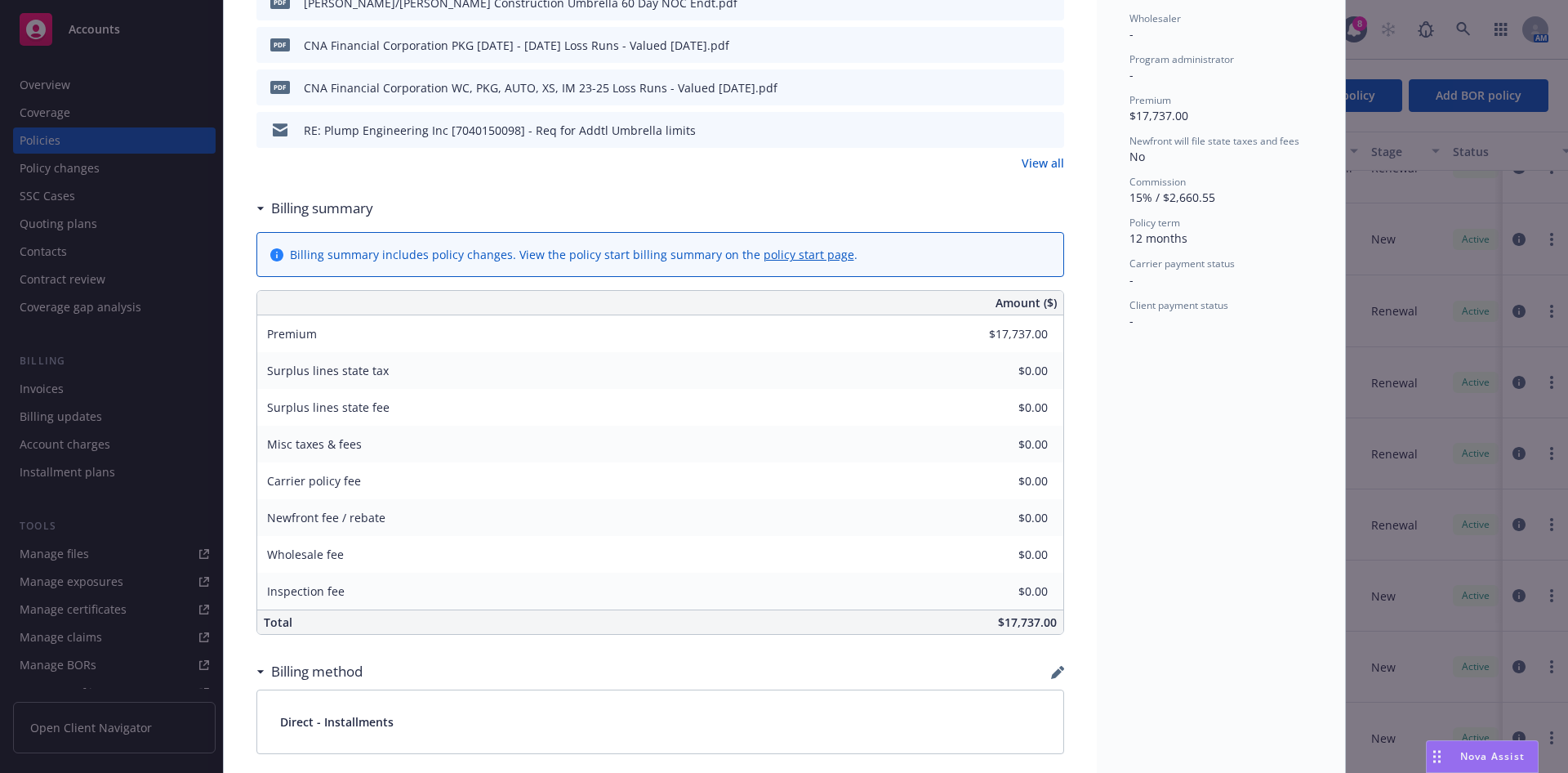
scroll to position [612, 0]
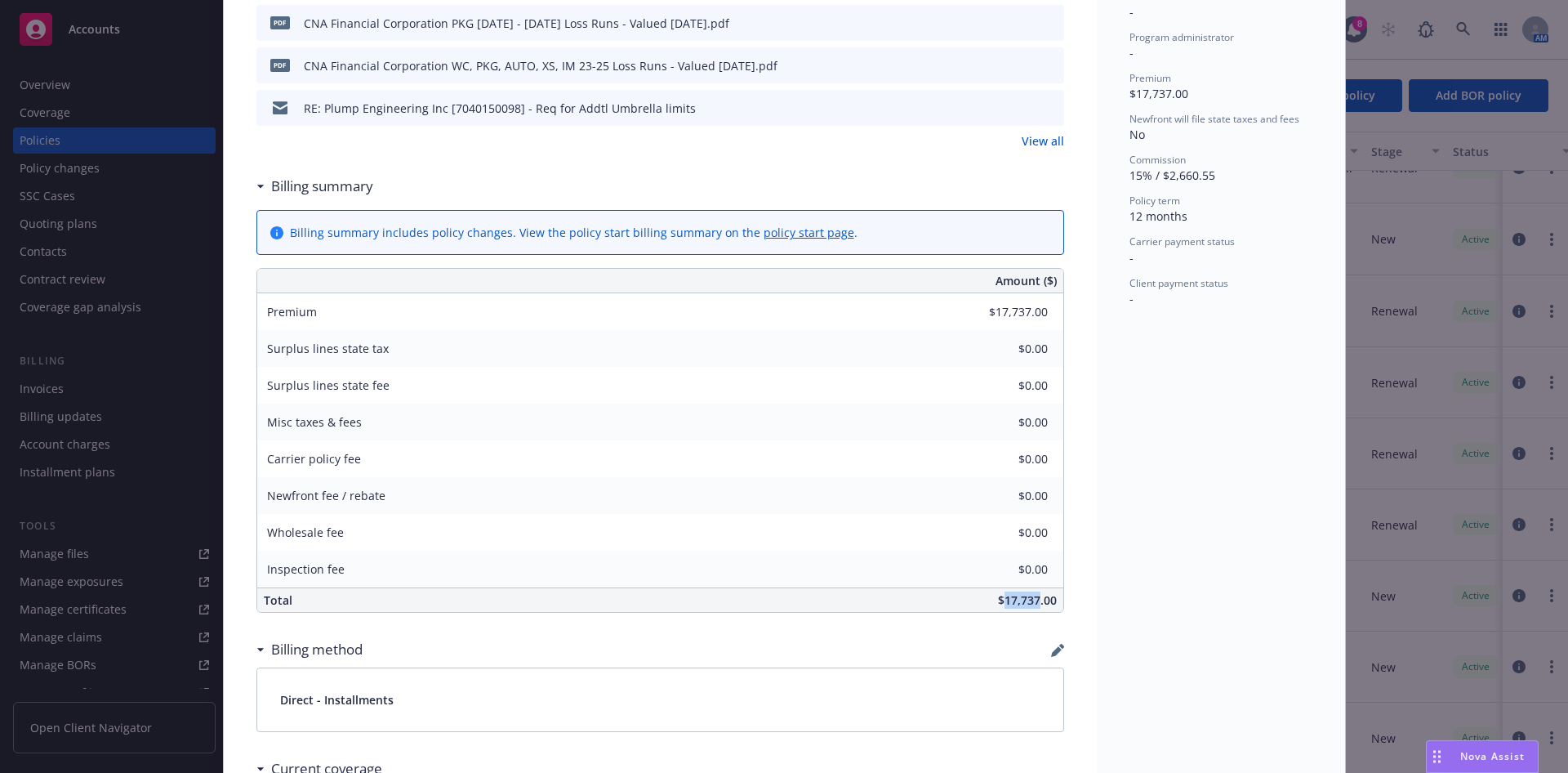
drag, startPoint x: 1030, startPoint y: 596, endPoint x: 995, endPoint y: 597, distance: 35.0
click at [998, 597] on span "$17,737.00" at bounding box center [1027, 599] width 59 height 16
copy span "17,737"
click at [660, 288] on div "Amount ($)" at bounding box center [721, 280] width 685 height 23
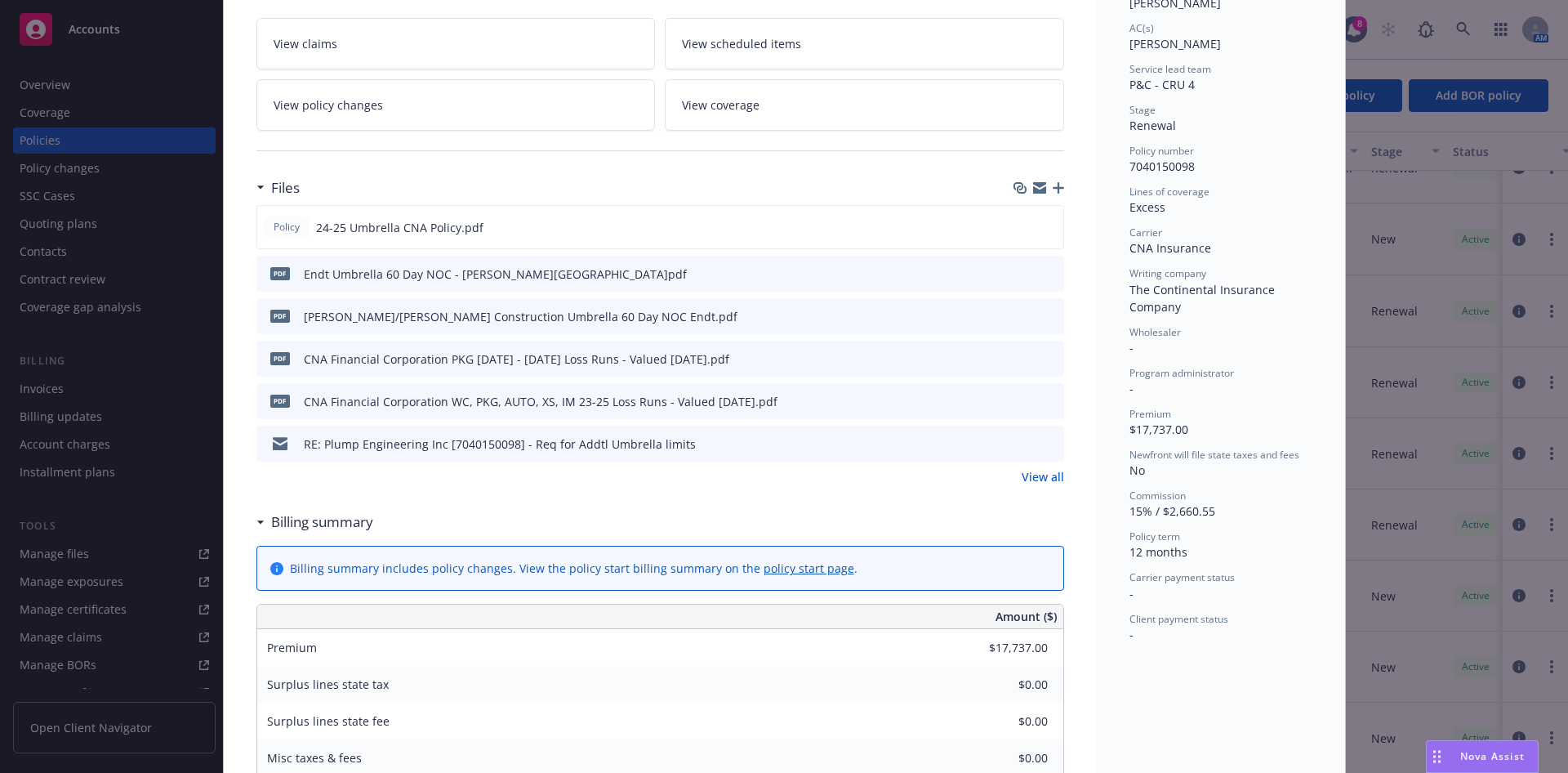
scroll to position [0, 0]
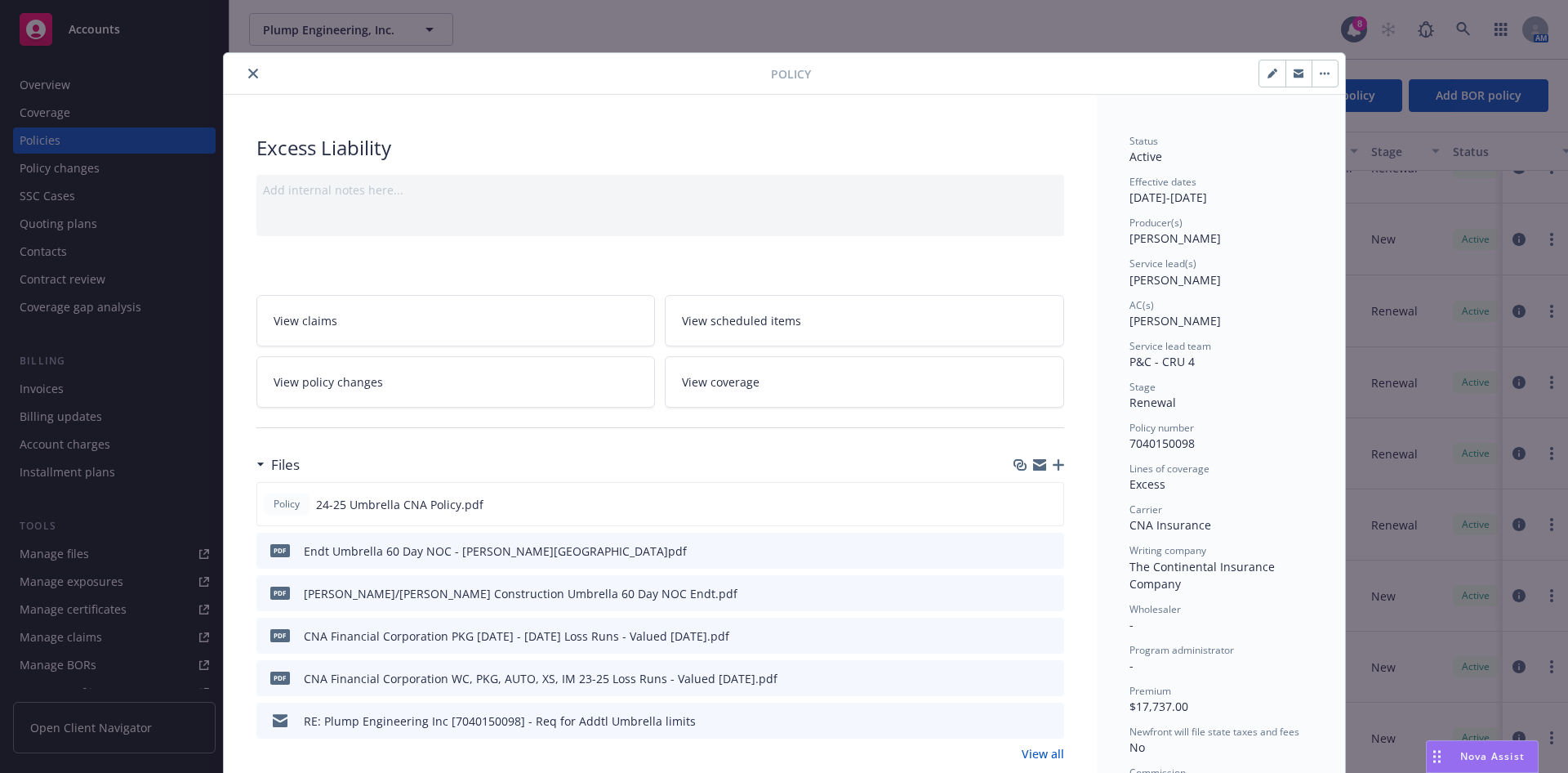
click at [248, 72] on button "close" at bounding box center [253, 73] width 20 height 20
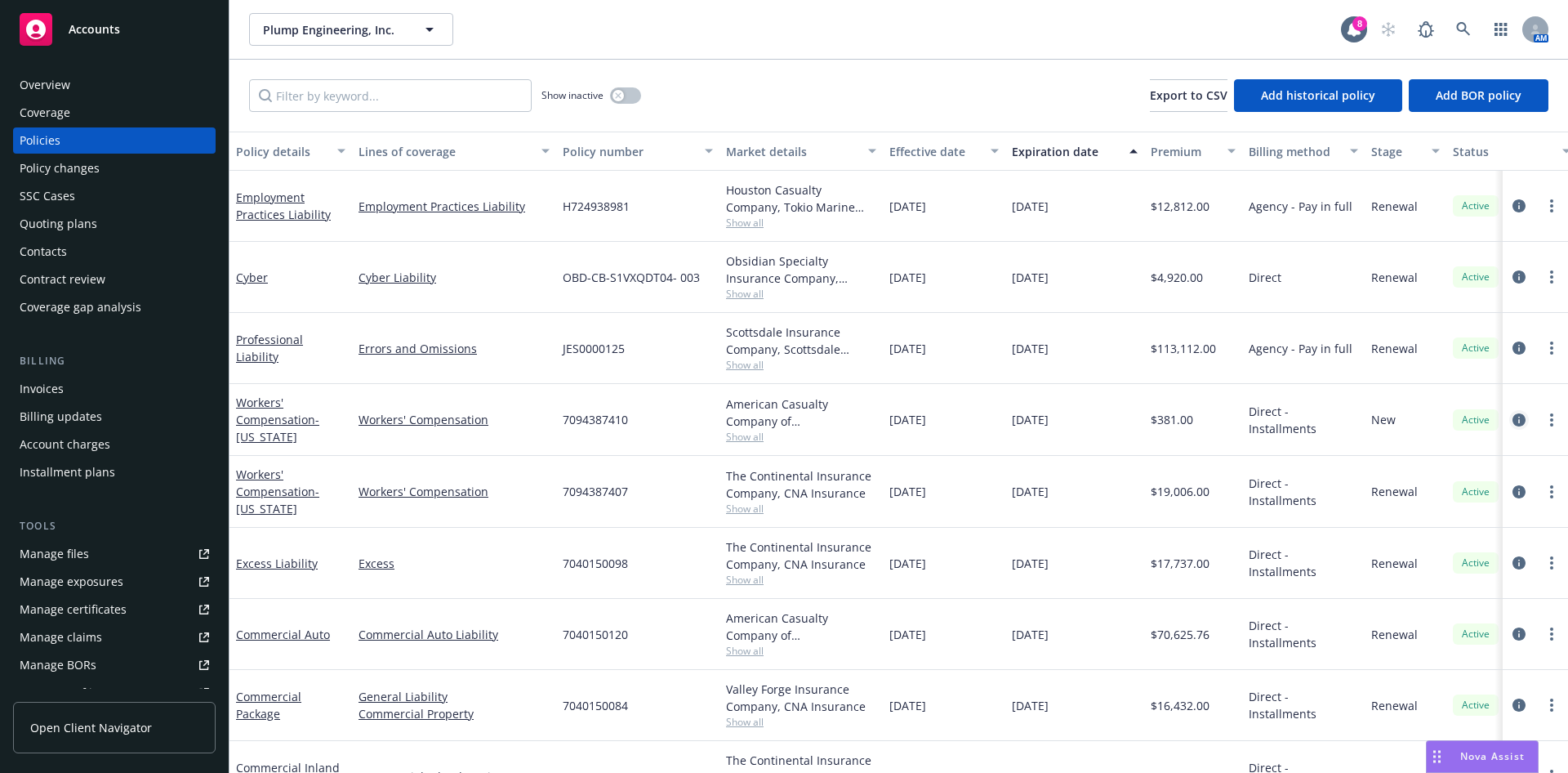
click at [1512, 421] on icon "circleInformation" at bounding box center [1519, 420] width 13 height 13
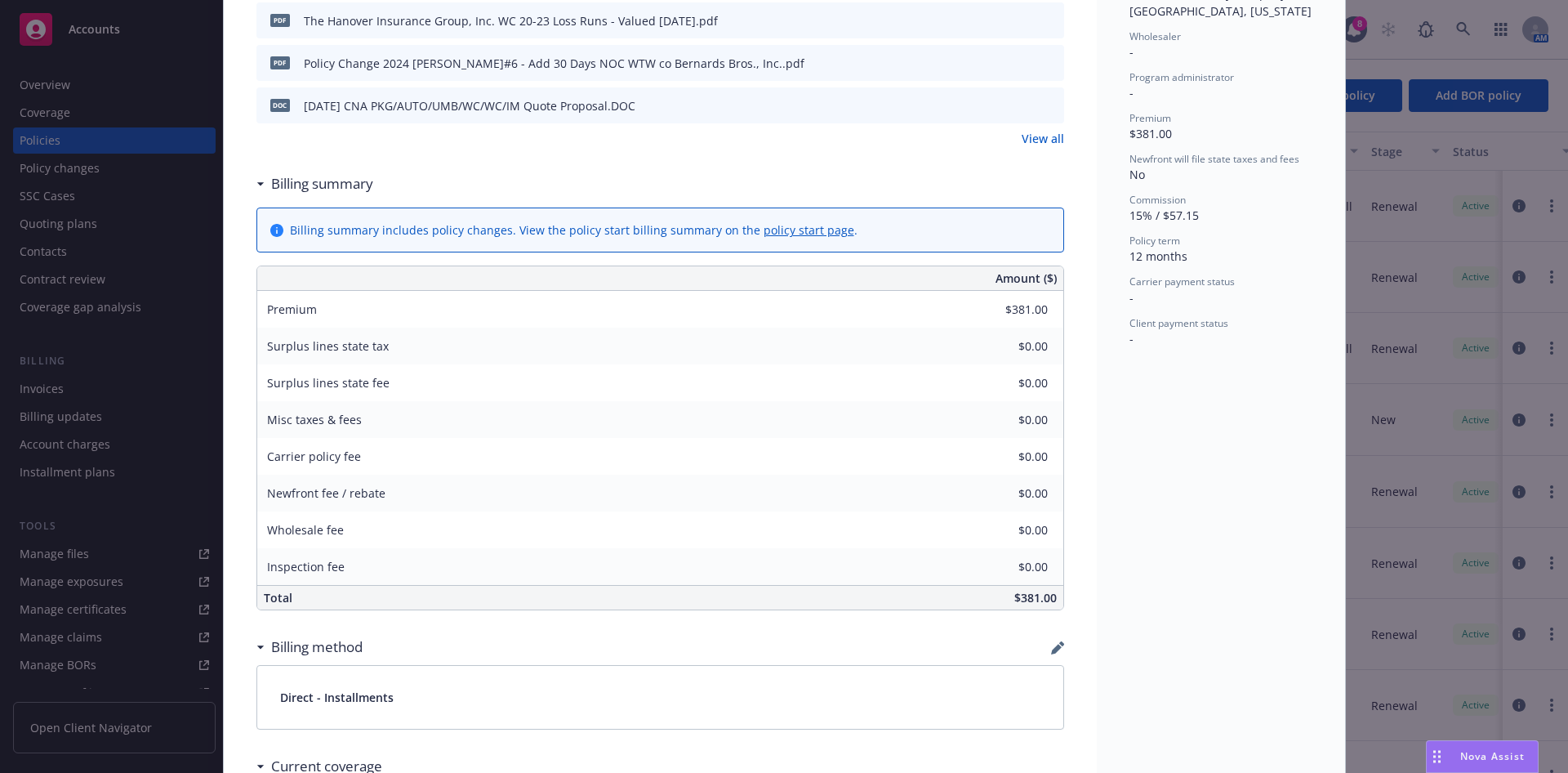
scroll to position [612, 0]
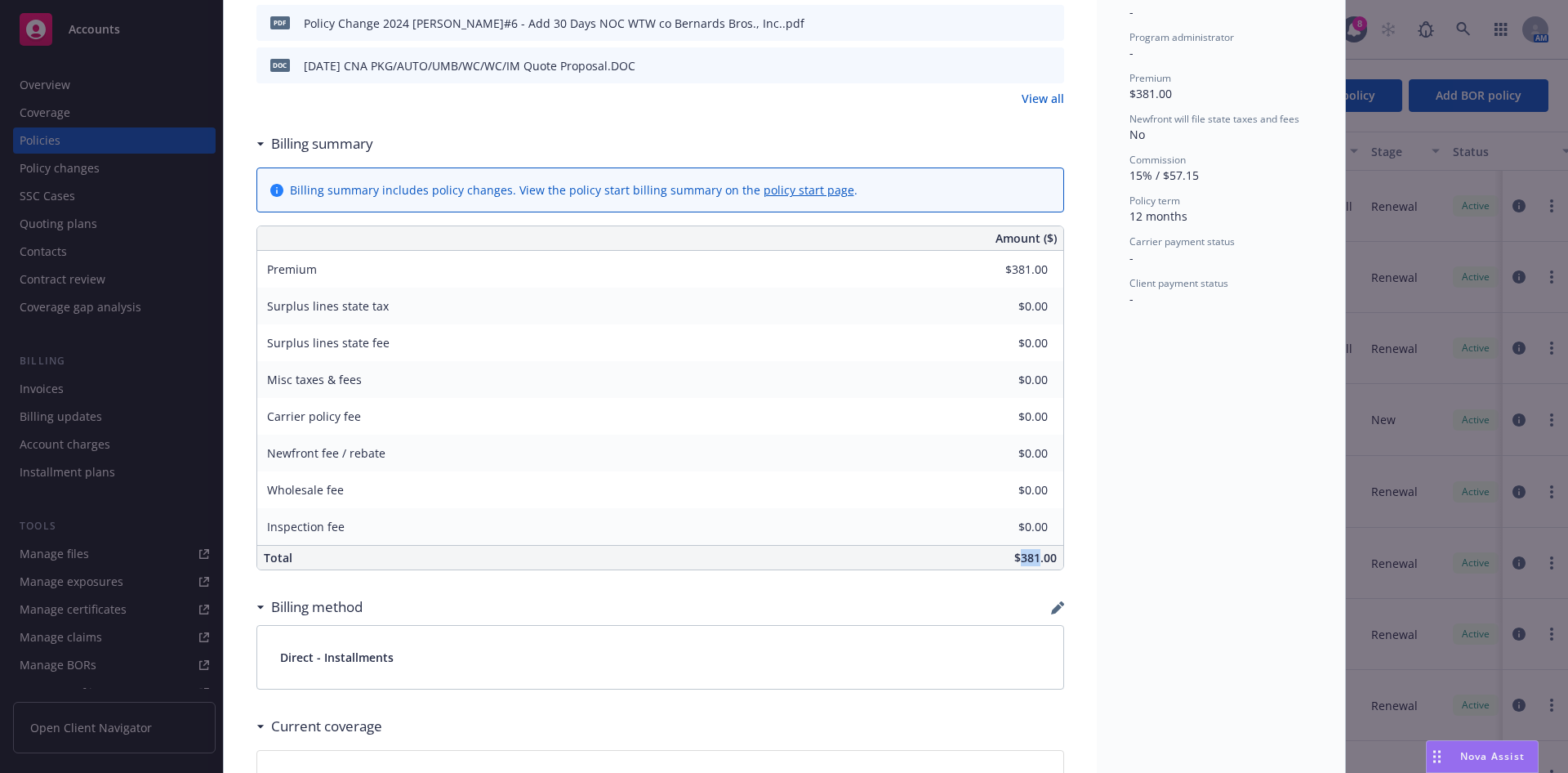
drag, startPoint x: 1030, startPoint y: 560, endPoint x: 1011, endPoint y: 557, distance: 19.2
click at [1015, 557] on span "$381.00" at bounding box center [1035, 557] width 42 height 16
copy span "381"
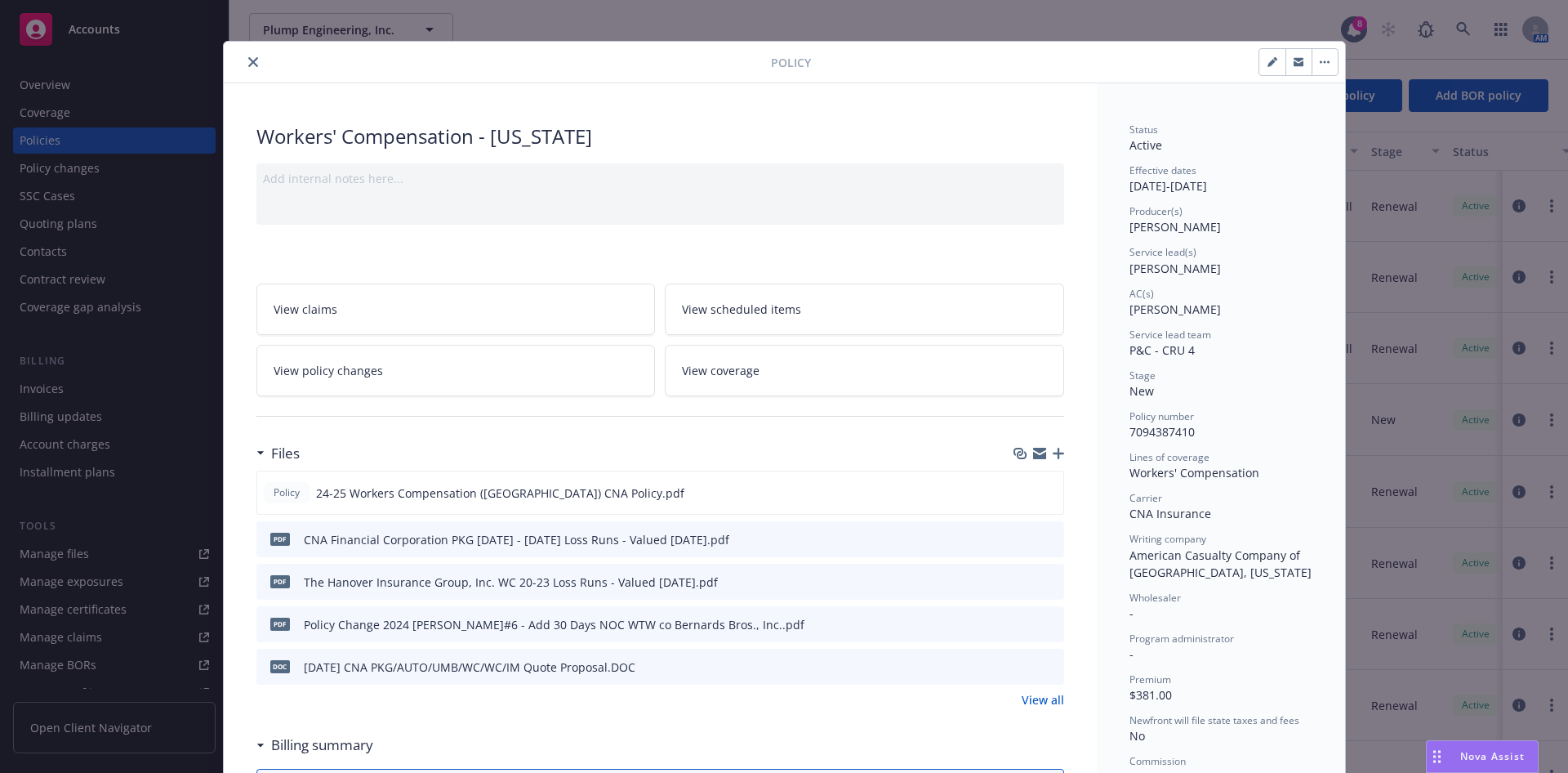
scroll to position [0, 0]
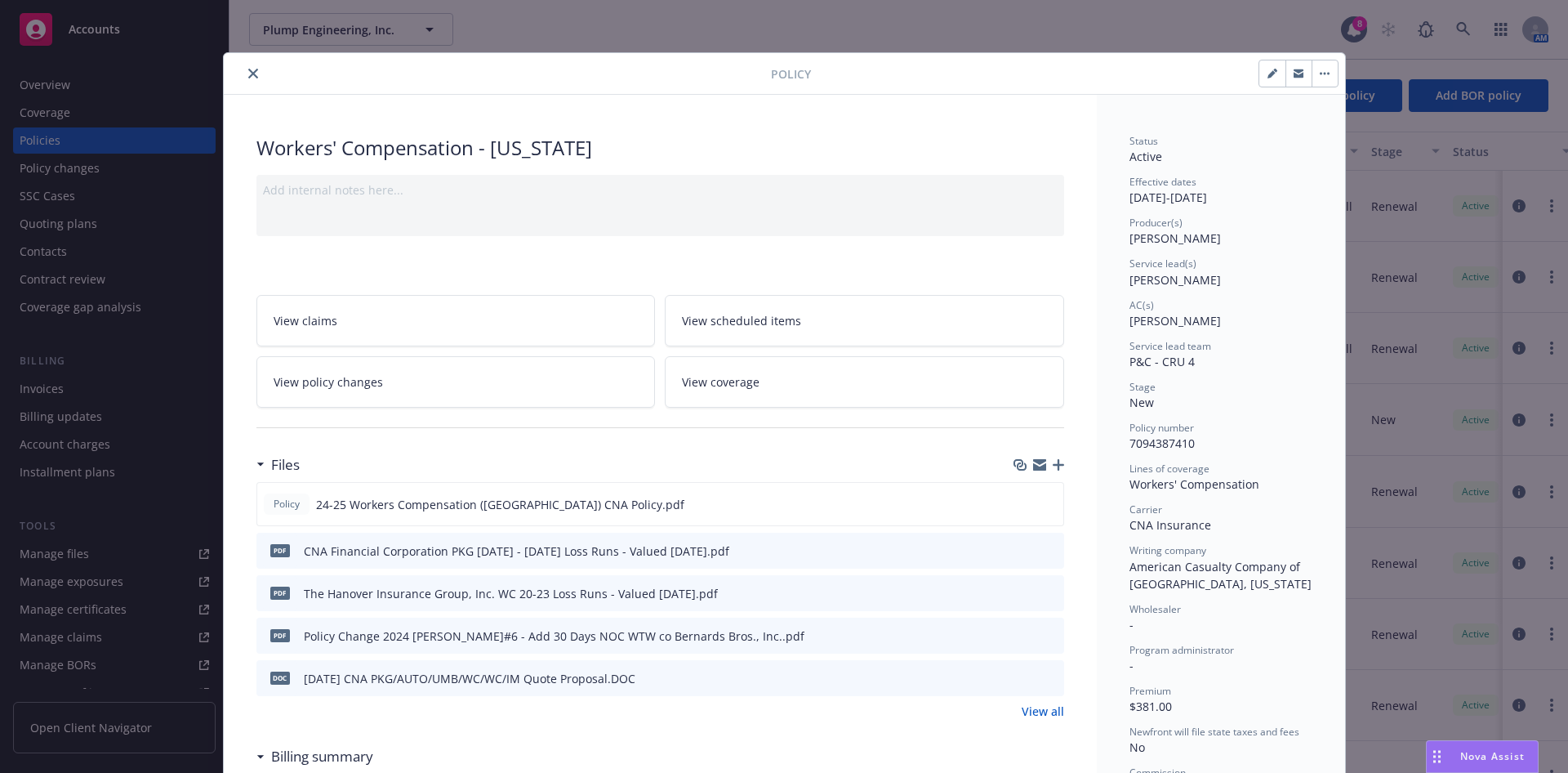
click at [249, 77] on button "close" at bounding box center [253, 73] width 20 height 20
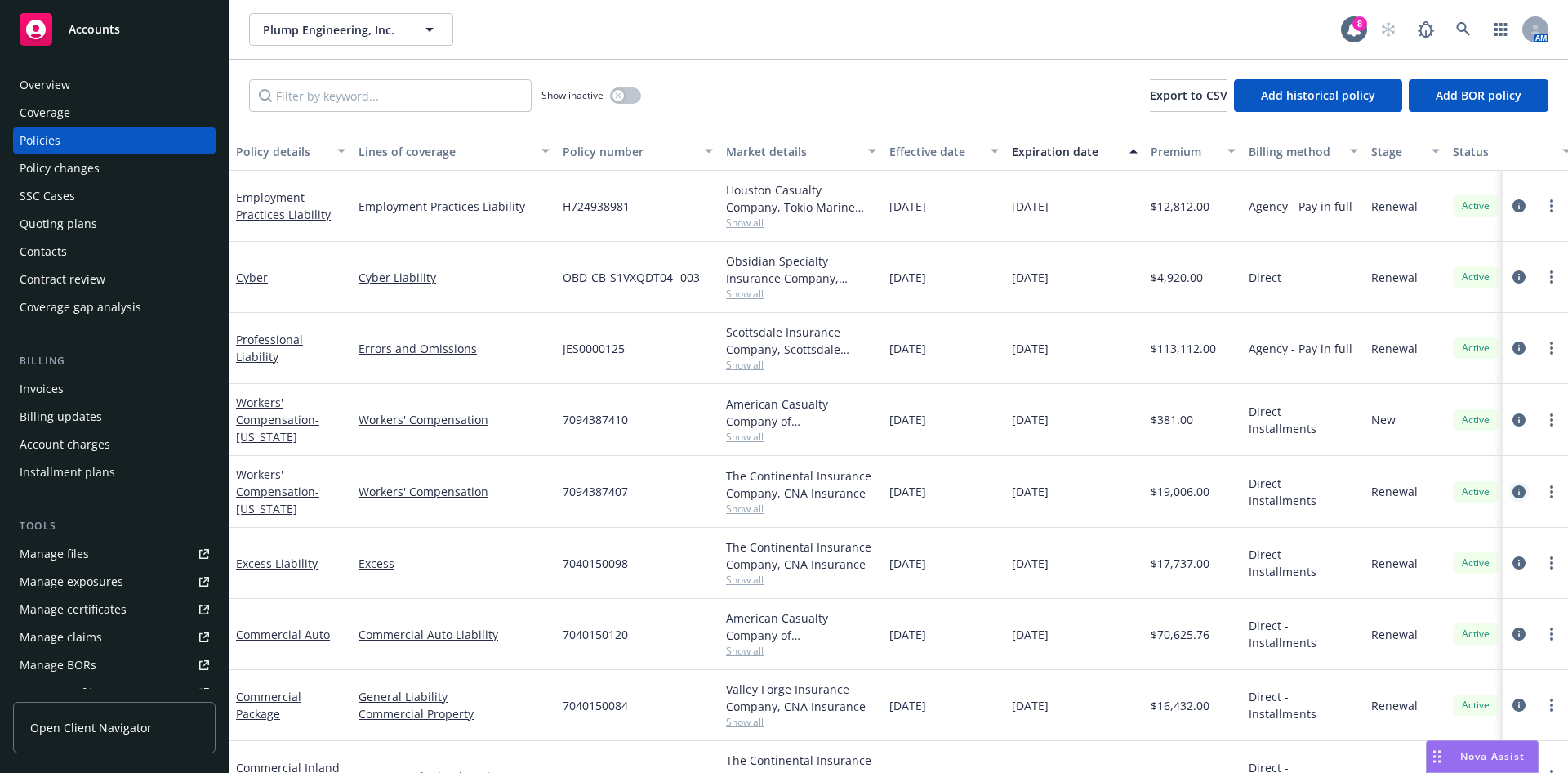
click at [1512, 491] on icon "circleInformation" at bounding box center [1519, 492] width 13 height 13
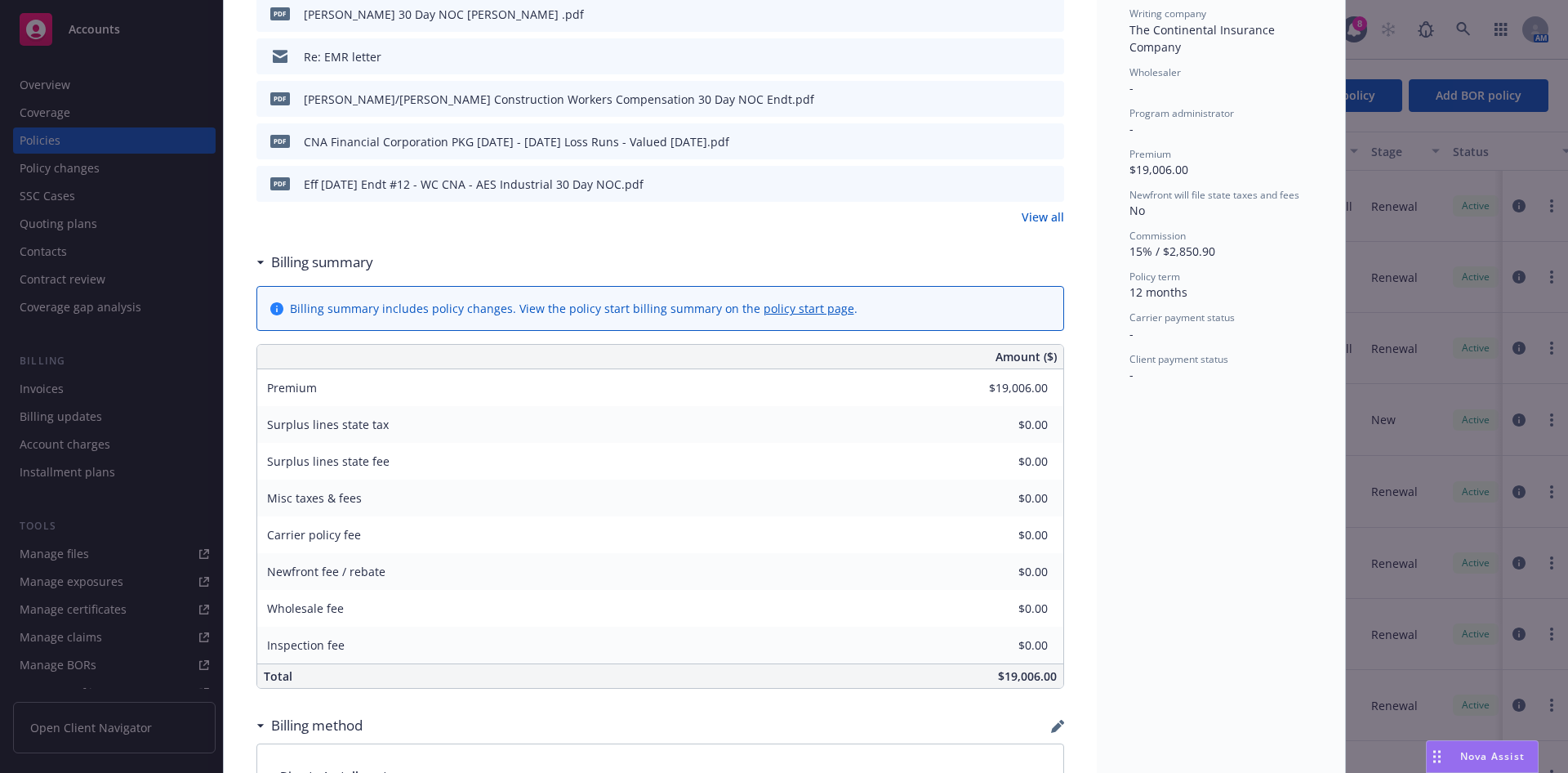
scroll to position [612, 0]
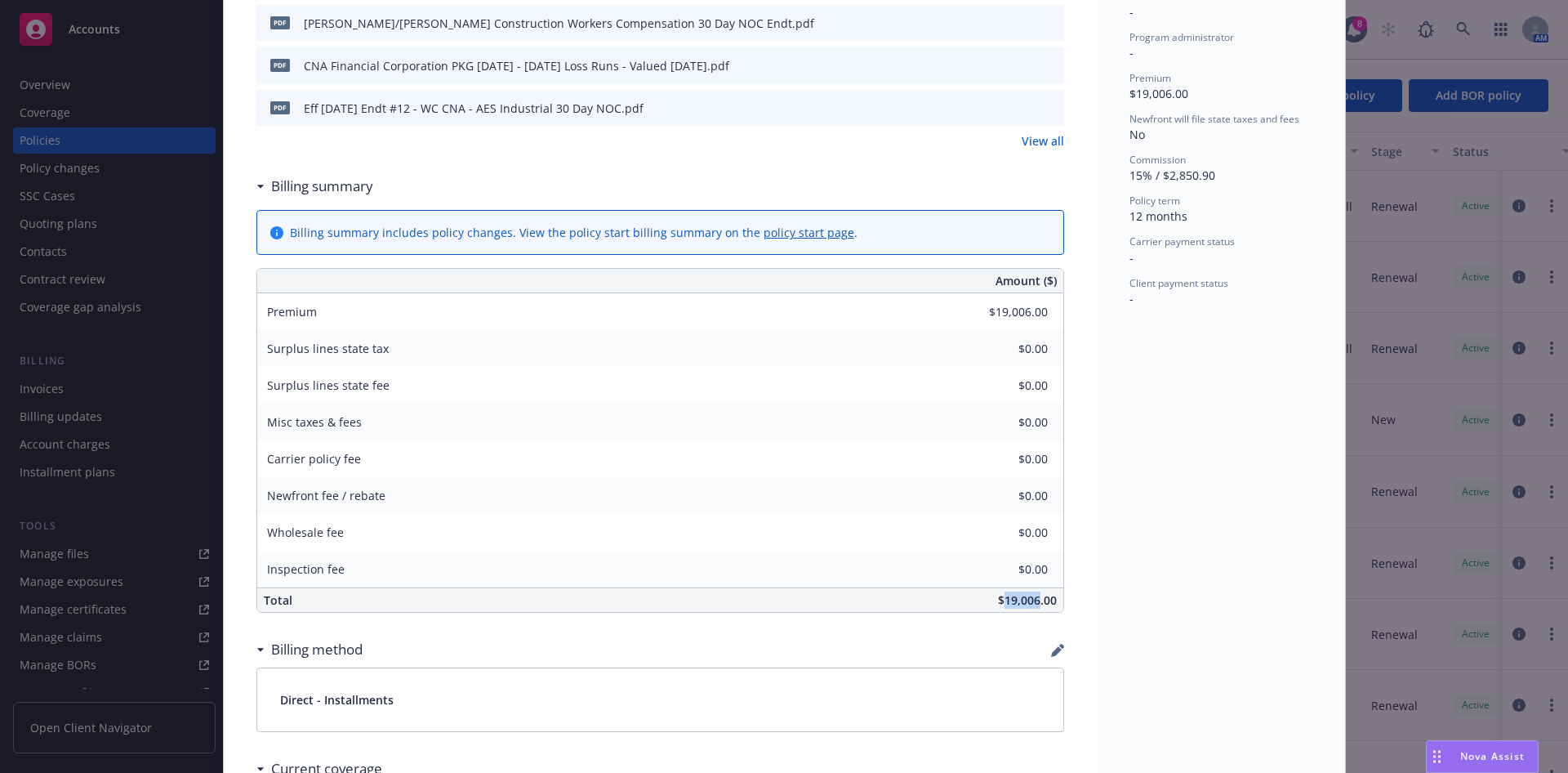
drag, startPoint x: 1030, startPoint y: 602, endPoint x: 994, endPoint y: 598, distance: 36.2
click at [998, 598] on span "$19,006.00" at bounding box center [1027, 599] width 59 height 16
copy span "19,006"
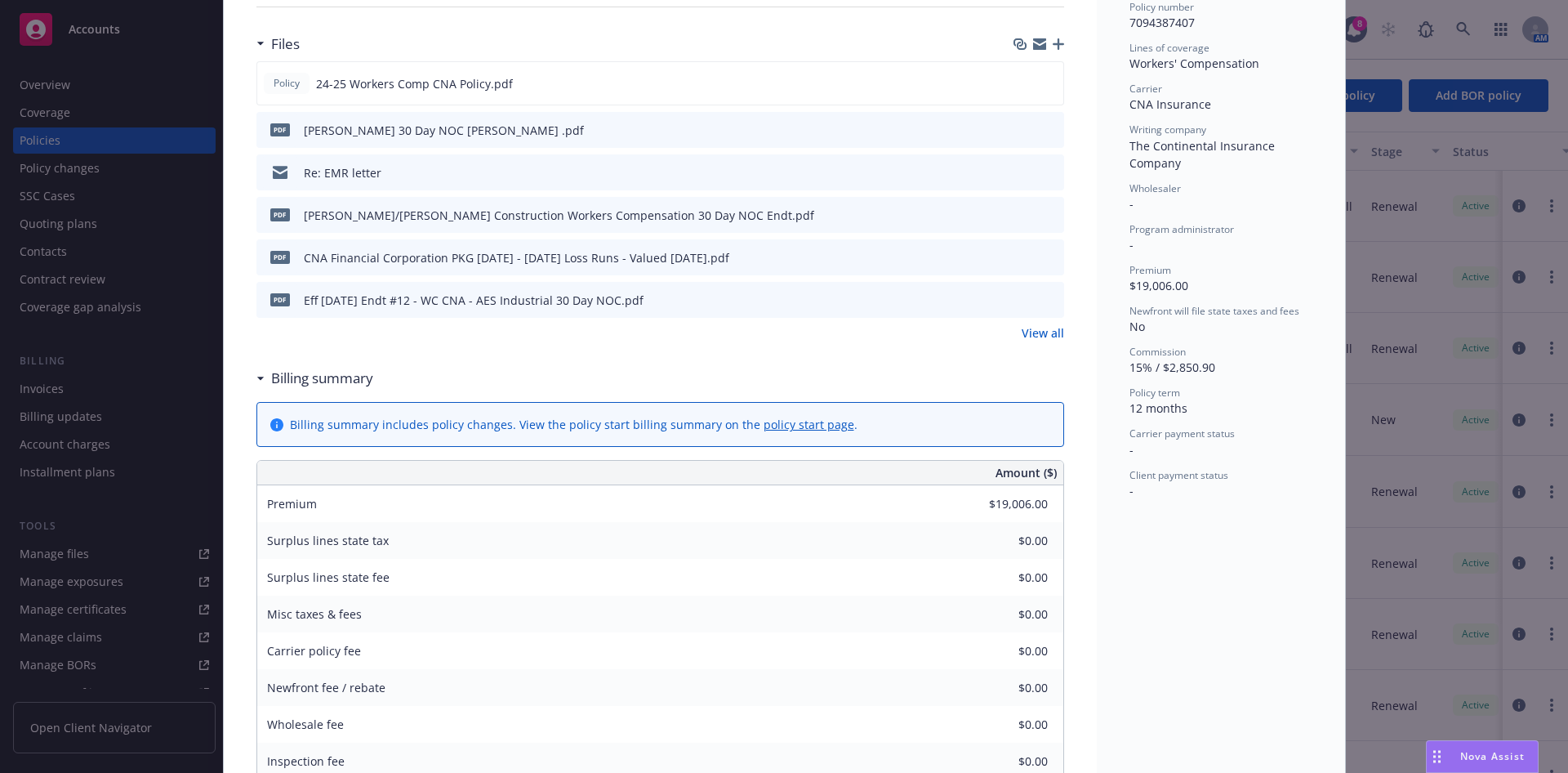
scroll to position [0, 0]
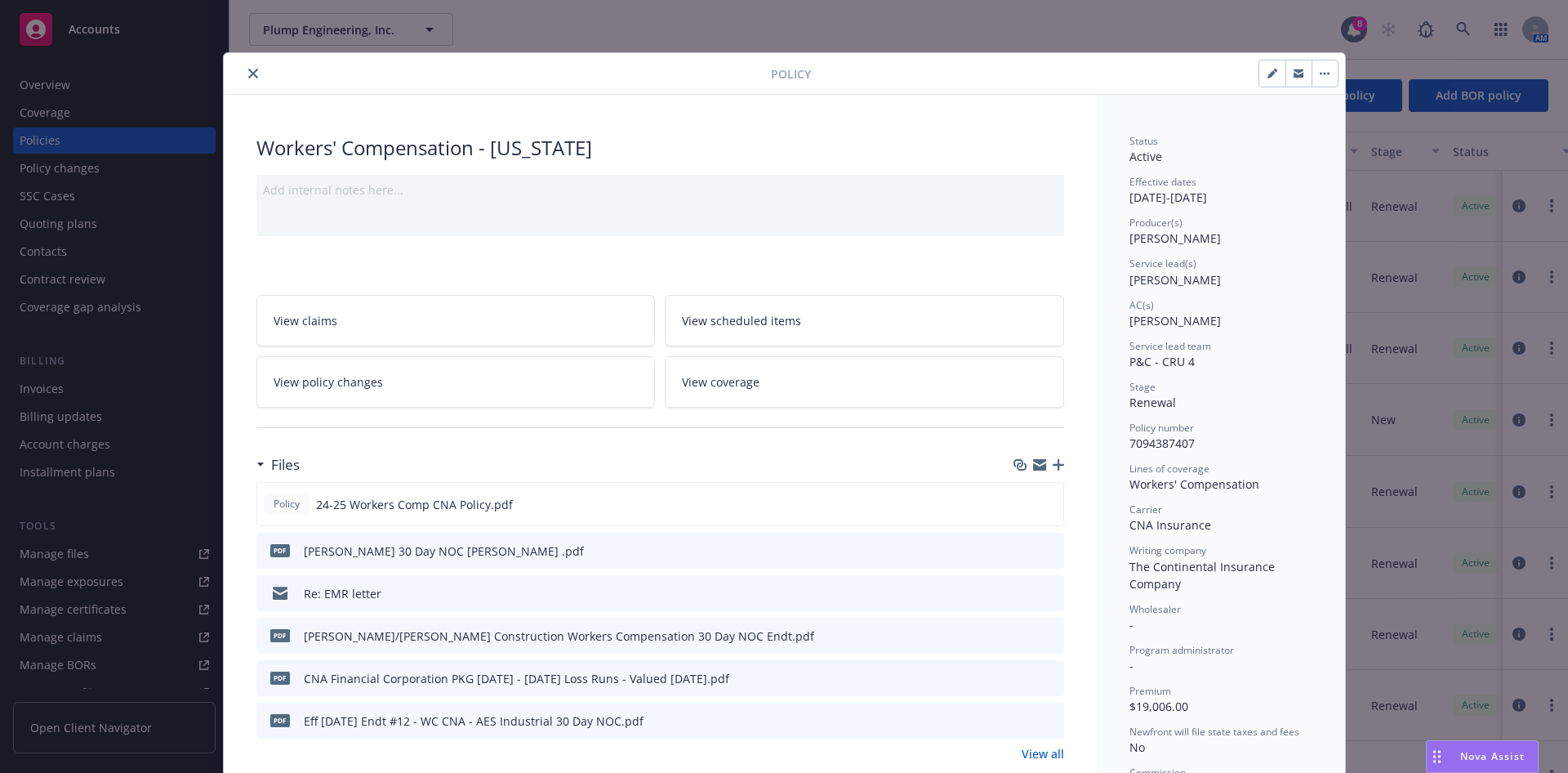
click at [244, 79] on button "close" at bounding box center [253, 73] width 20 height 20
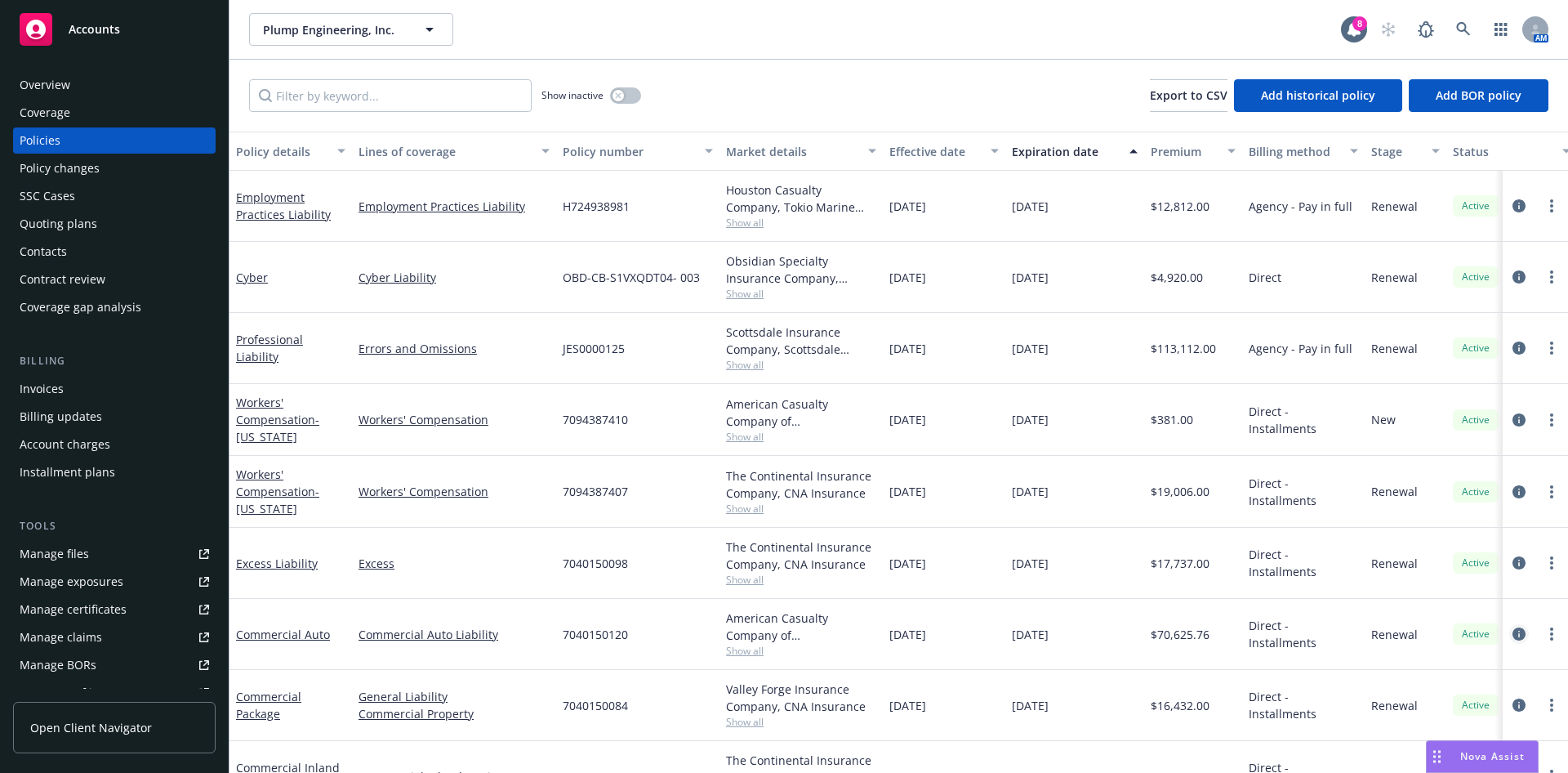
click at [1512, 636] on icon "circleInformation" at bounding box center [1519, 634] width 13 height 13
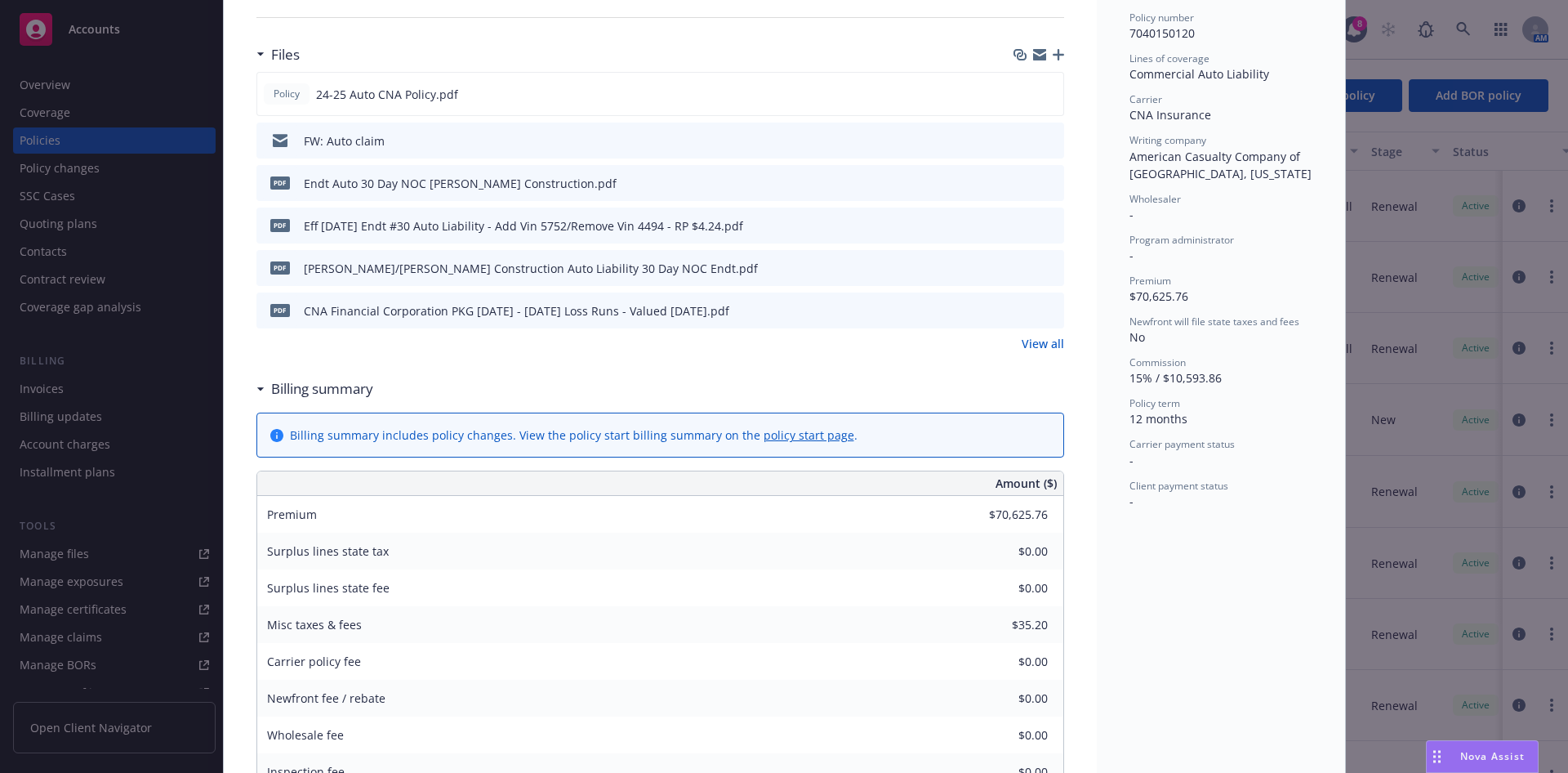
scroll to position [490, 0]
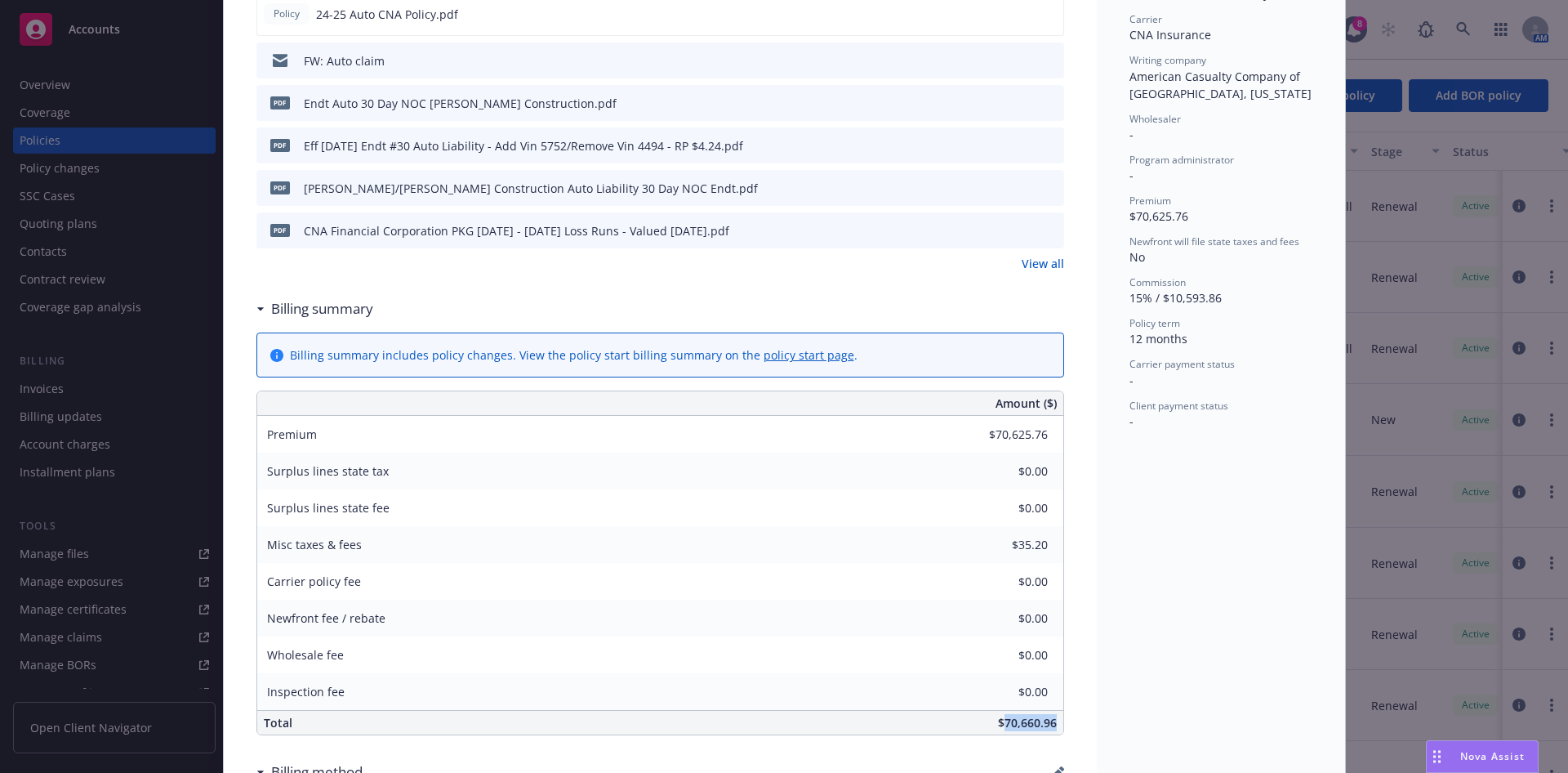
drag, startPoint x: 1044, startPoint y: 723, endPoint x: 993, endPoint y: 722, distance: 51.0
click at [998, 722] on span "$70,660.96" at bounding box center [1027, 722] width 59 height 16
copy span "70,660.96"
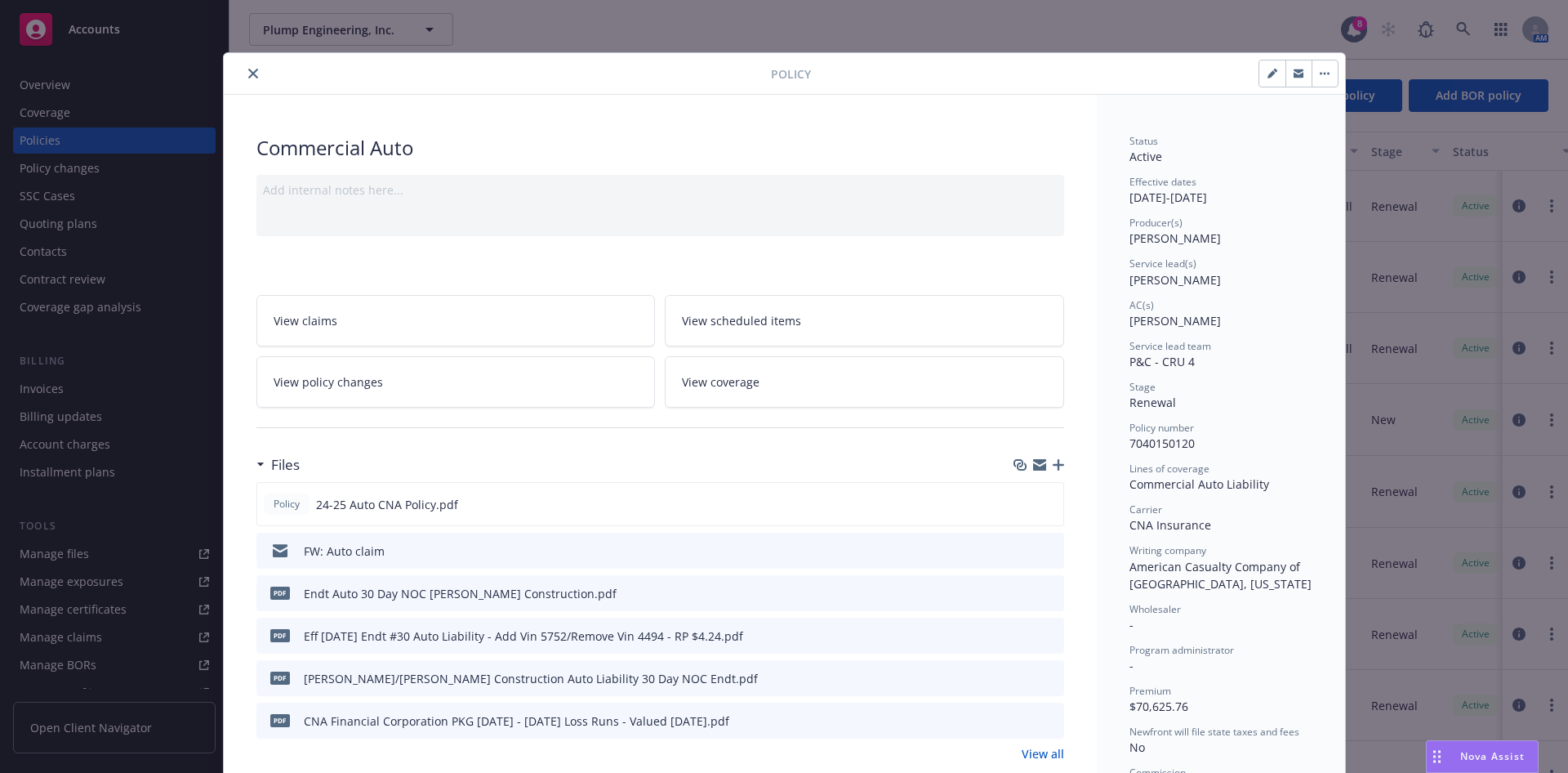
click at [248, 69] on icon "close" at bounding box center [253, 73] width 9 height 9
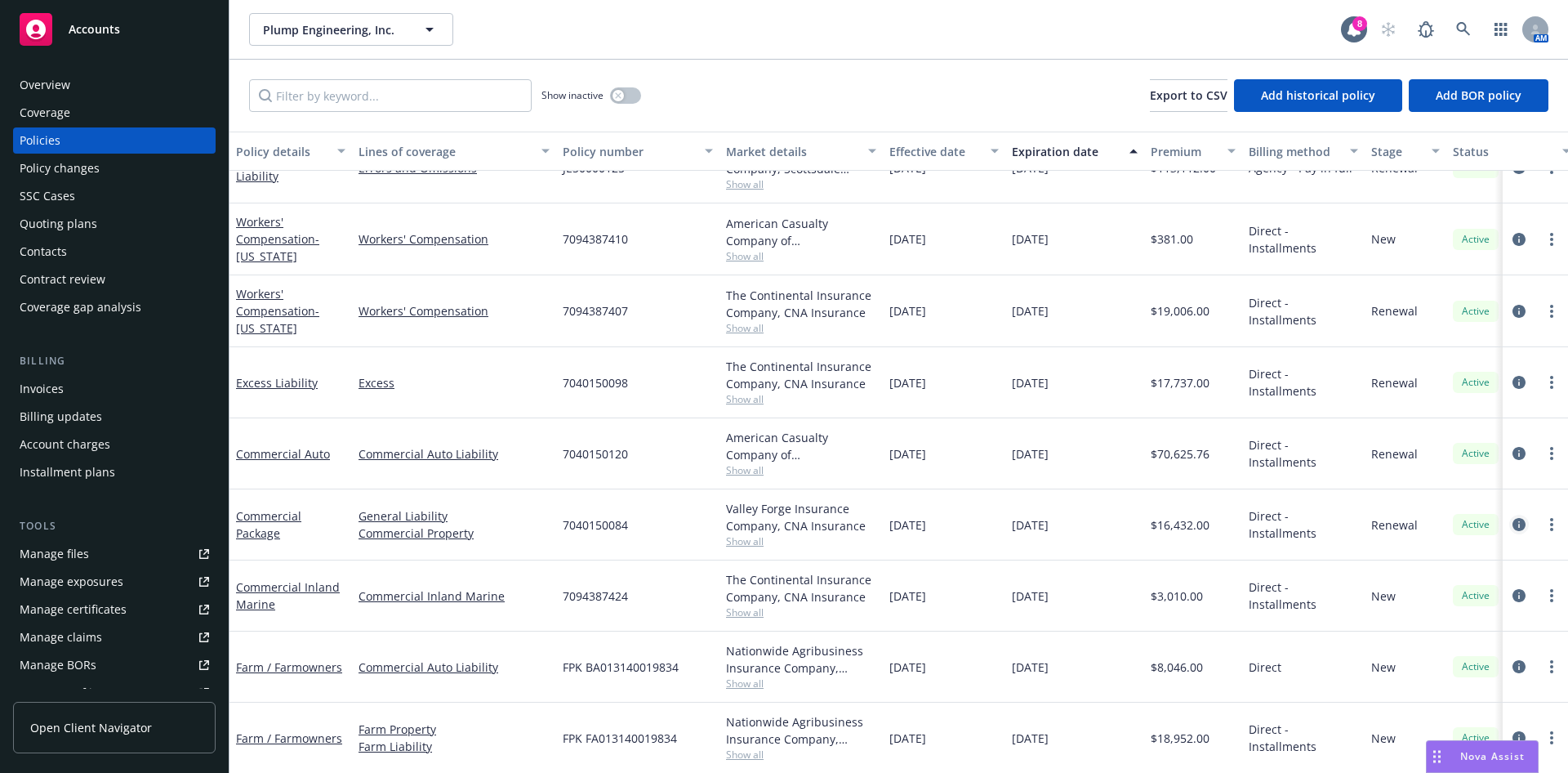
click at [1512, 518] on icon "circleInformation" at bounding box center [1519, 525] width 13 height 13
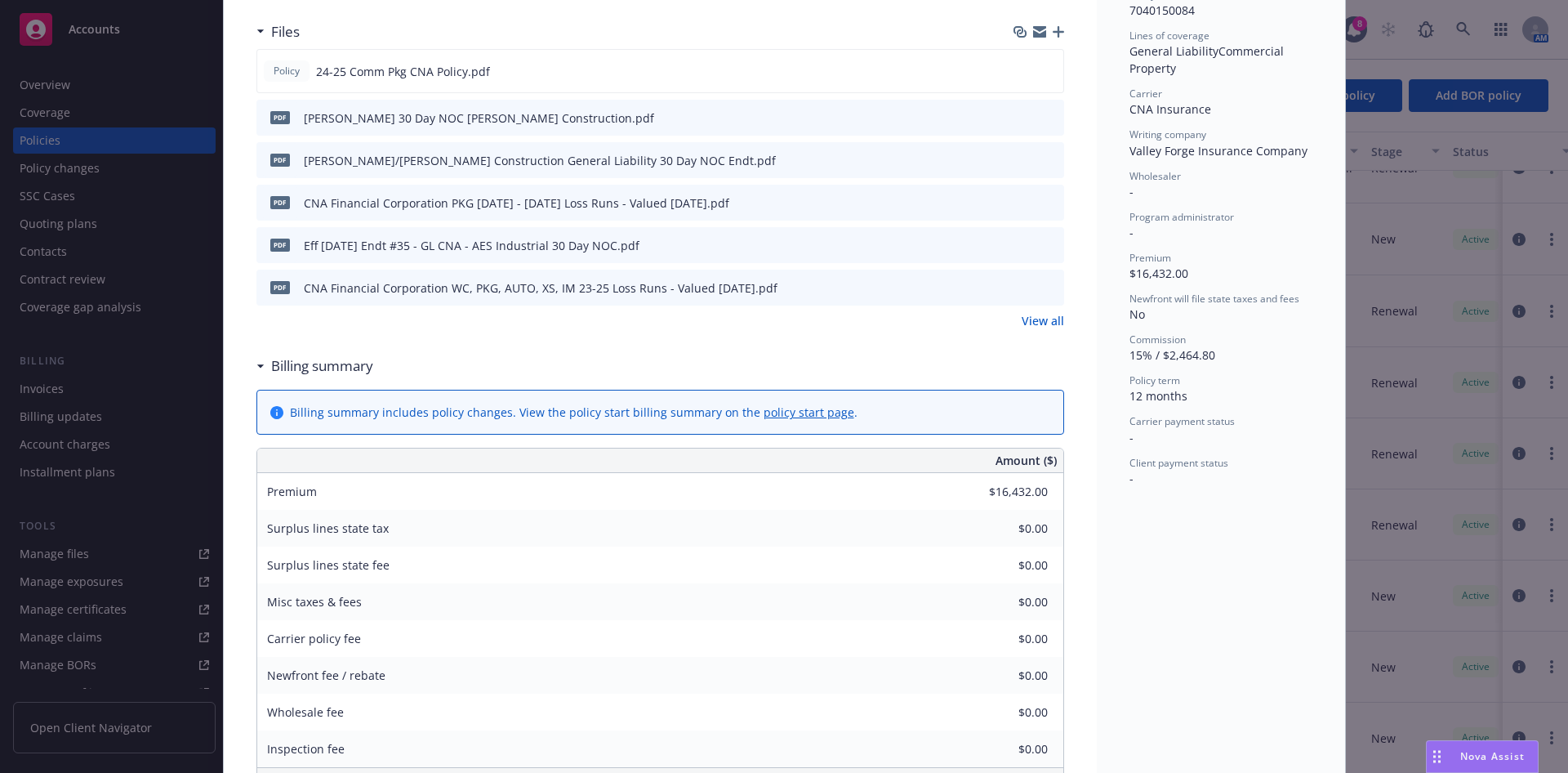
scroll to position [612, 0]
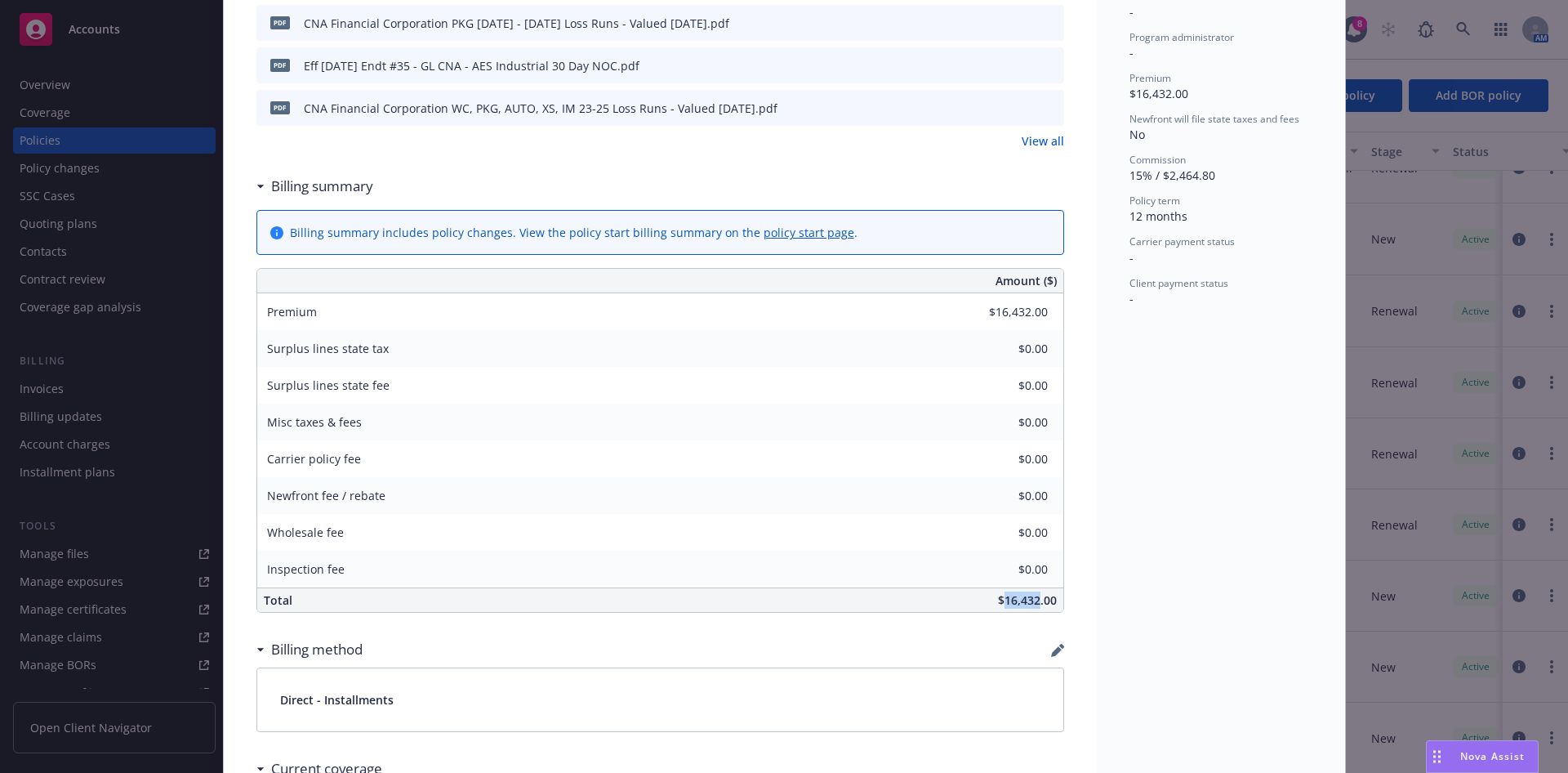
drag, startPoint x: 1030, startPoint y: 601, endPoint x: 995, endPoint y: 600, distance: 35.0
click at [998, 600] on span "$16,432.00" at bounding box center [1027, 599] width 59 height 16
copy span "16,432"
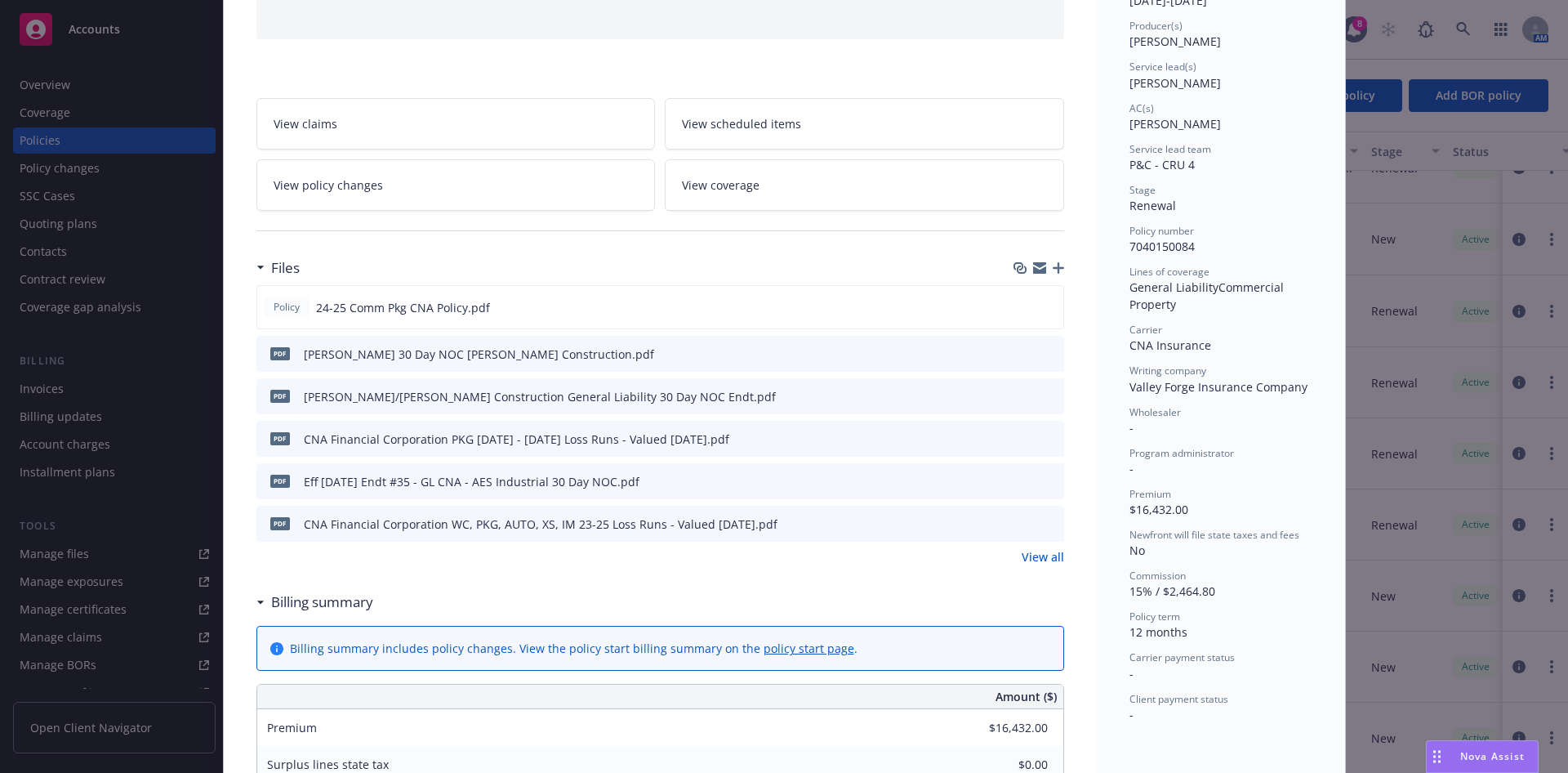
scroll to position [0, 0]
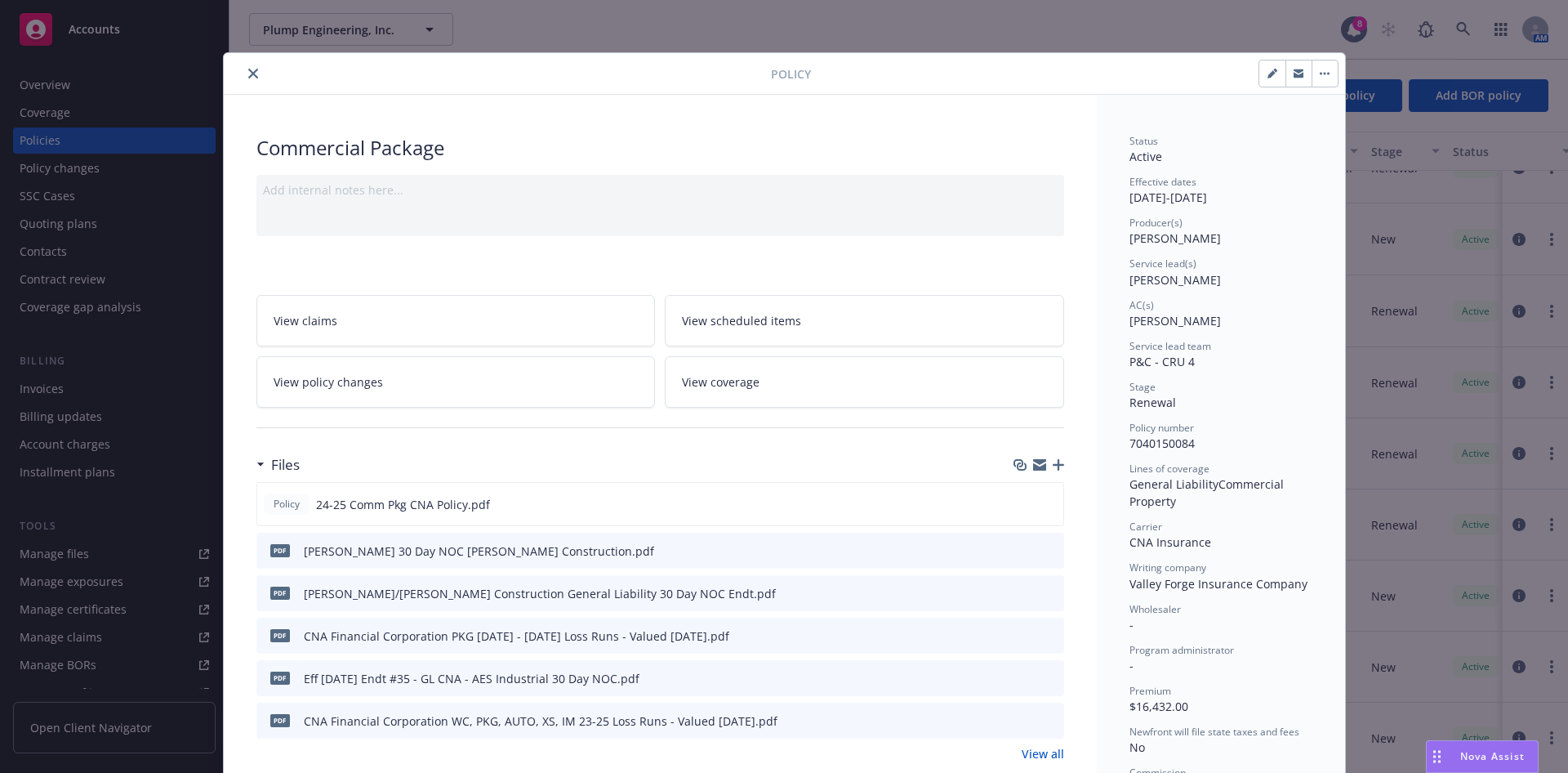
click at [248, 75] on icon "close" at bounding box center [253, 73] width 9 height 9
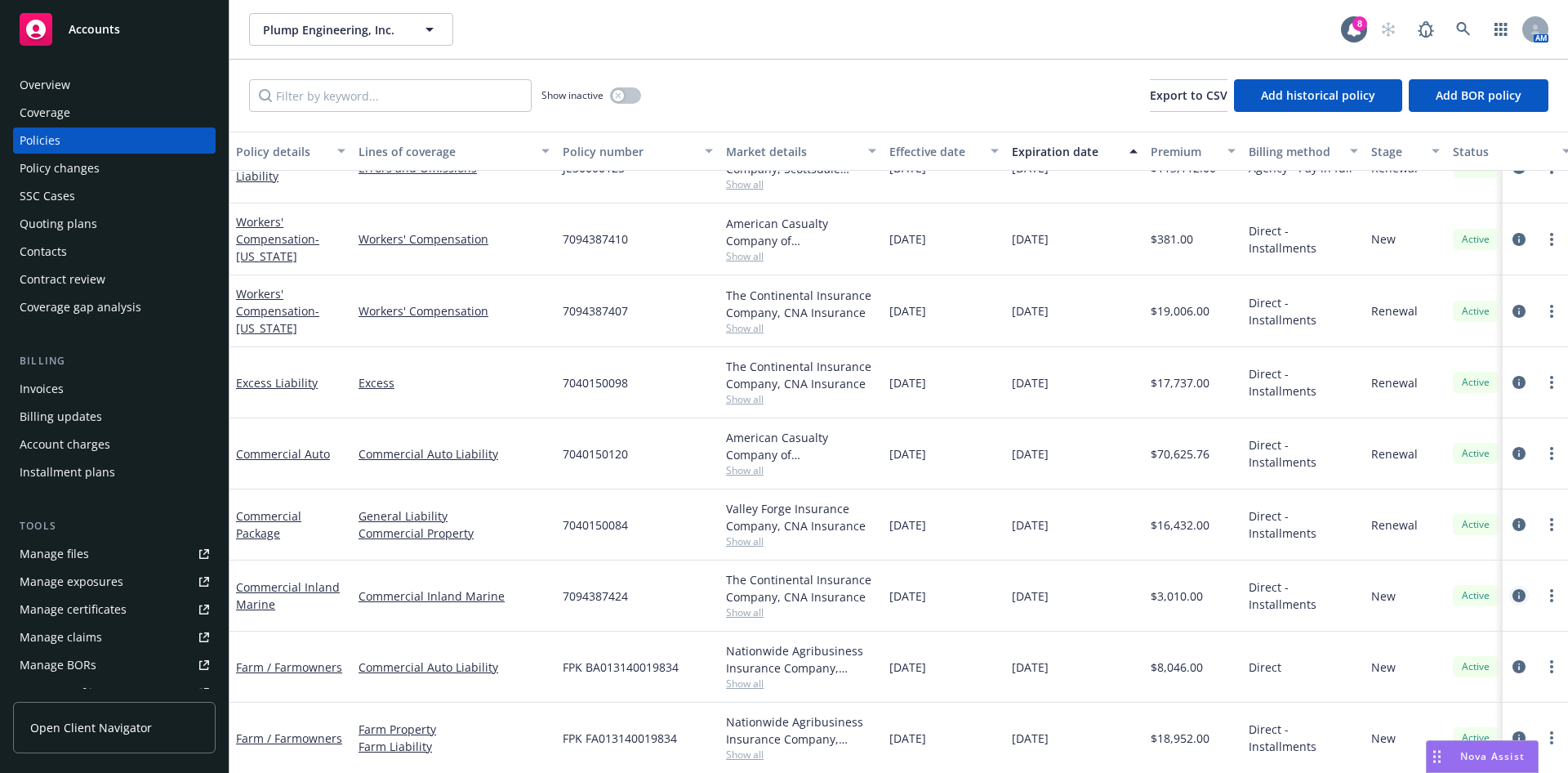
click at [1512, 589] on icon "circleInformation" at bounding box center [1519, 596] width 13 height 13
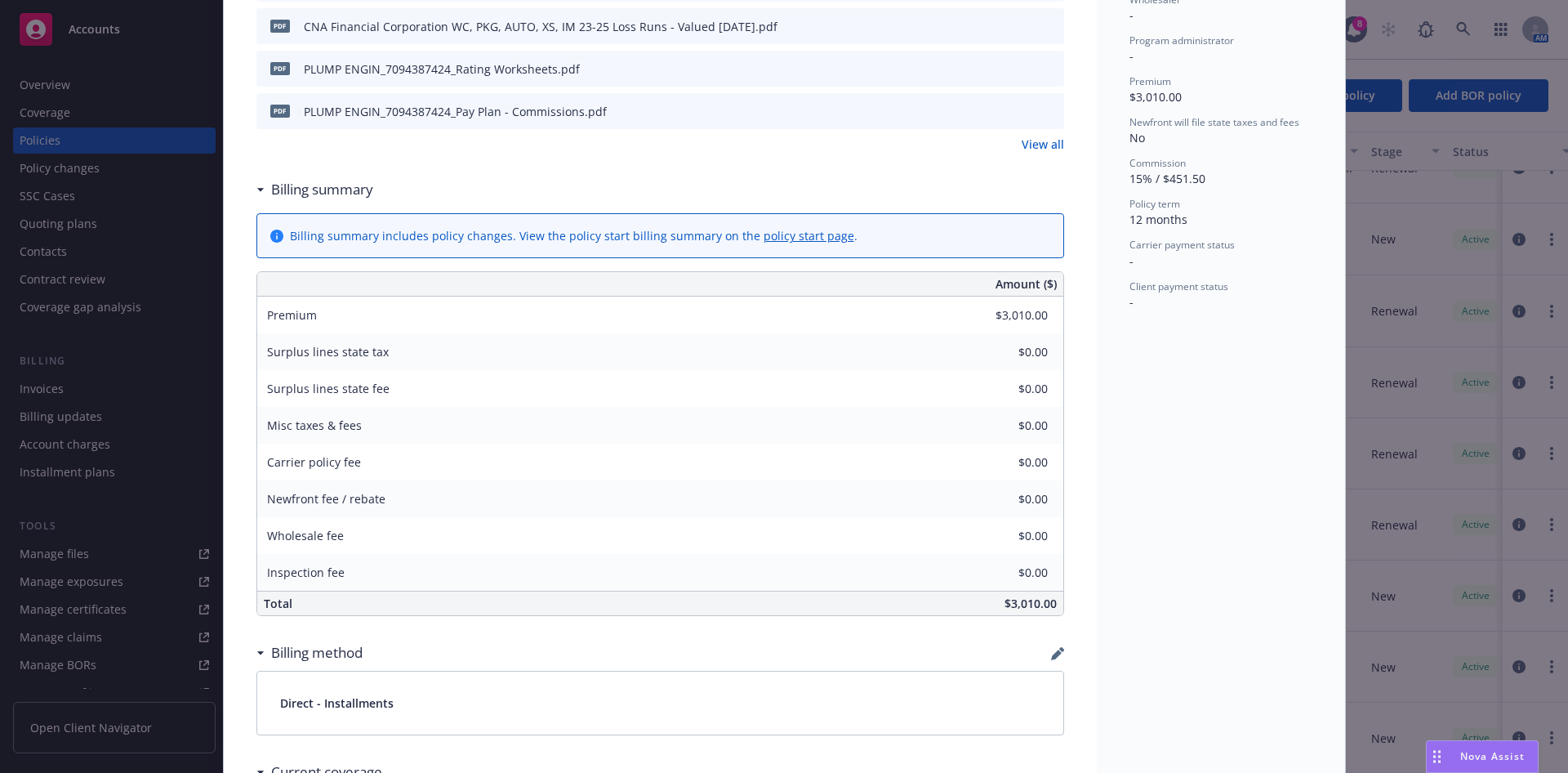
scroll to position [612, 0]
drag, startPoint x: 1029, startPoint y: 602, endPoint x: 996, endPoint y: 599, distance: 33.1
click at [1004, 599] on span "$3,010.00" at bounding box center [1030, 599] width 52 height 16
drag, startPoint x: 1053, startPoint y: 605, endPoint x: 1013, endPoint y: 605, distance: 40.0
click at [1052, 605] on div "$3,010.00" at bounding box center [782, 599] width 561 height 23
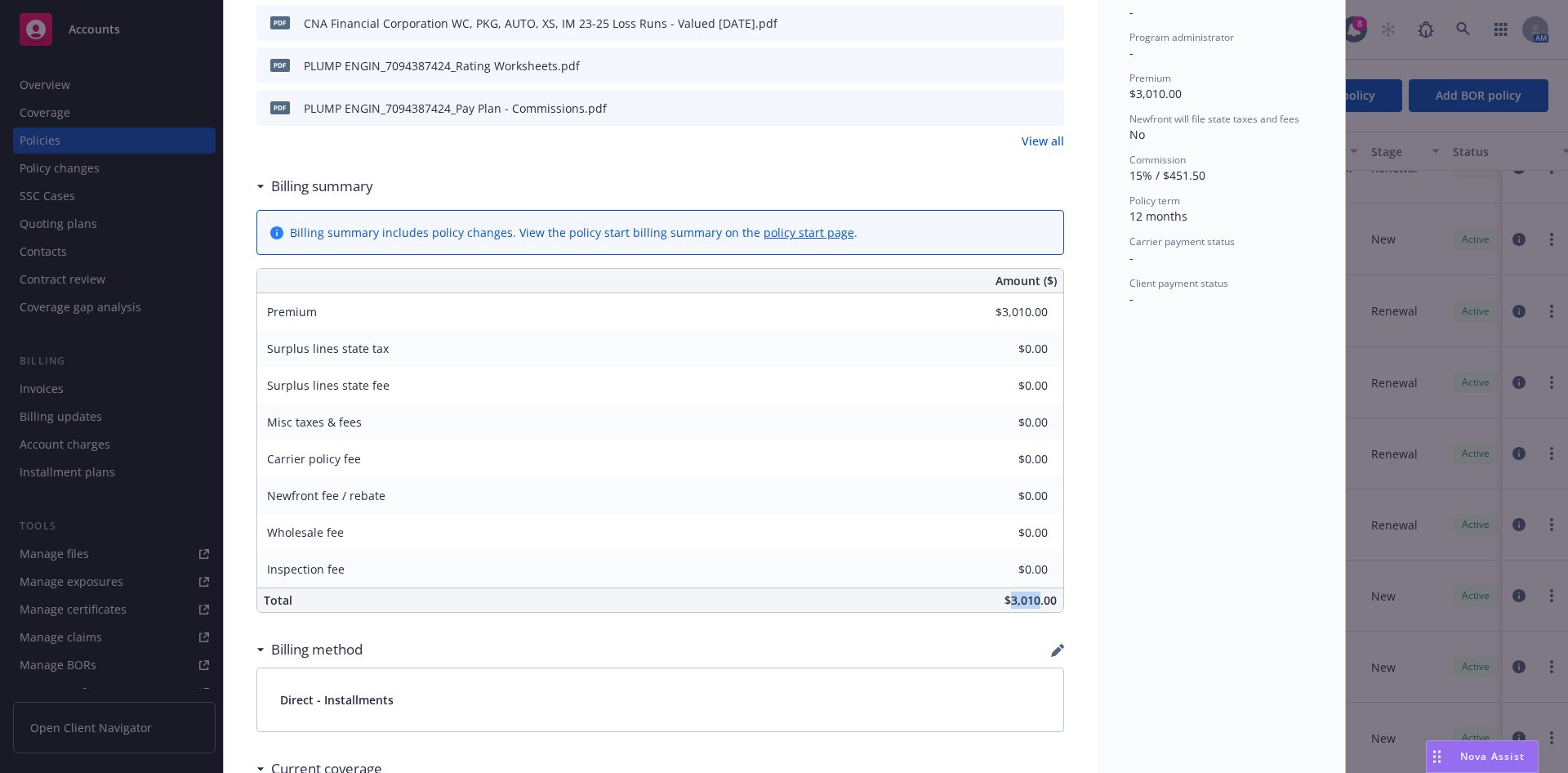
drag, startPoint x: 1001, startPoint y: 604, endPoint x: 1028, endPoint y: 598, distance: 27.7
click at [1028, 598] on span "$3,010.00" at bounding box center [1030, 599] width 52 height 16
copy span "3,010"
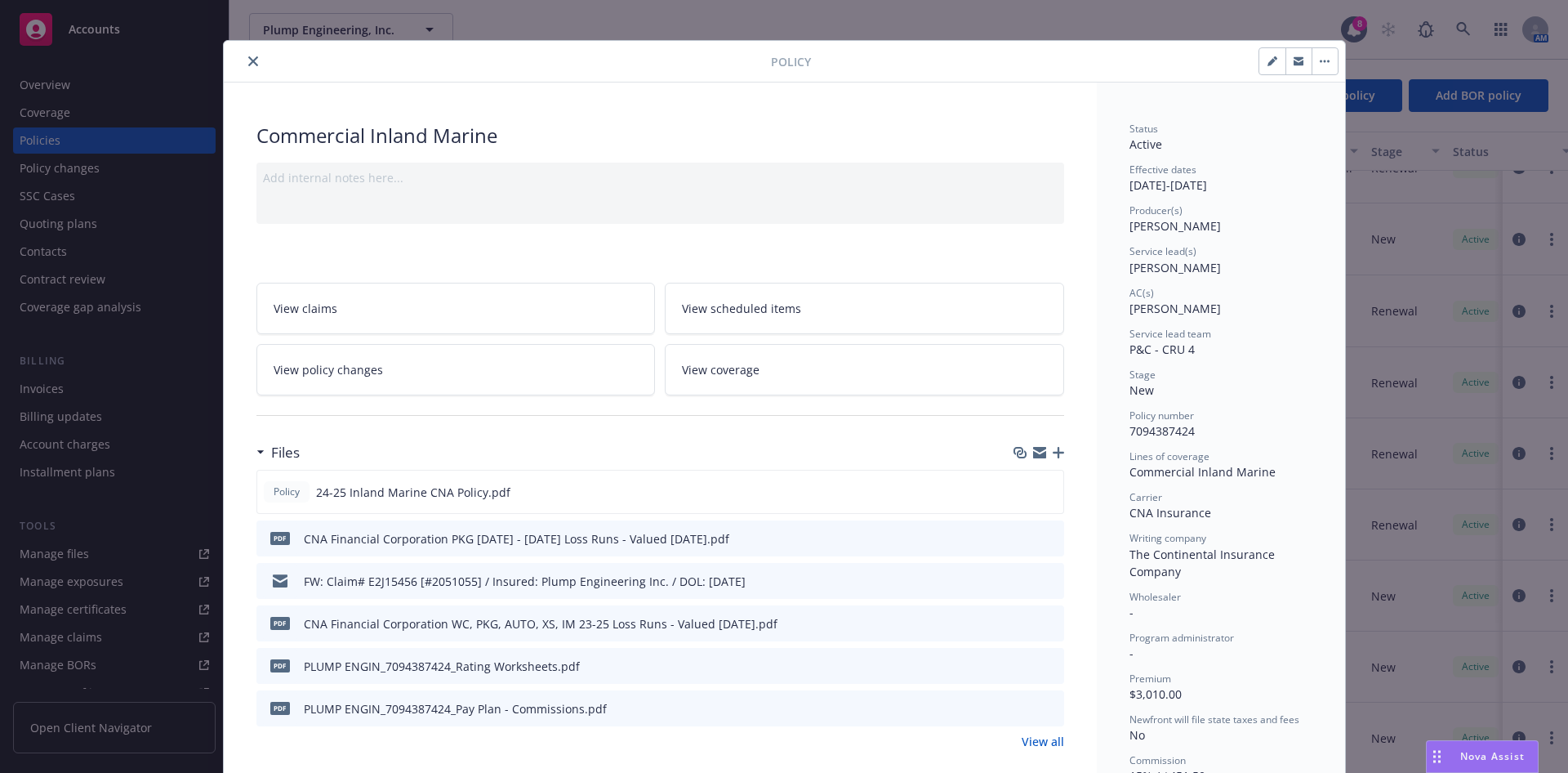
scroll to position [0, 0]
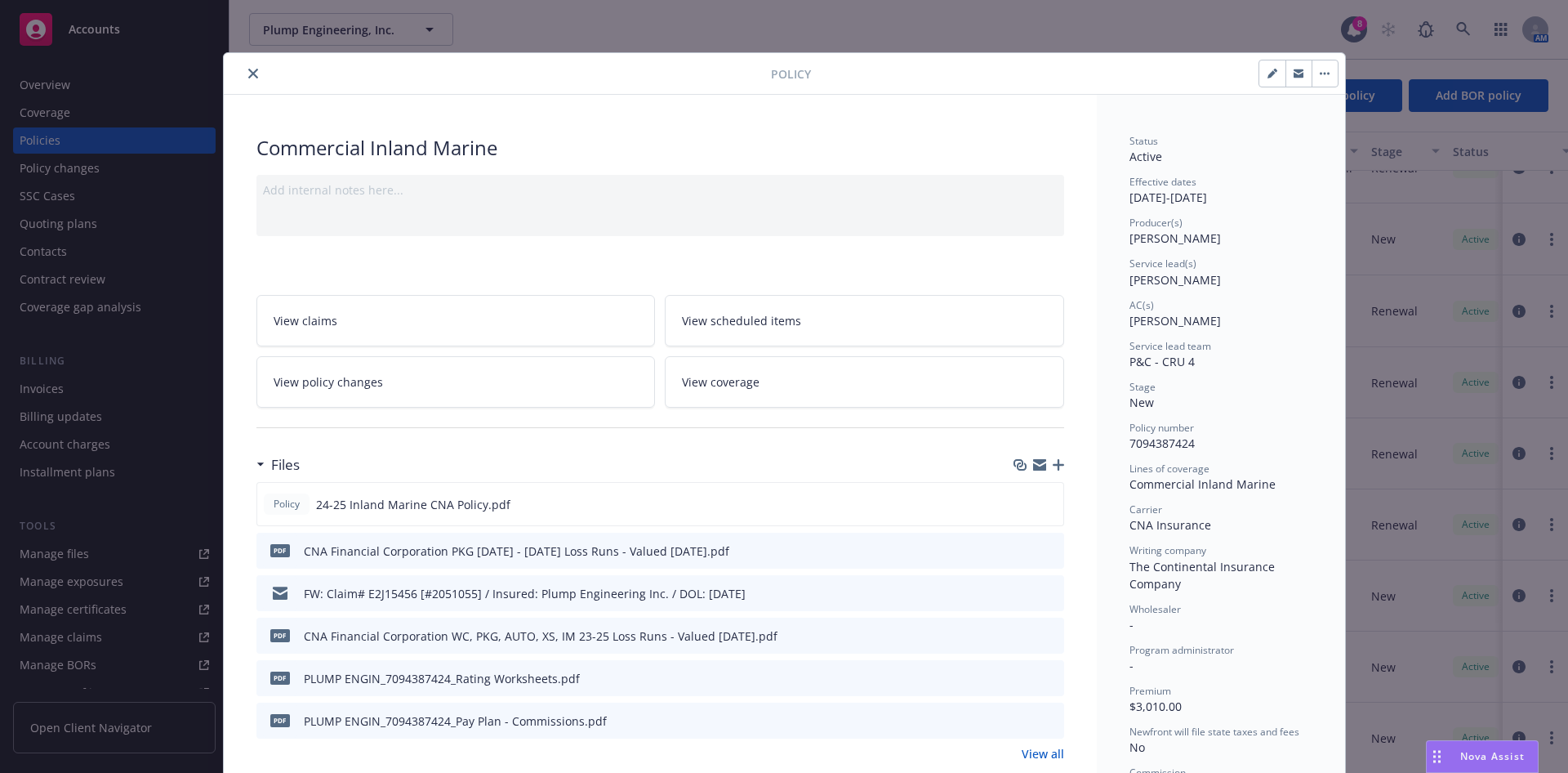
click at [248, 73] on icon "close" at bounding box center [253, 73] width 9 height 9
